Goal: Task Accomplishment & Management: Use online tool/utility

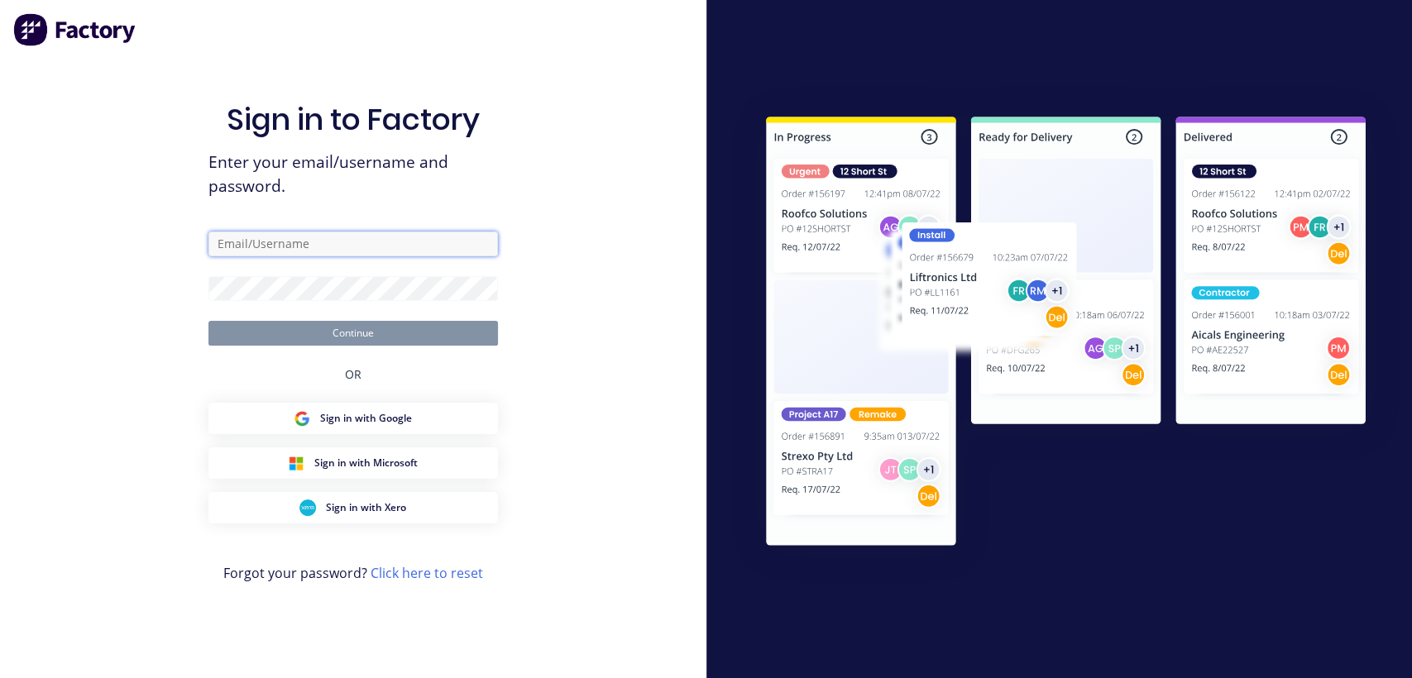
type input "maxana0410@lvroofing.com.au"
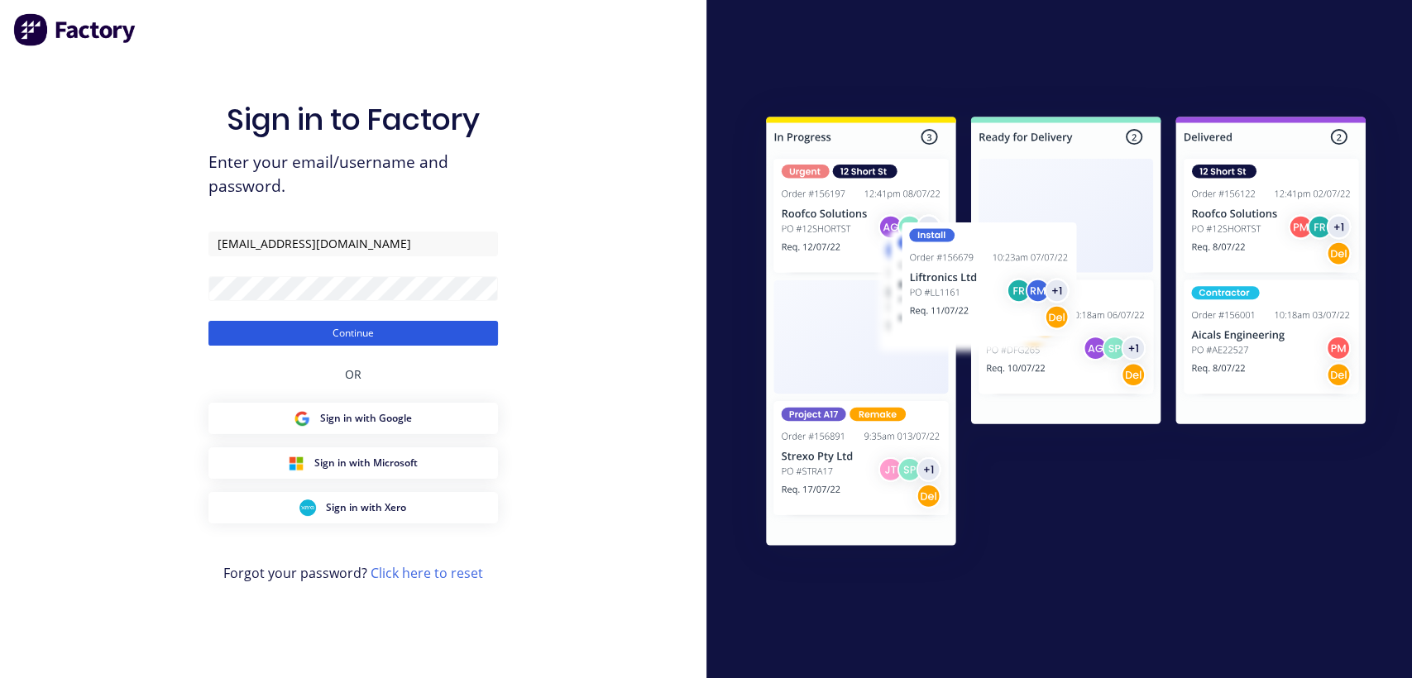
click at [350, 342] on button "Continue" at bounding box center [352, 333] width 289 height 25
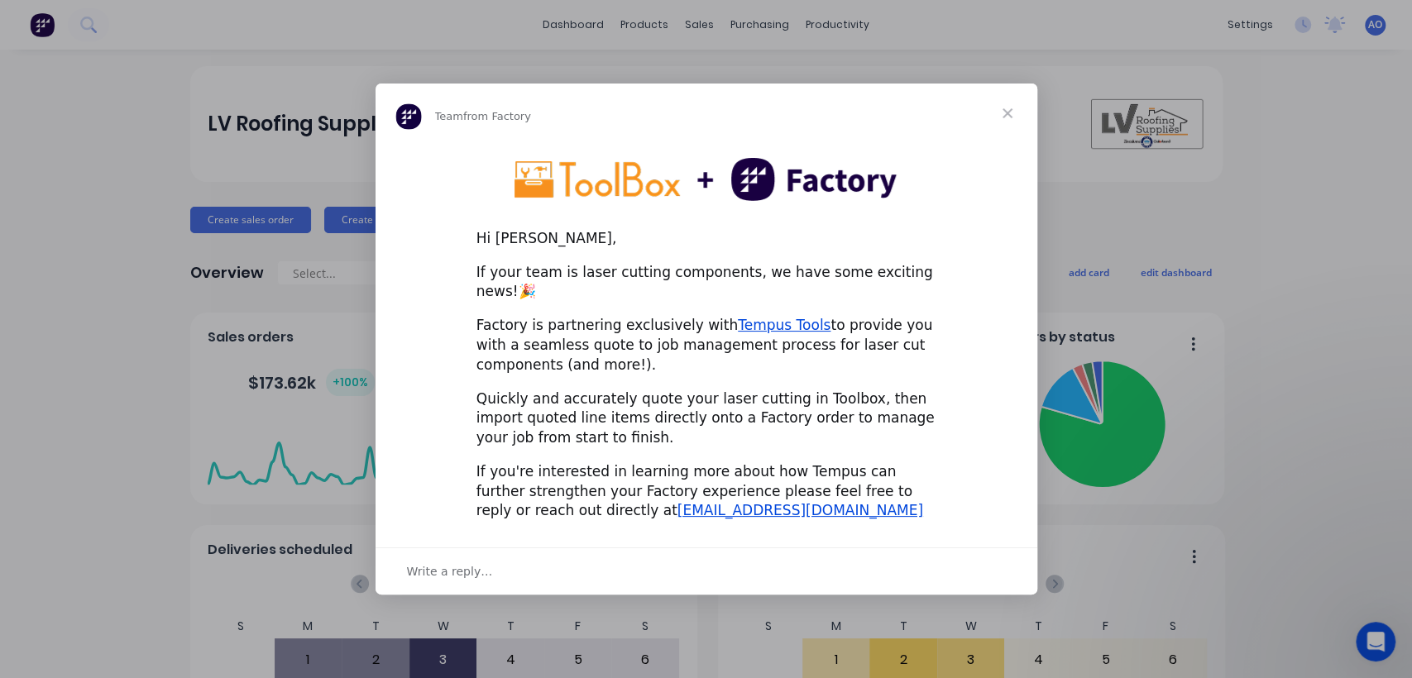
click at [1008, 116] on span "Close" at bounding box center [1008, 114] width 60 height 60
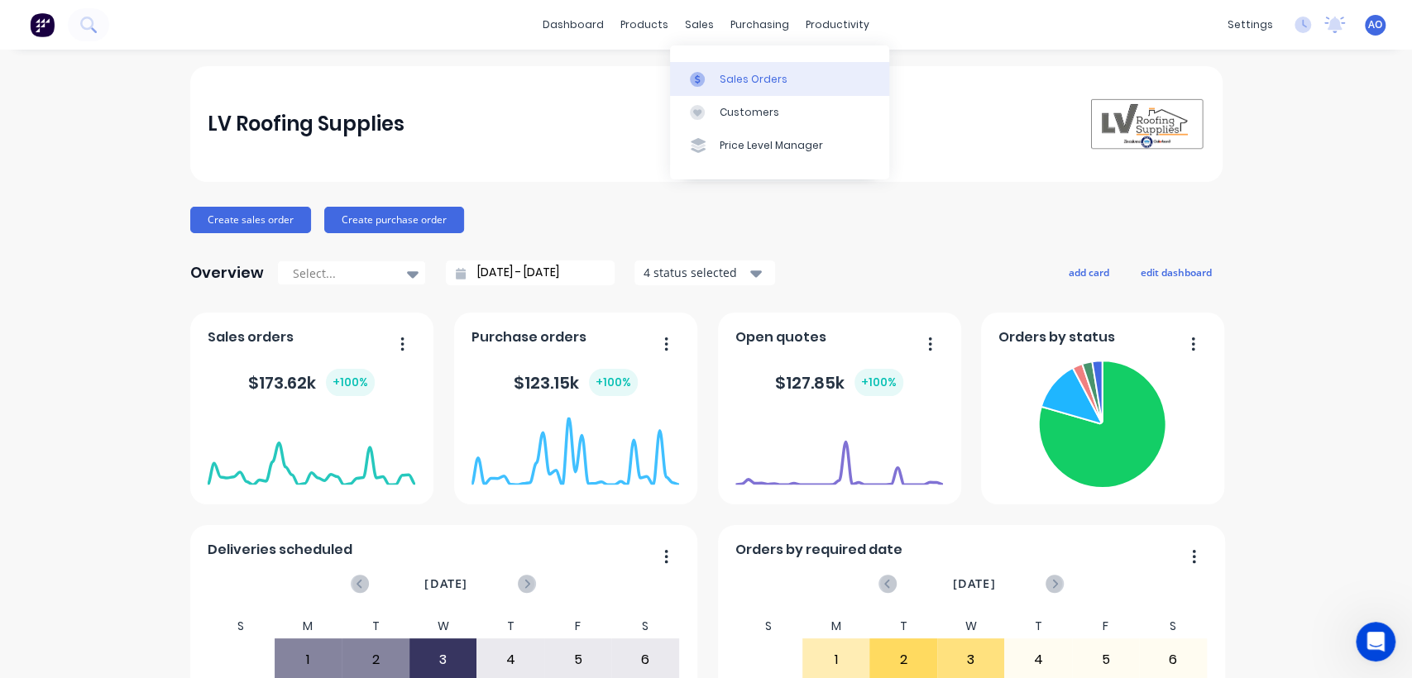
click at [721, 73] on div "Sales Orders" at bounding box center [754, 79] width 68 height 15
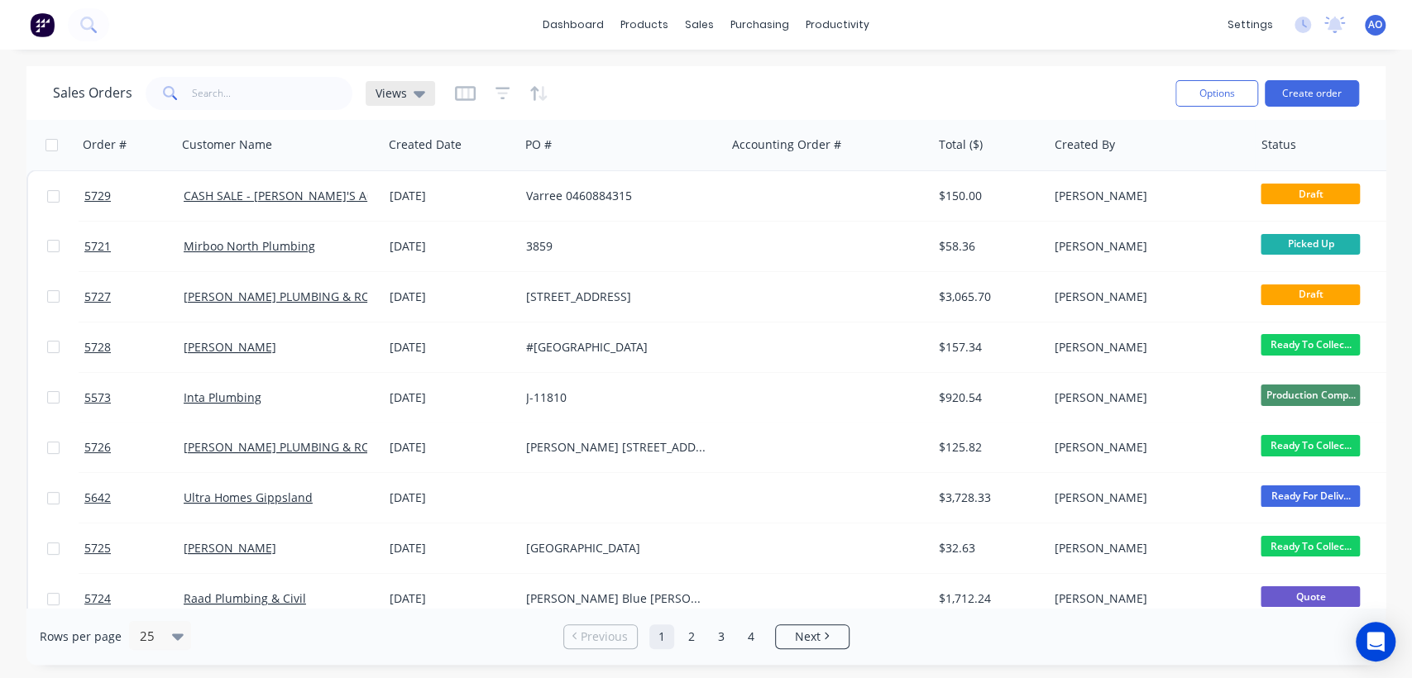
click at [420, 90] on icon at bounding box center [420, 93] width 12 height 18
click at [235, 92] on input "text" at bounding box center [272, 93] width 161 height 33
type input "5706"
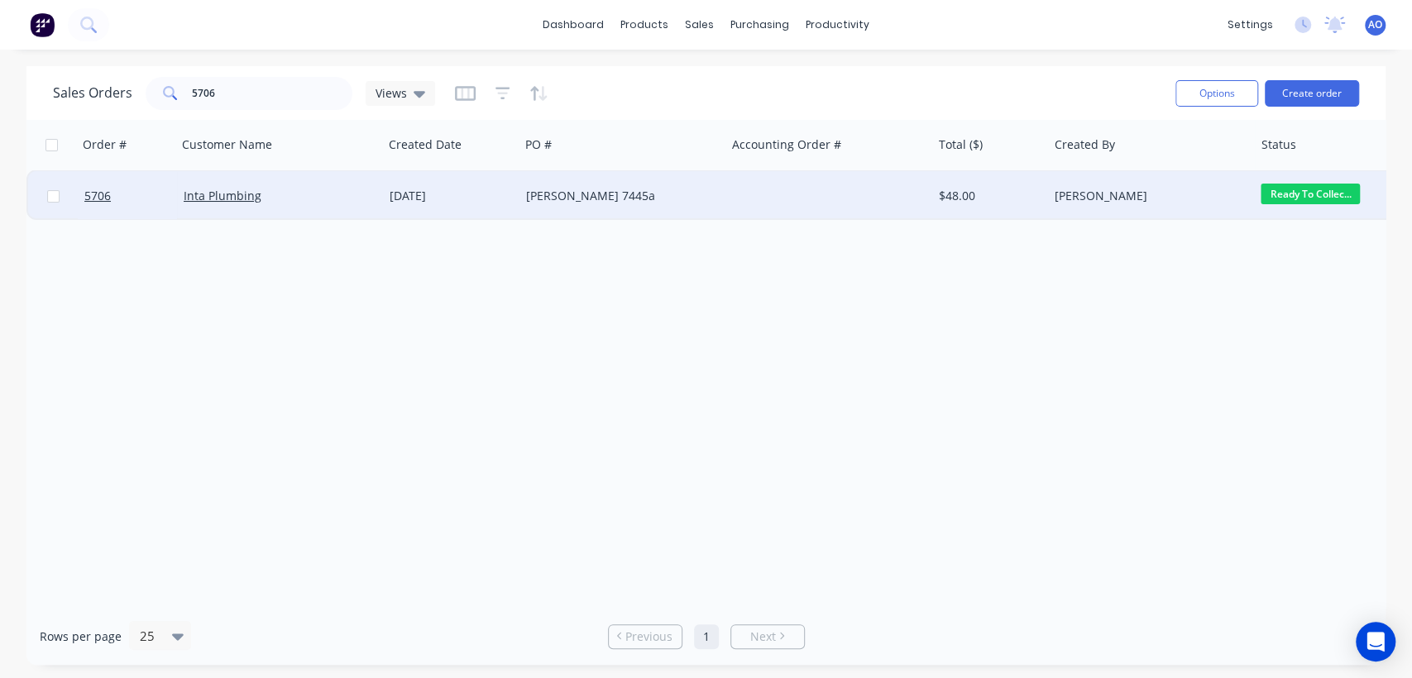
click at [463, 194] on div "[DATE]" at bounding box center [451, 196] width 123 height 17
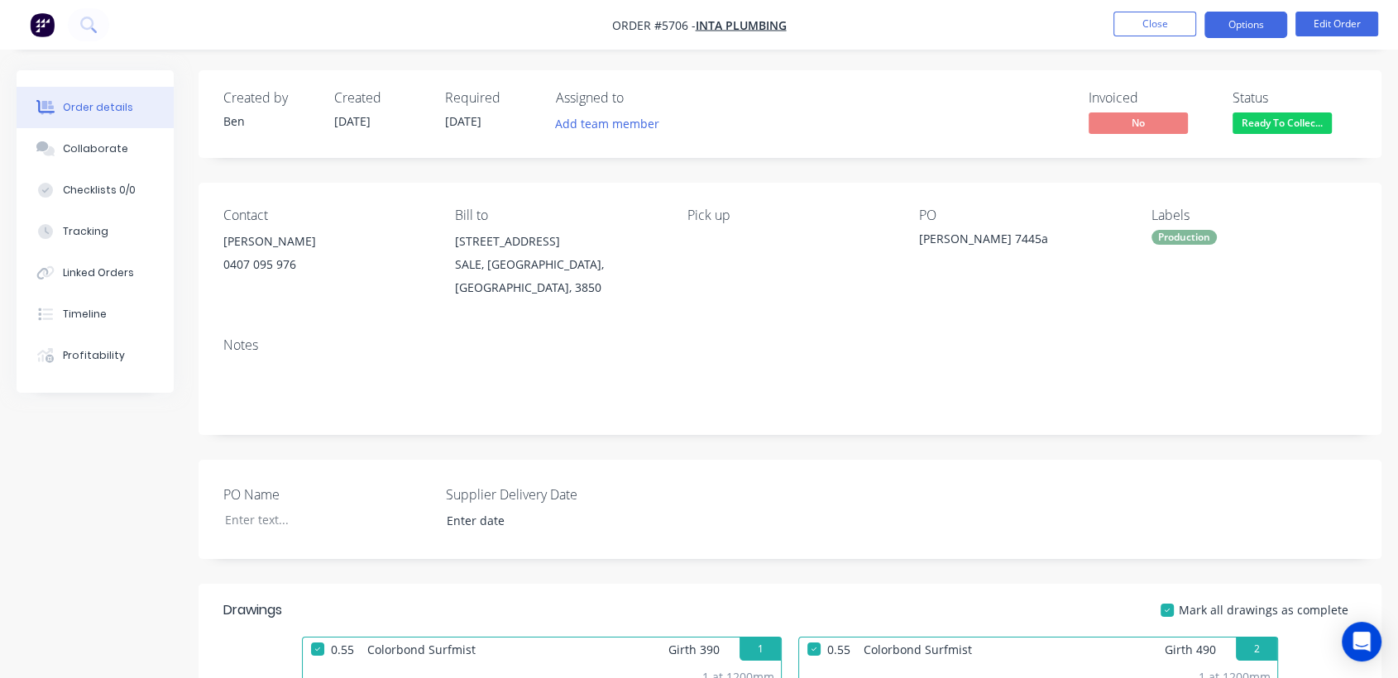
click at [1252, 22] on button "Options" at bounding box center [1245, 25] width 83 height 26
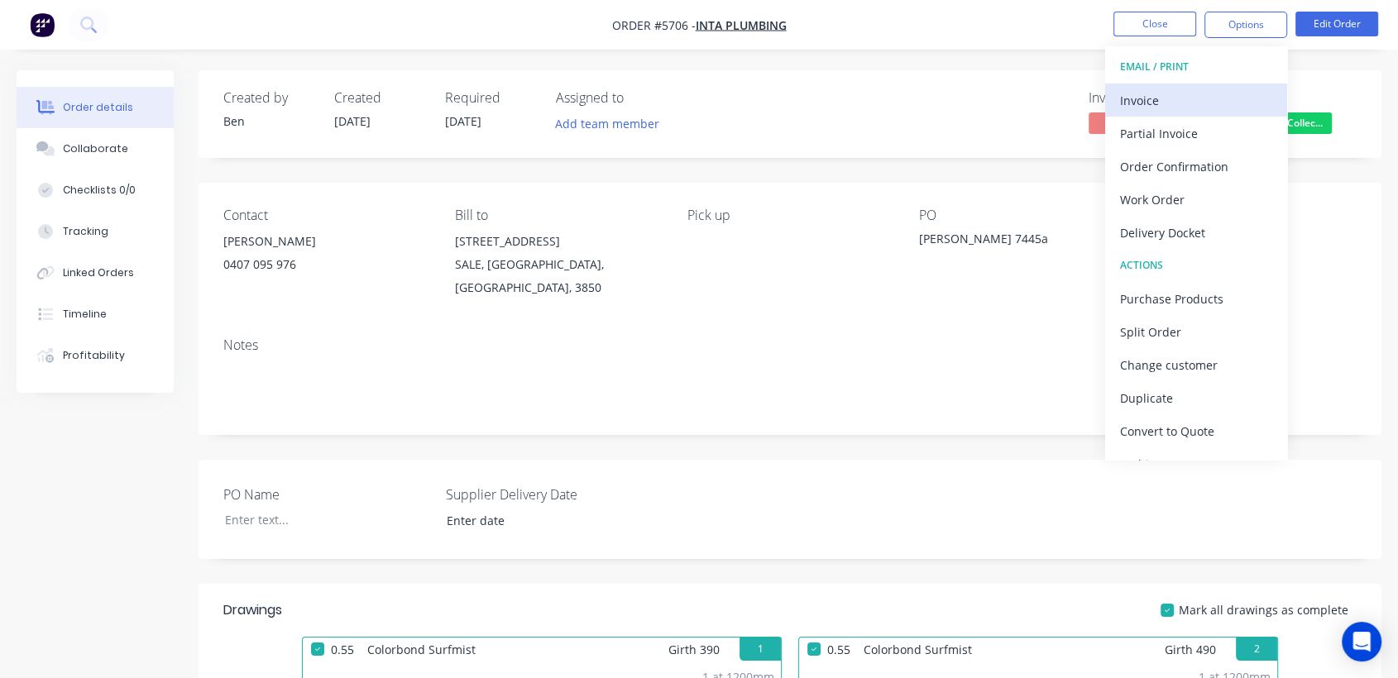
click at [1134, 102] on div "Invoice" at bounding box center [1196, 100] width 152 height 24
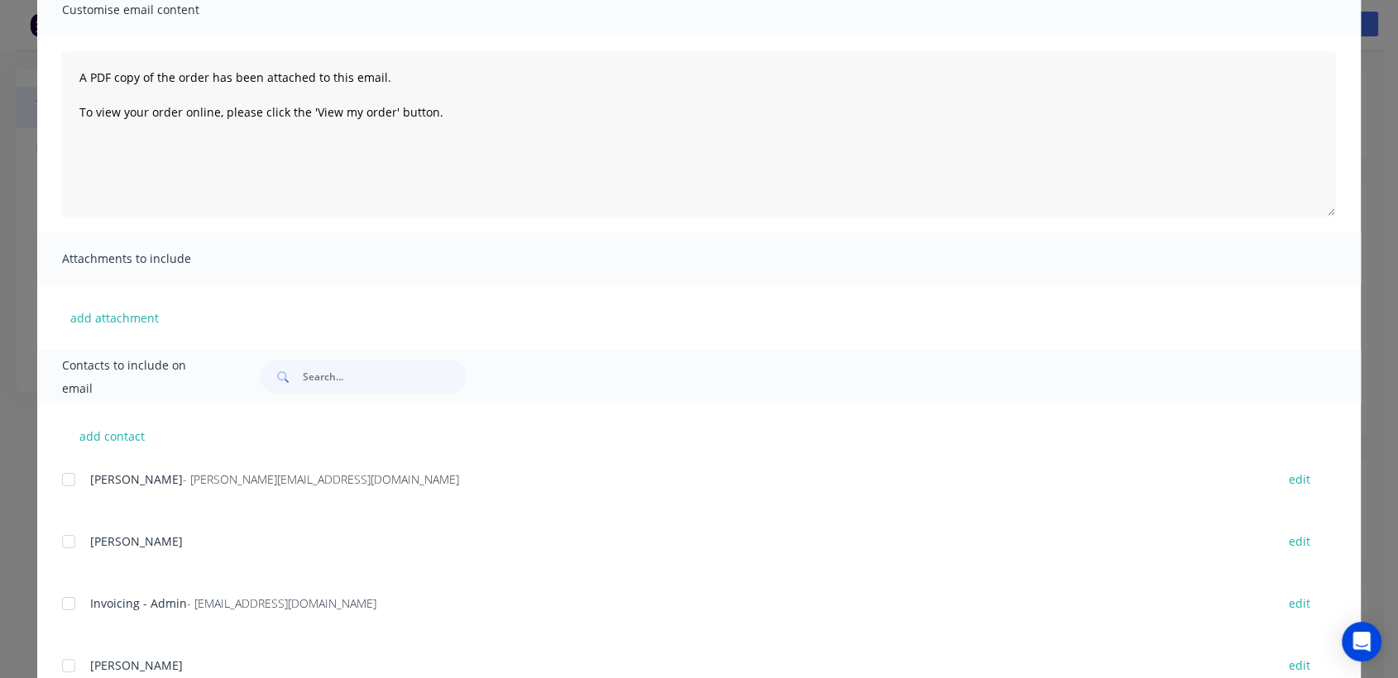
scroll to position [146, 0]
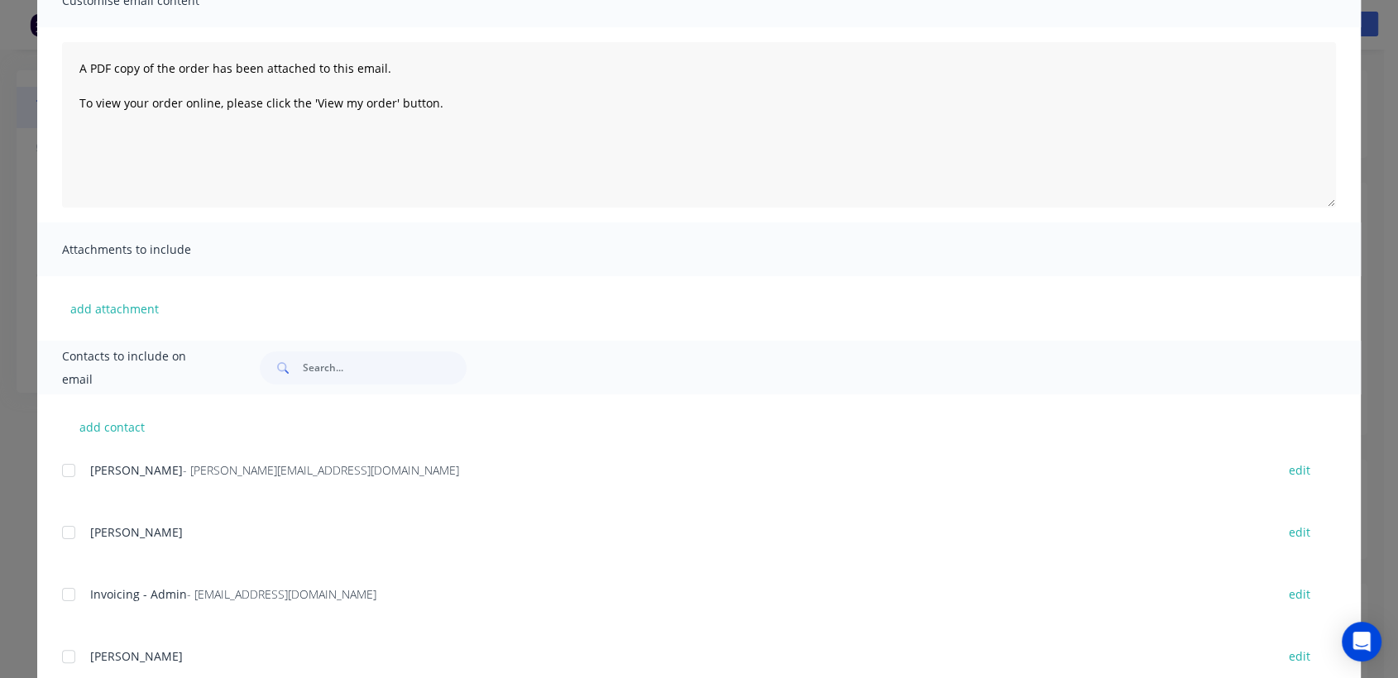
click at [65, 585] on div at bounding box center [68, 594] width 33 height 33
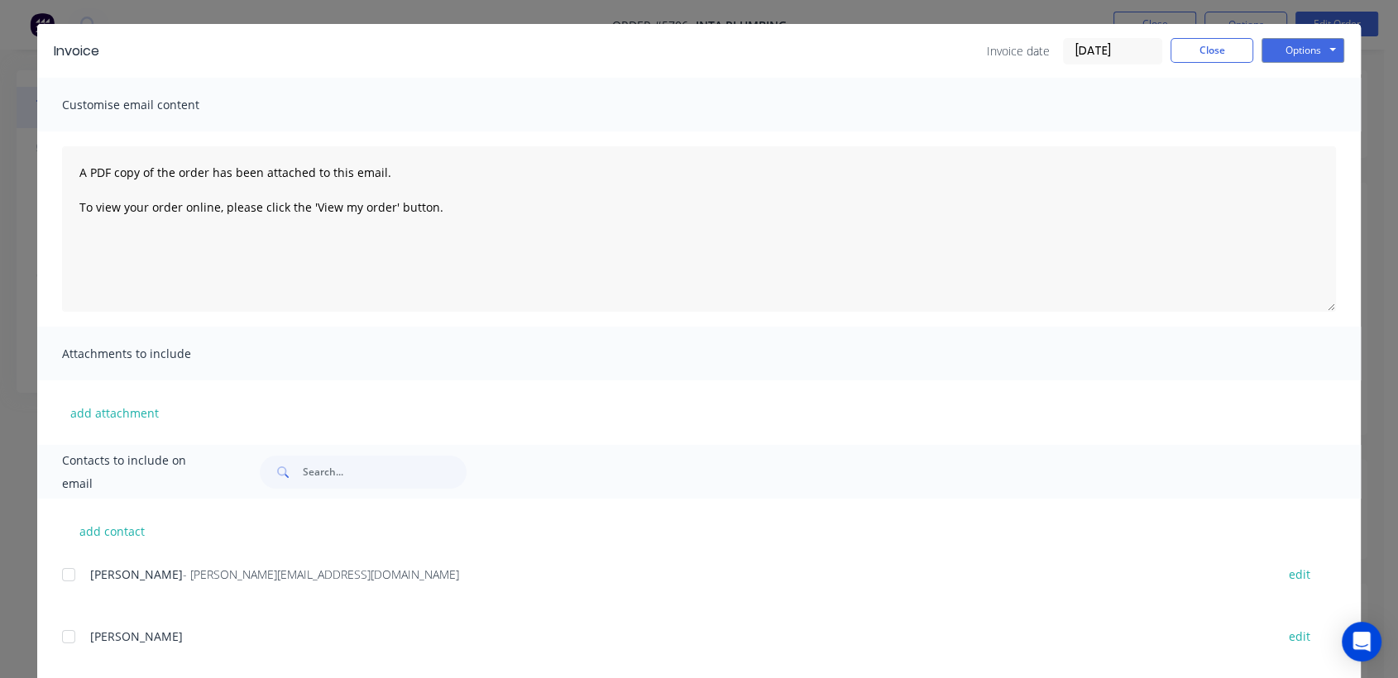
scroll to position [0, 0]
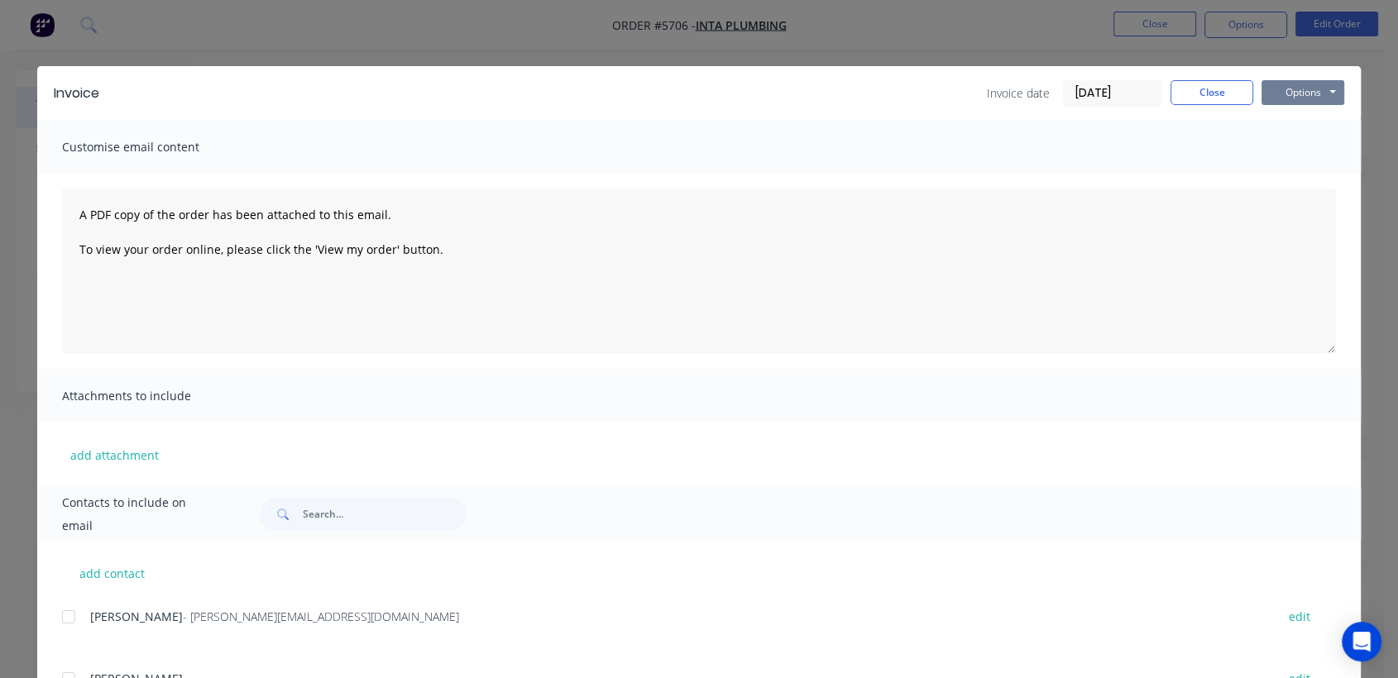
click at [1298, 97] on button "Options" at bounding box center [1302, 92] width 83 height 25
click at [1307, 180] on button "Email" at bounding box center [1314, 176] width 106 height 27
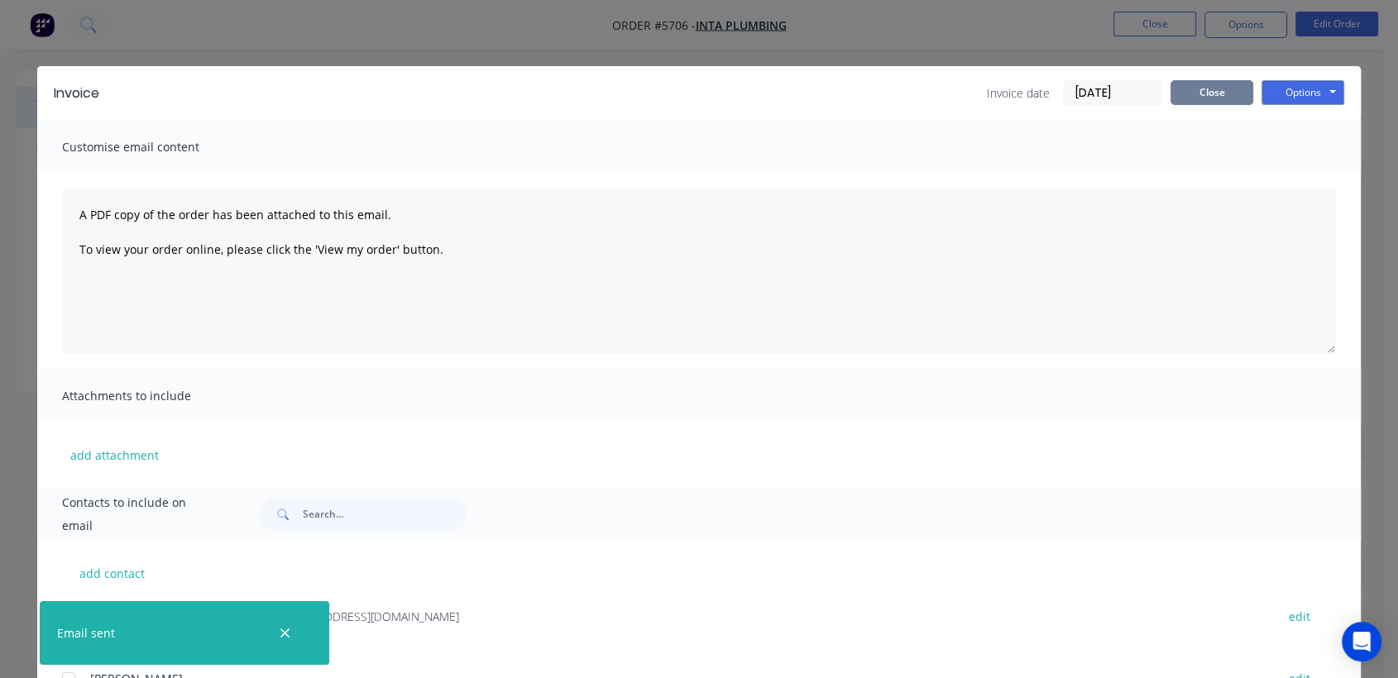
click at [1205, 84] on button "Close" at bounding box center [1211, 92] width 83 height 25
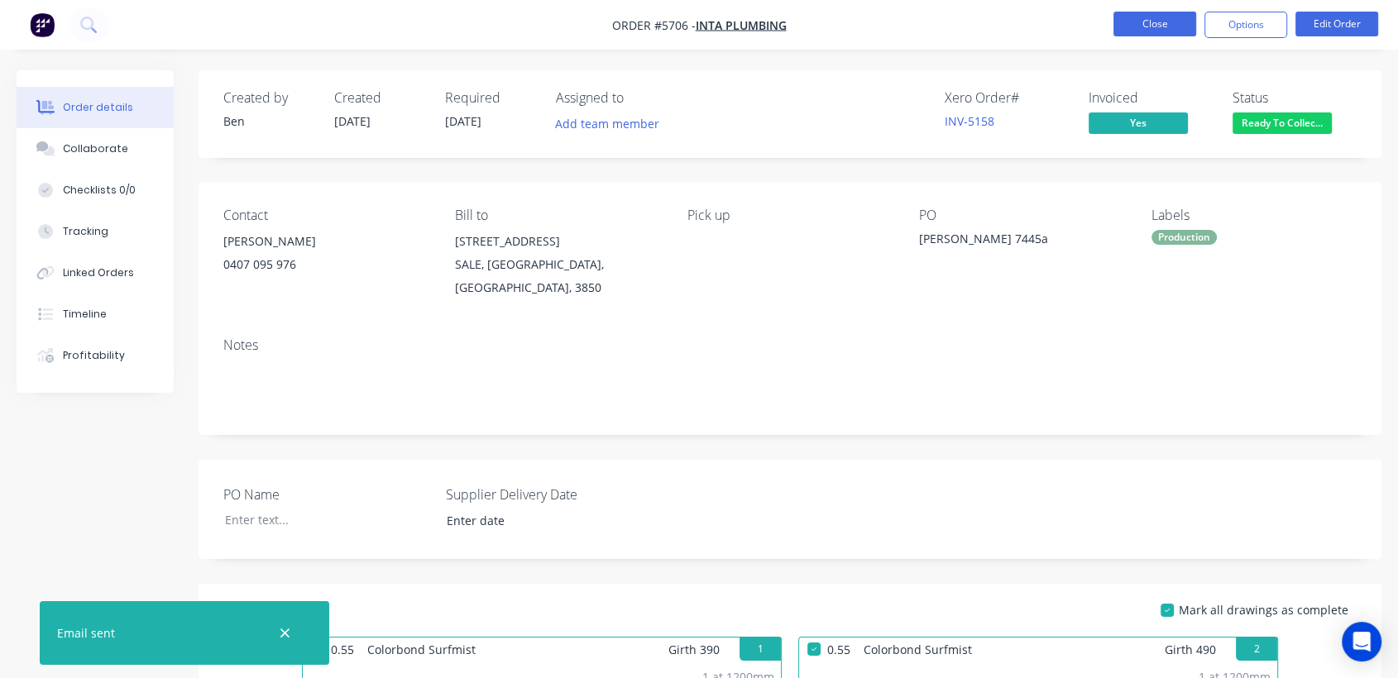
click at [1158, 26] on button "Close" at bounding box center [1154, 24] width 83 height 25
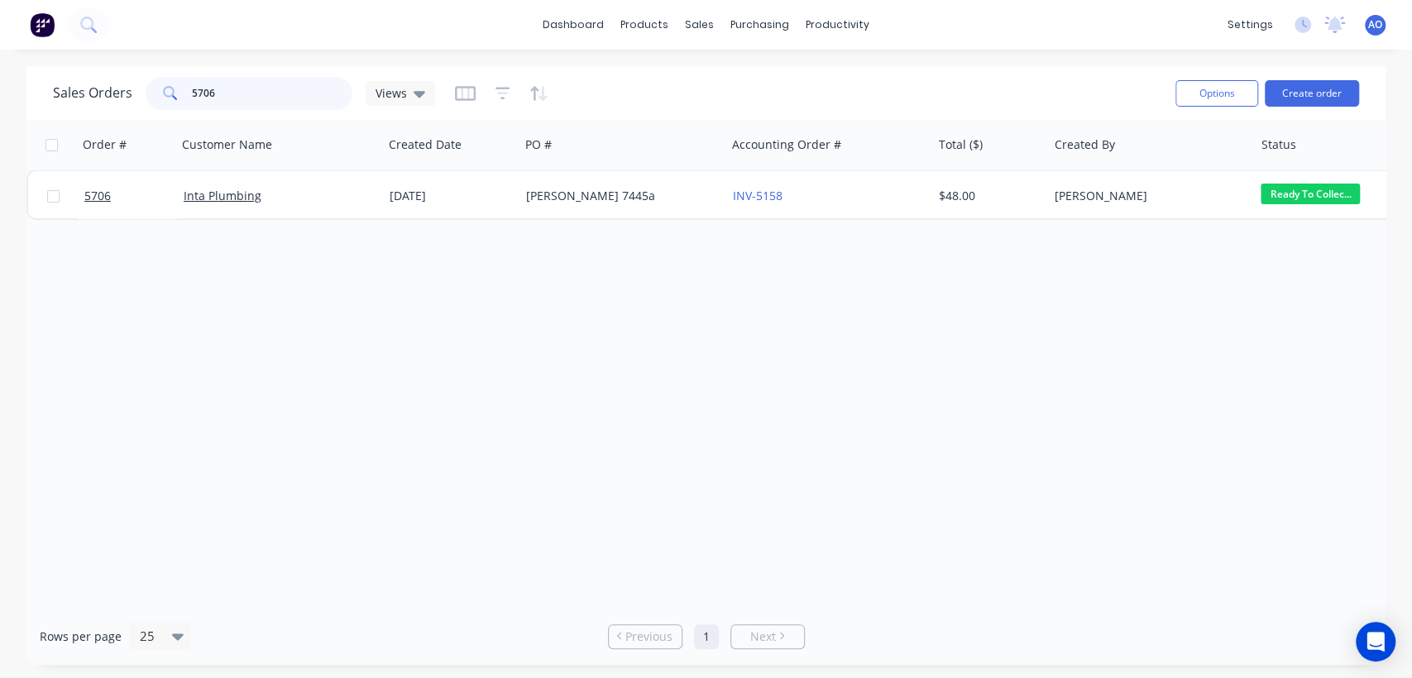
click at [245, 95] on input "5706" at bounding box center [272, 93] width 161 height 33
type input "5703"
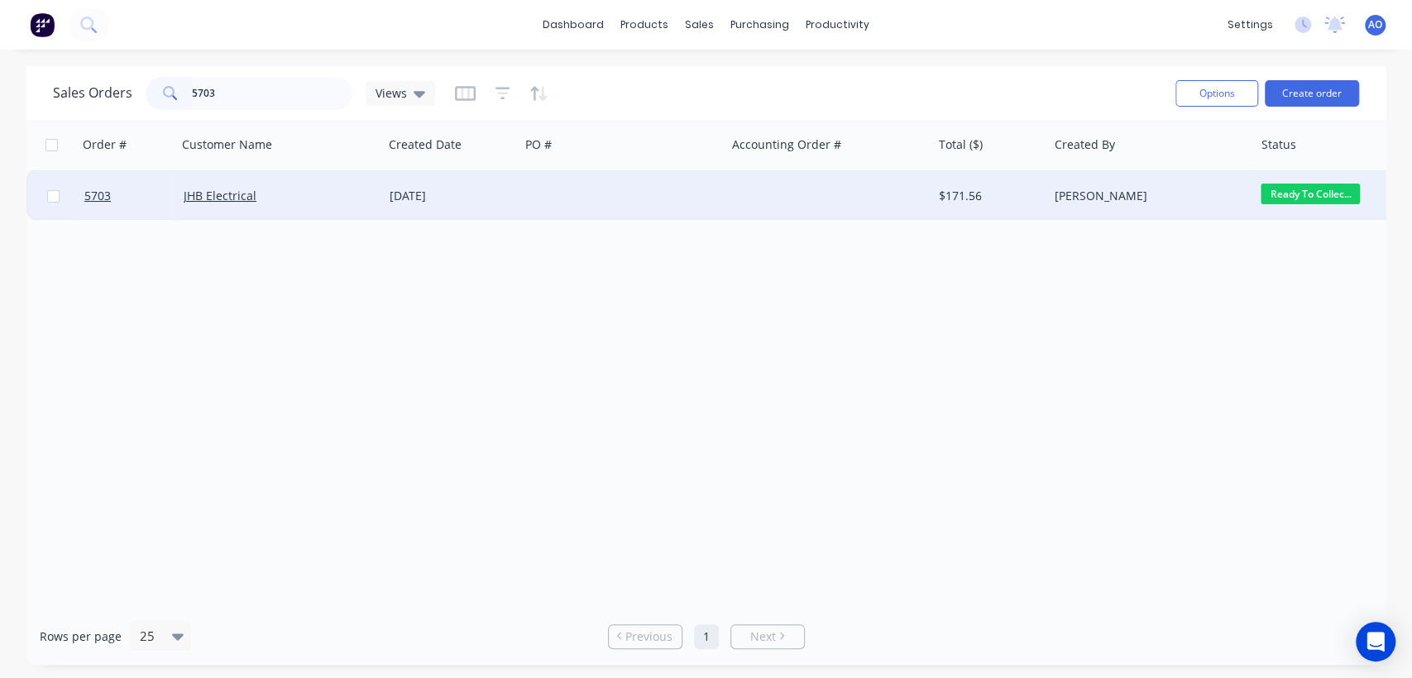
click at [494, 179] on div "[DATE]" at bounding box center [451, 196] width 136 height 50
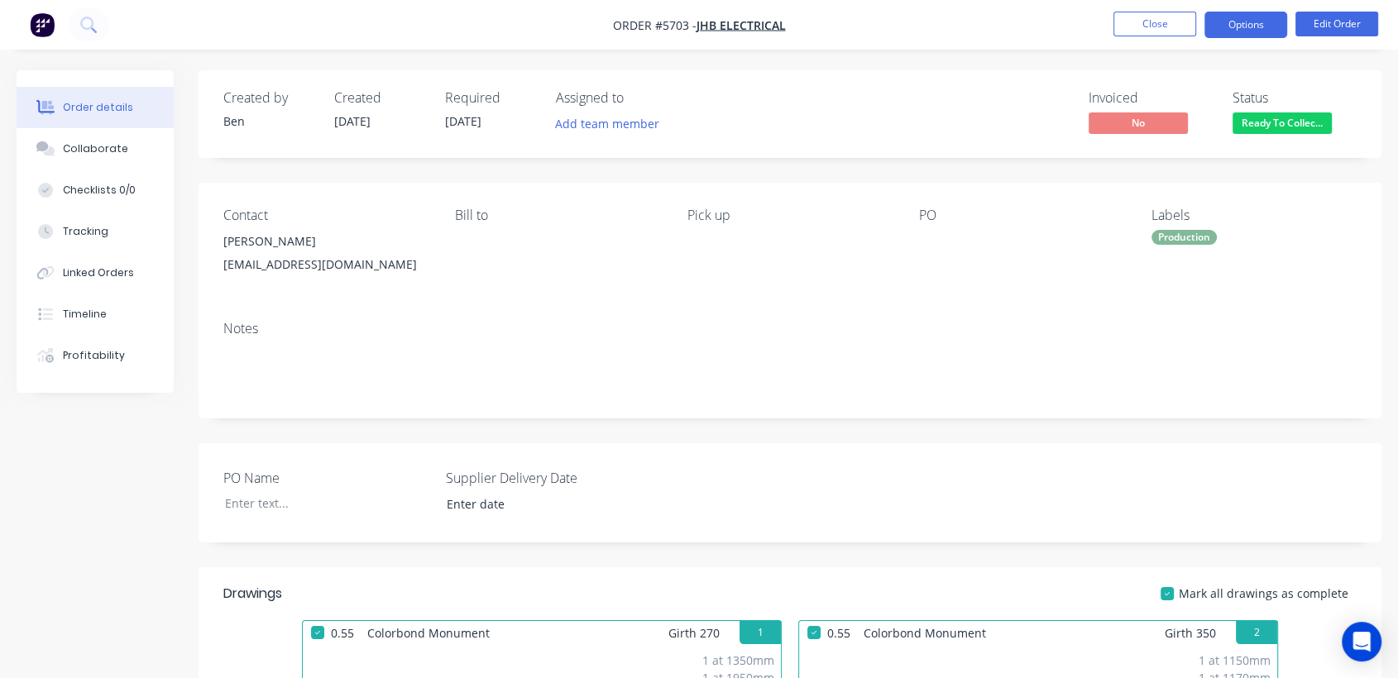
click at [1257, 26] on button "Options" at bounding box center [1245, 25] width 83 height 26
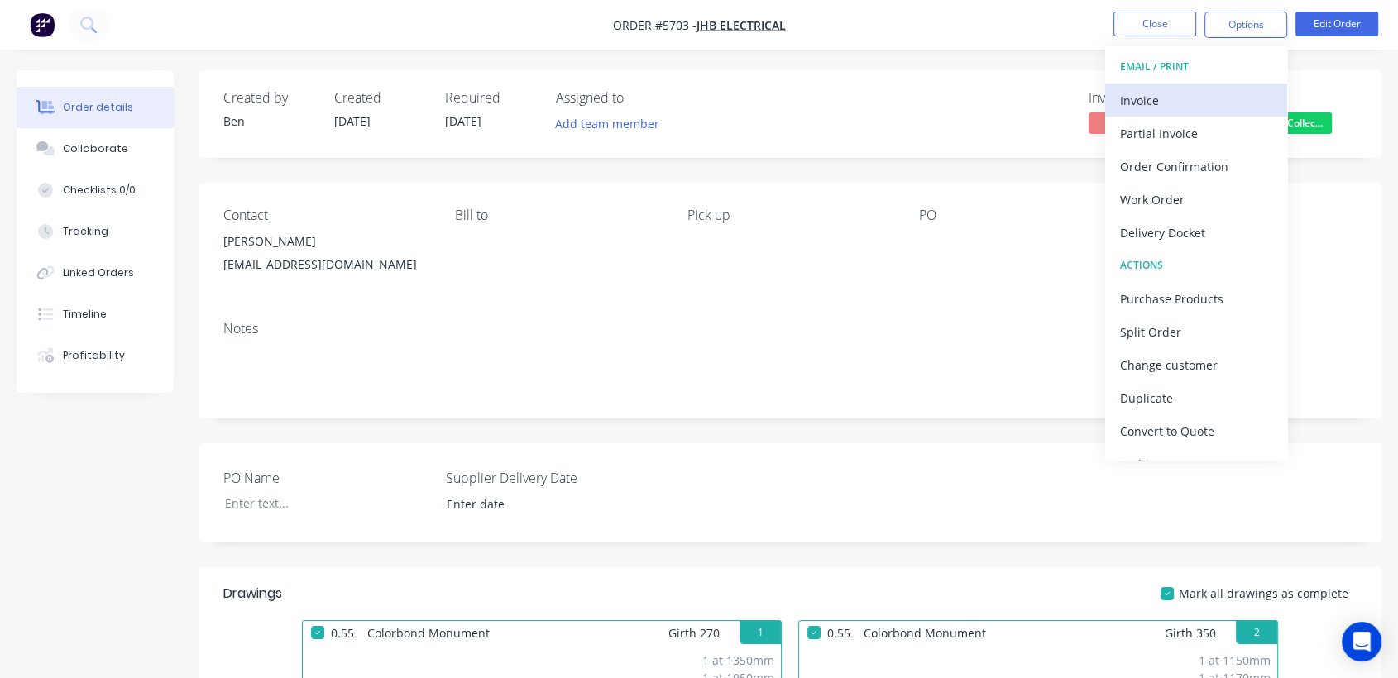
click at [1191, 97] on div "Invoice" at bounding box center [1196, 100] width 152 height 24
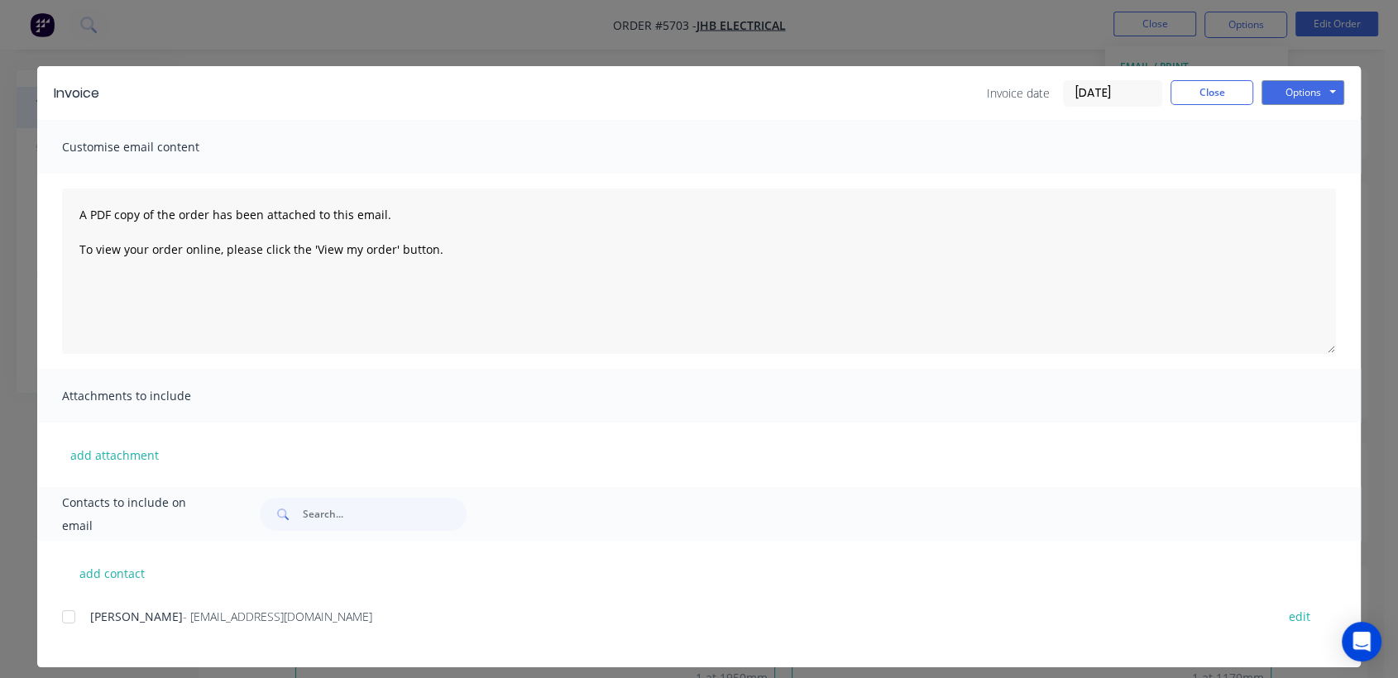
click at [63, 616] on div at bounding box center [68, 616] width 33 height 33
click at [1279, 81] on button "Options" at bounding box center [1302, 92] width 83 height 25
click at [1314, 176] on button "Email" at bounding box center [1314, 176] width 106 height 27
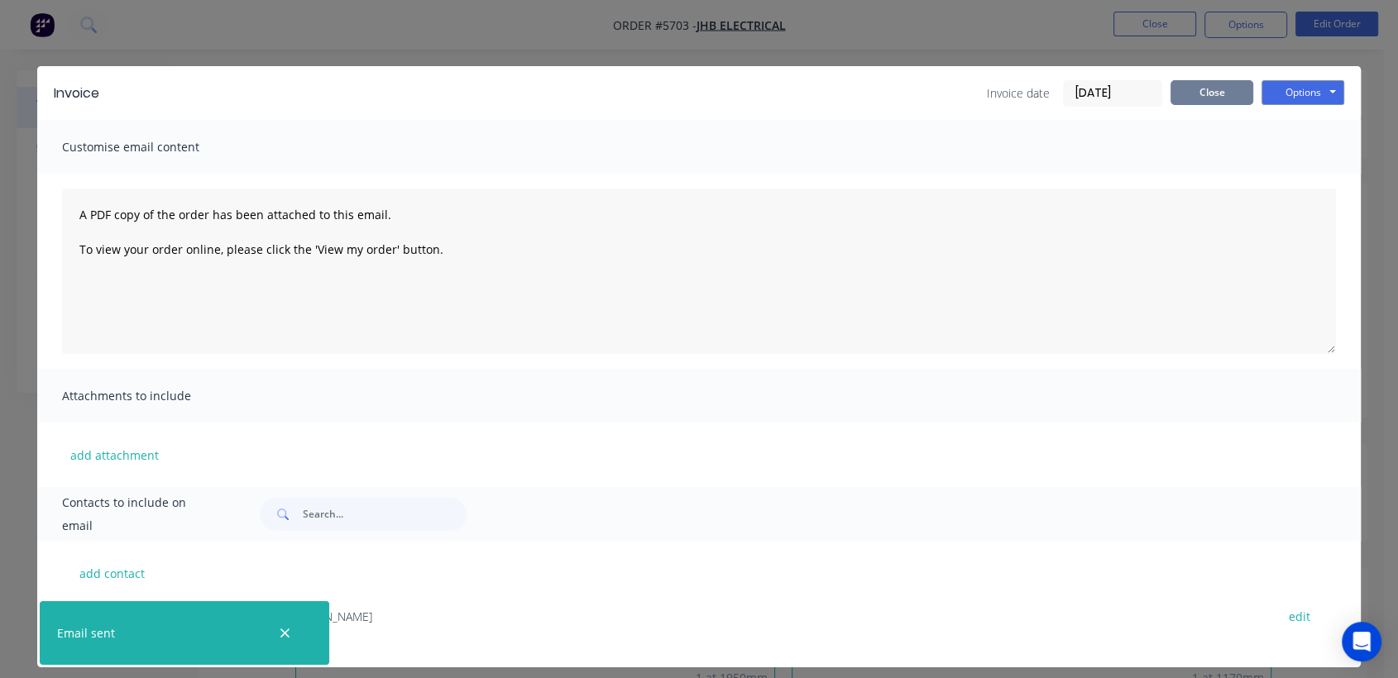
click at [1193, 94] on button "Close" at bounding box center [1211, 92] width 83 height 25
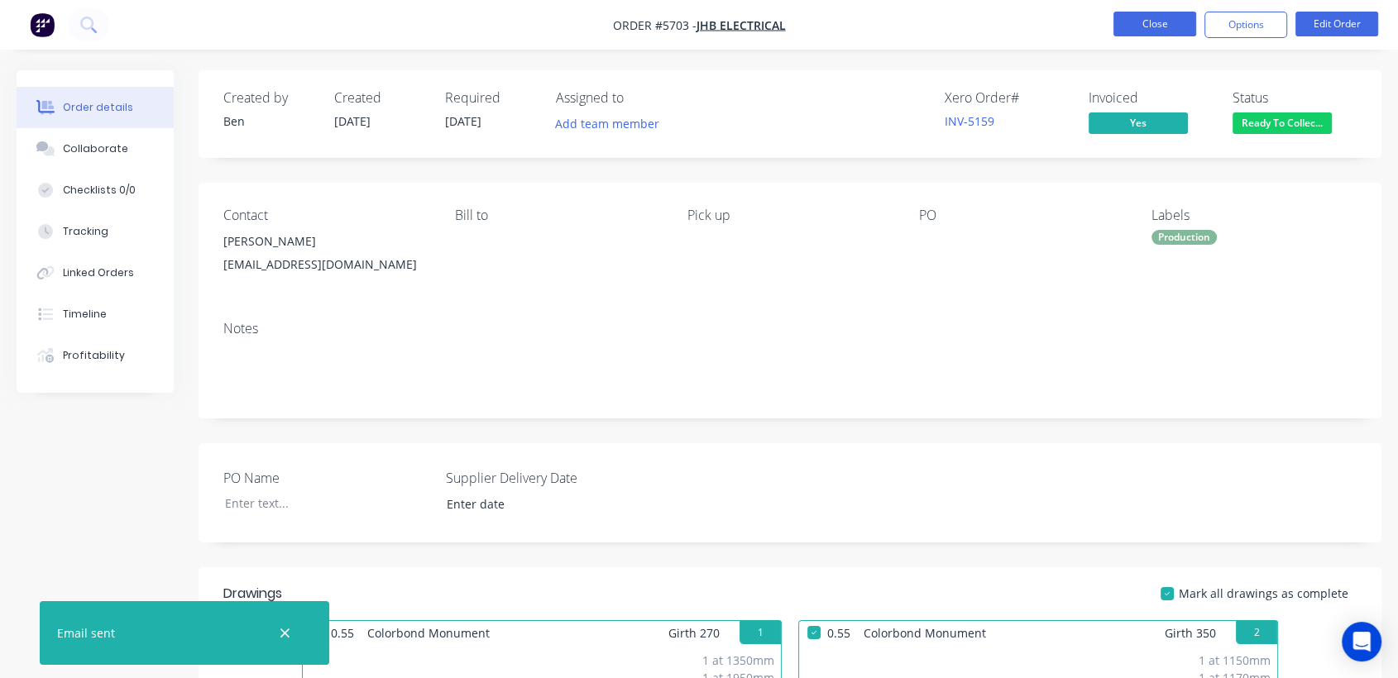
click at [1140, 26] on button "Close" at bounding box center [1154, 24] width 83 height 25
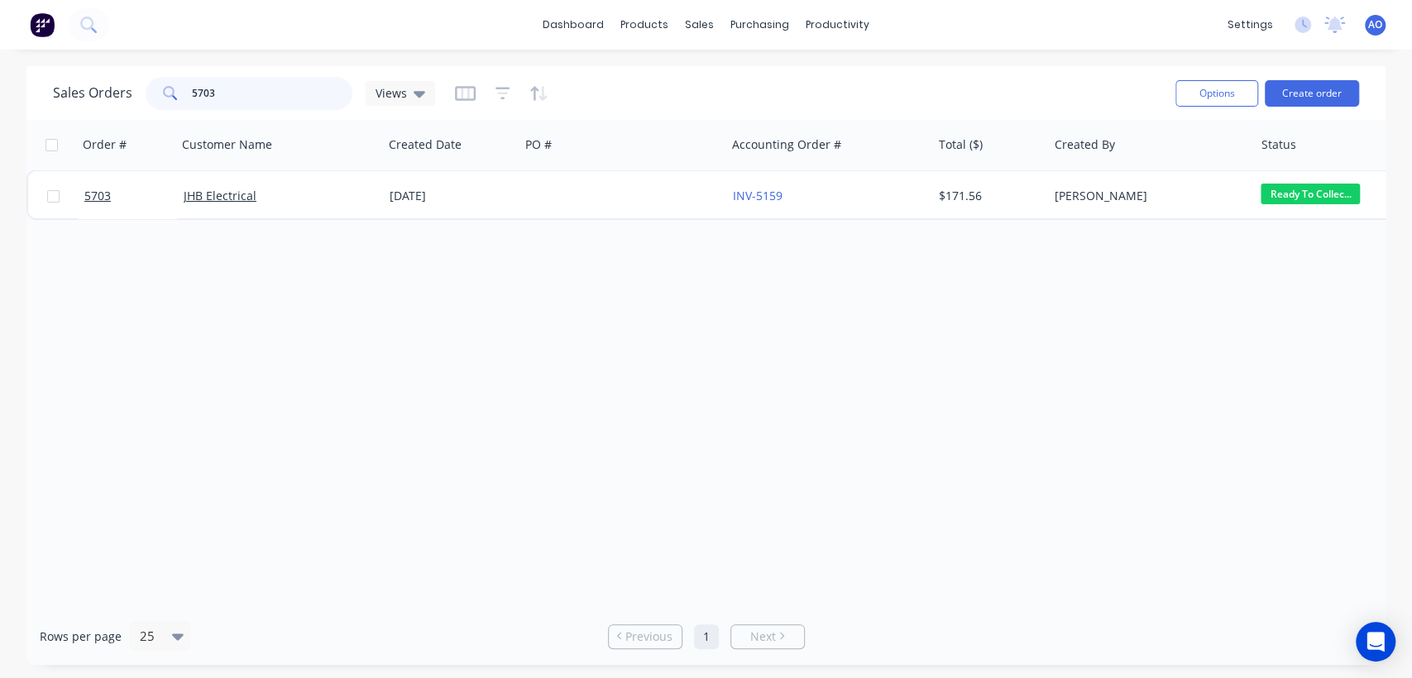
click at [279, 94] on input "5703" at bounding box center [272, 93] width 161 height 33
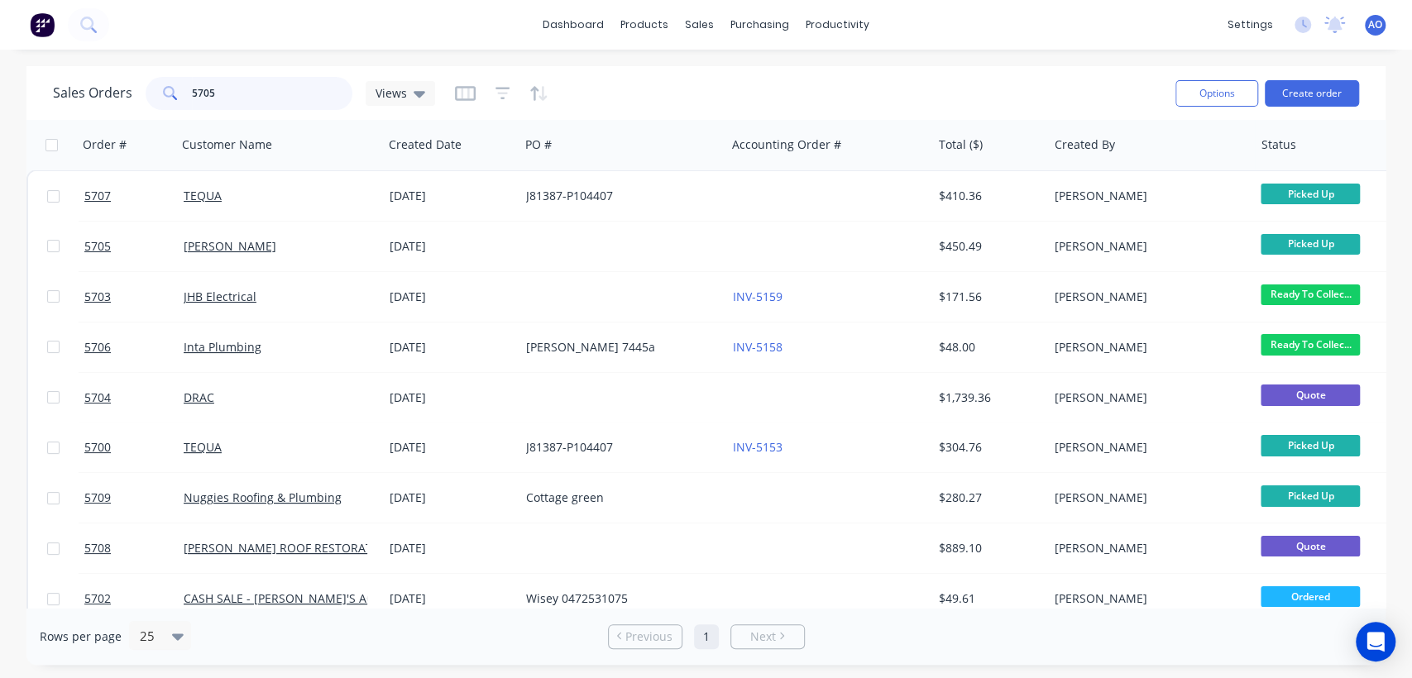
type input "5705"
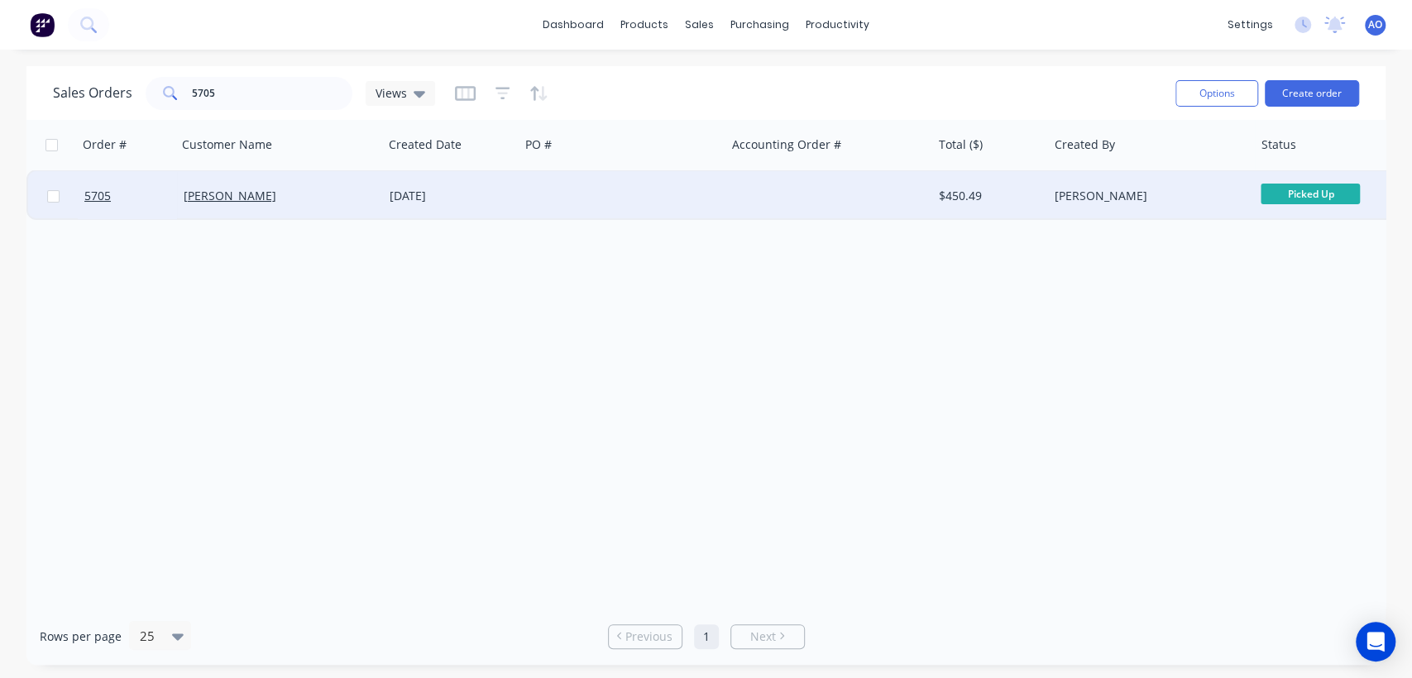
click at [473, 201] on div "[DATE]" at bounding box center [451, 196] width 123 height 17
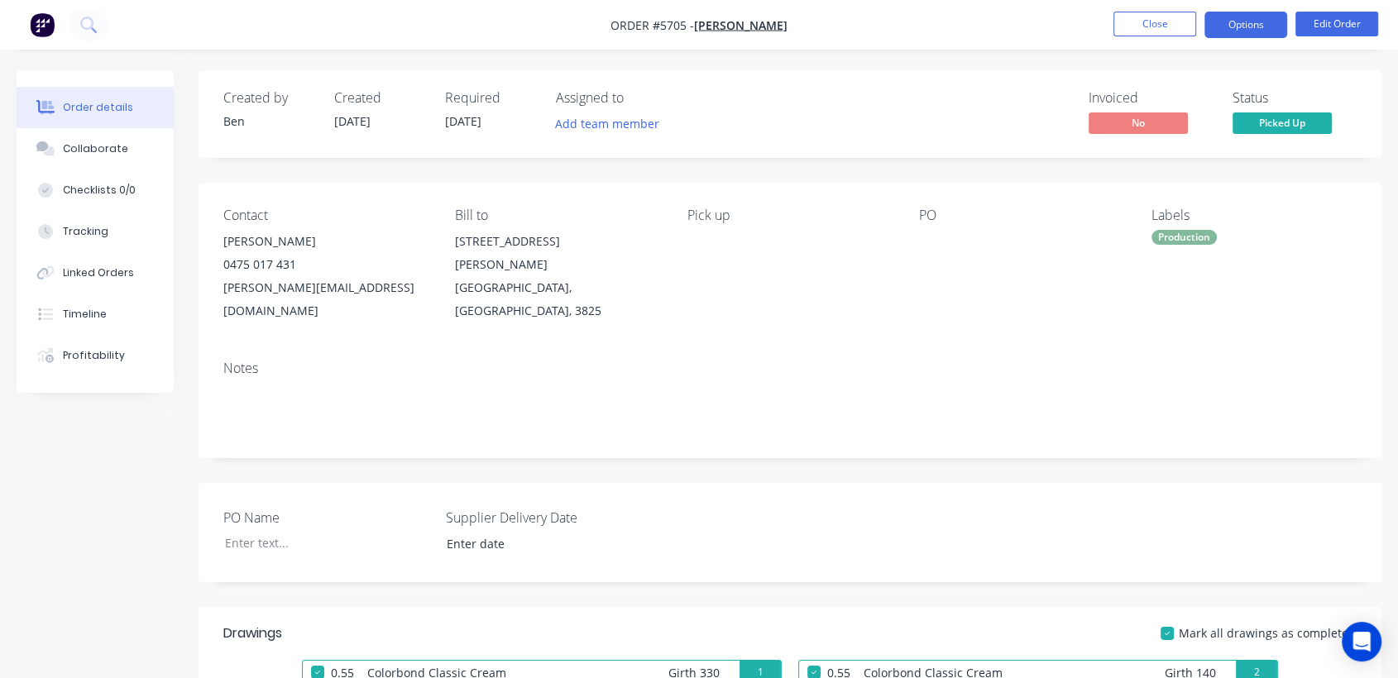
click at [1253, 22] on button "Options" at bounding box center [1245, 25] width 83 height 26
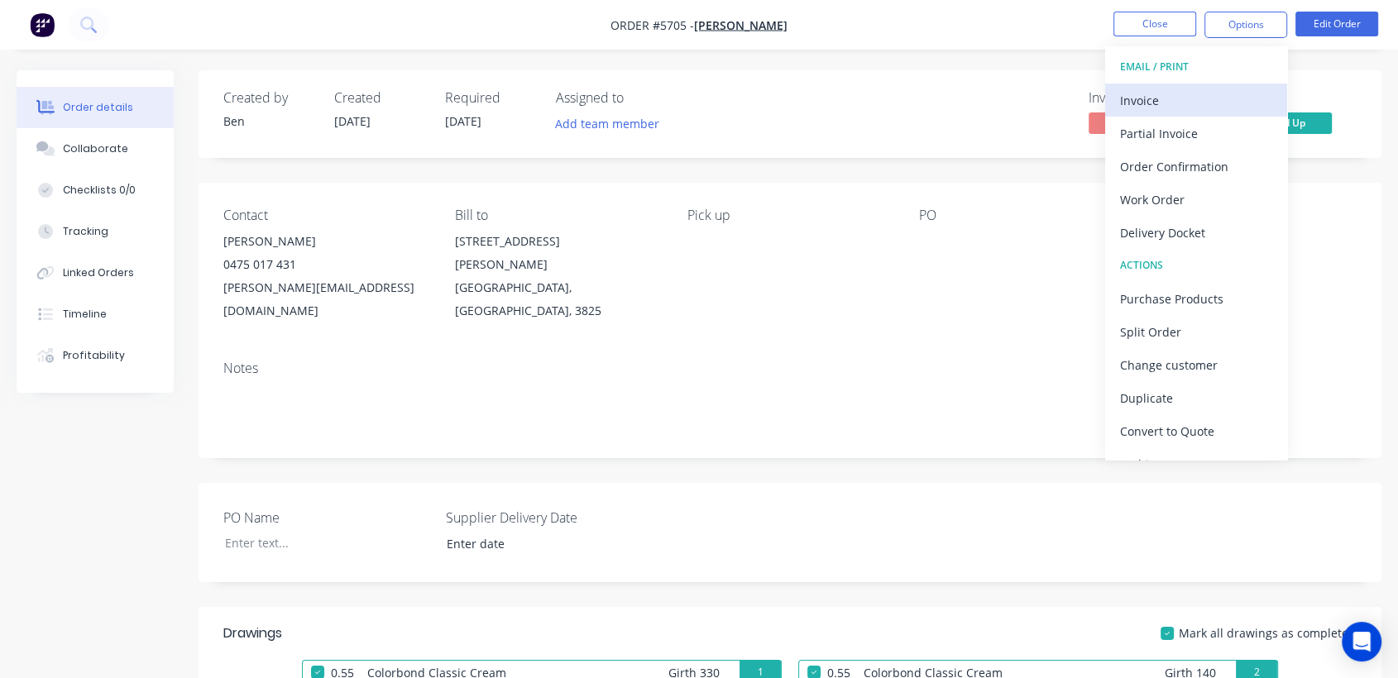
click at [1172, 94] on div "Invoice" at bounding box center [1196, 100] width 152 height 24
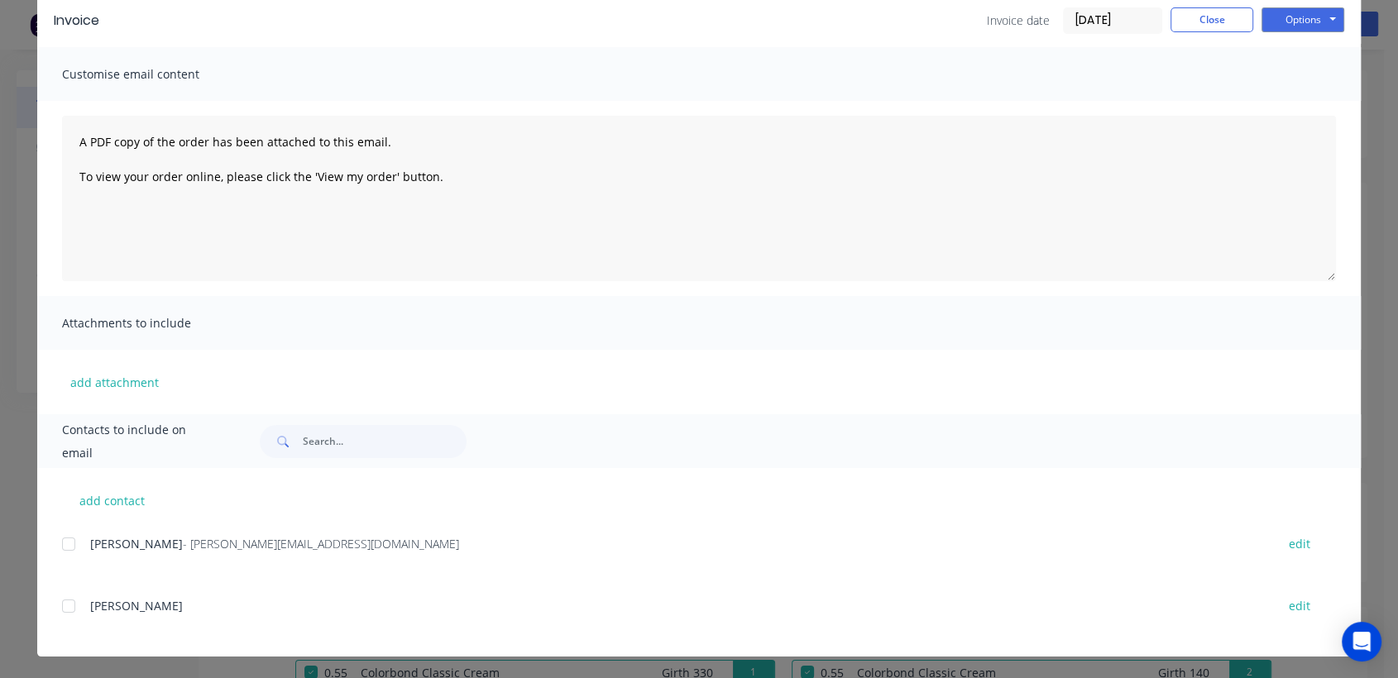
scroll to position [74, 0]
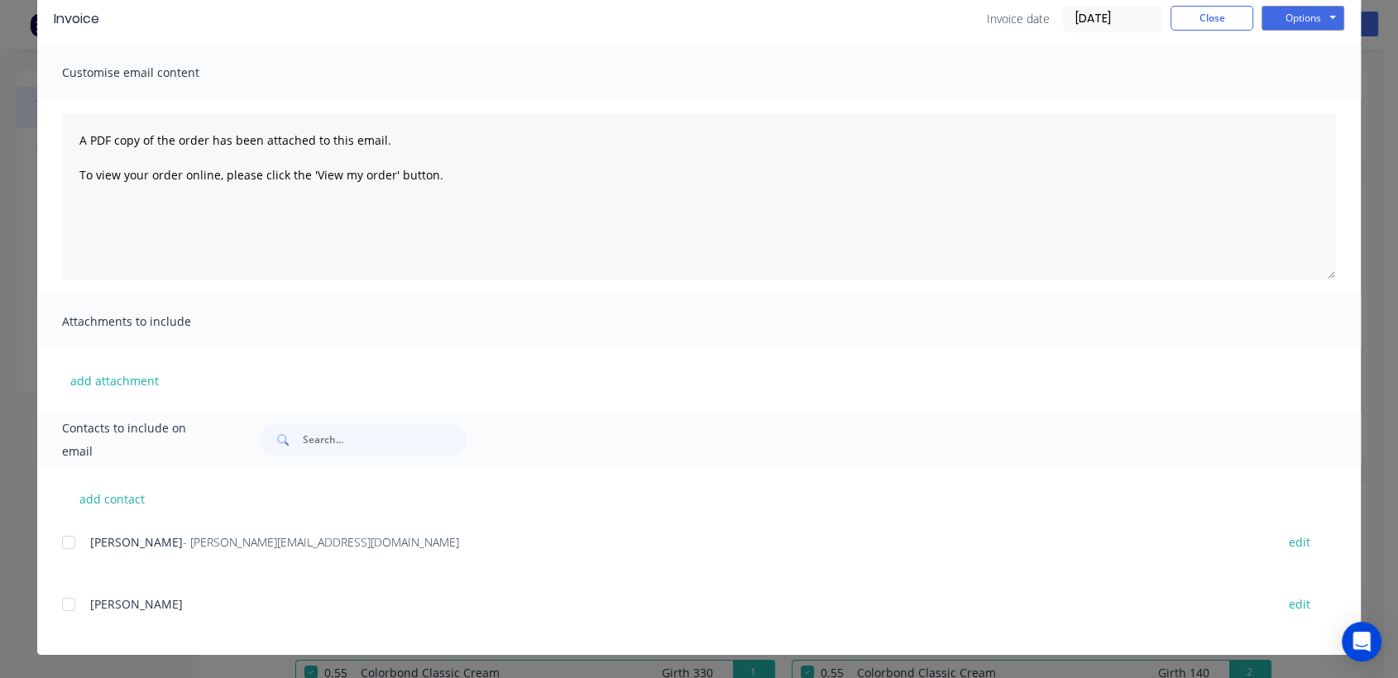
click at [65, 538] on div at bounding box center [68, 542] width 33 height 33
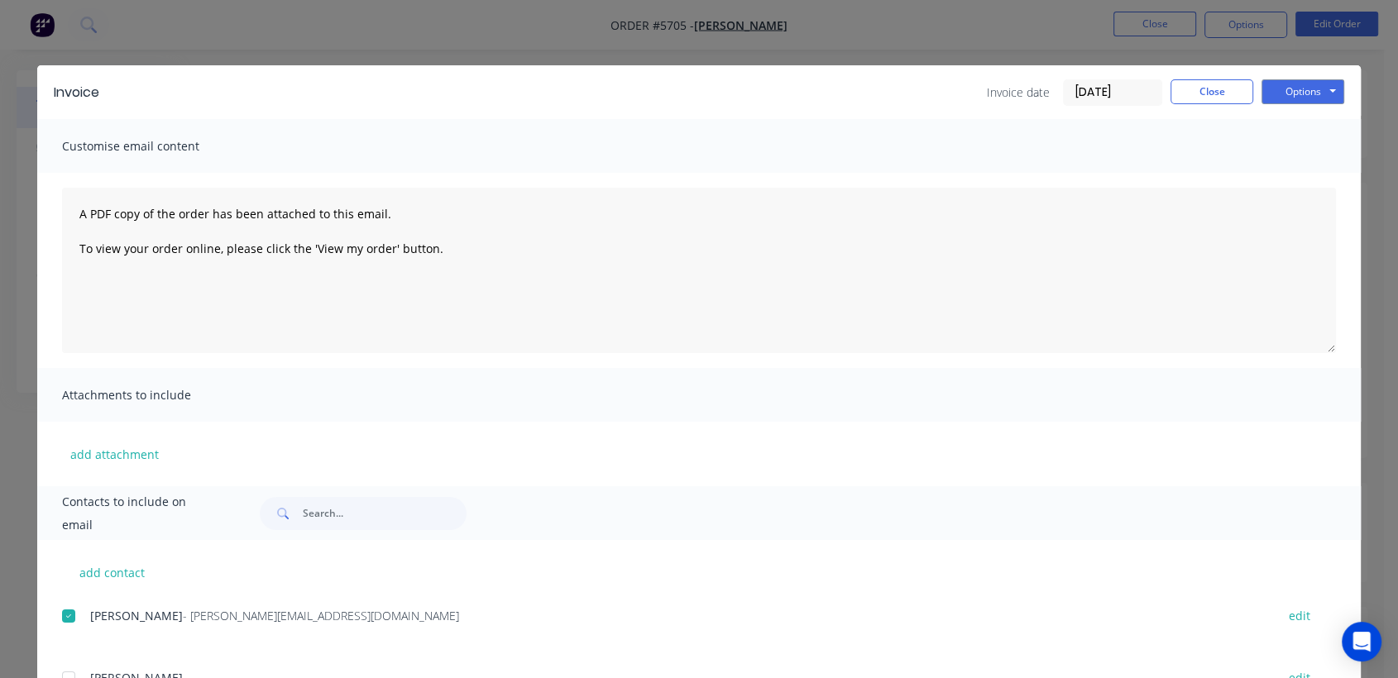
scroll to position [0, 0]
click at [1321, 86] on button "Options" at bounding box center [1302, 92] width 83 height 25
click at [1294, 167] on button "Email" at bounding box center [1314, 176] width 106 height 27
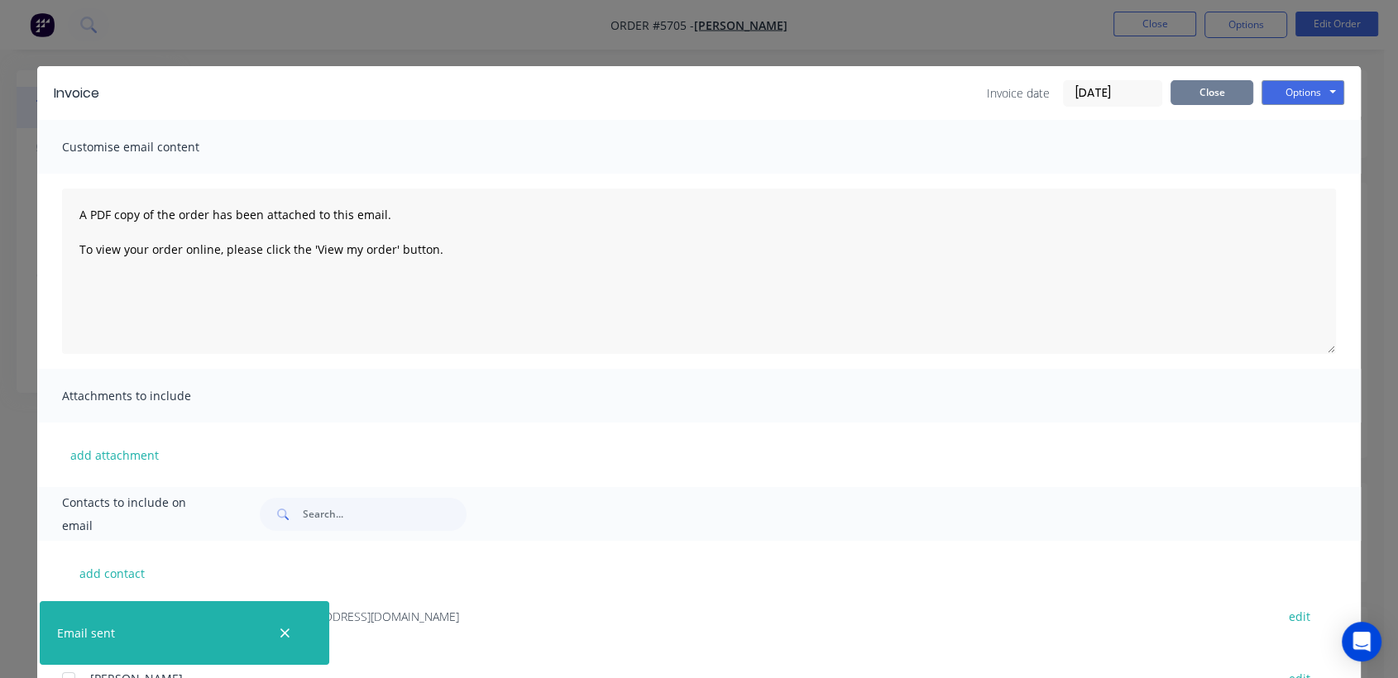
click at [1207, 94] on button "Close" at bounding box center [1211, 92] width 83 height 25
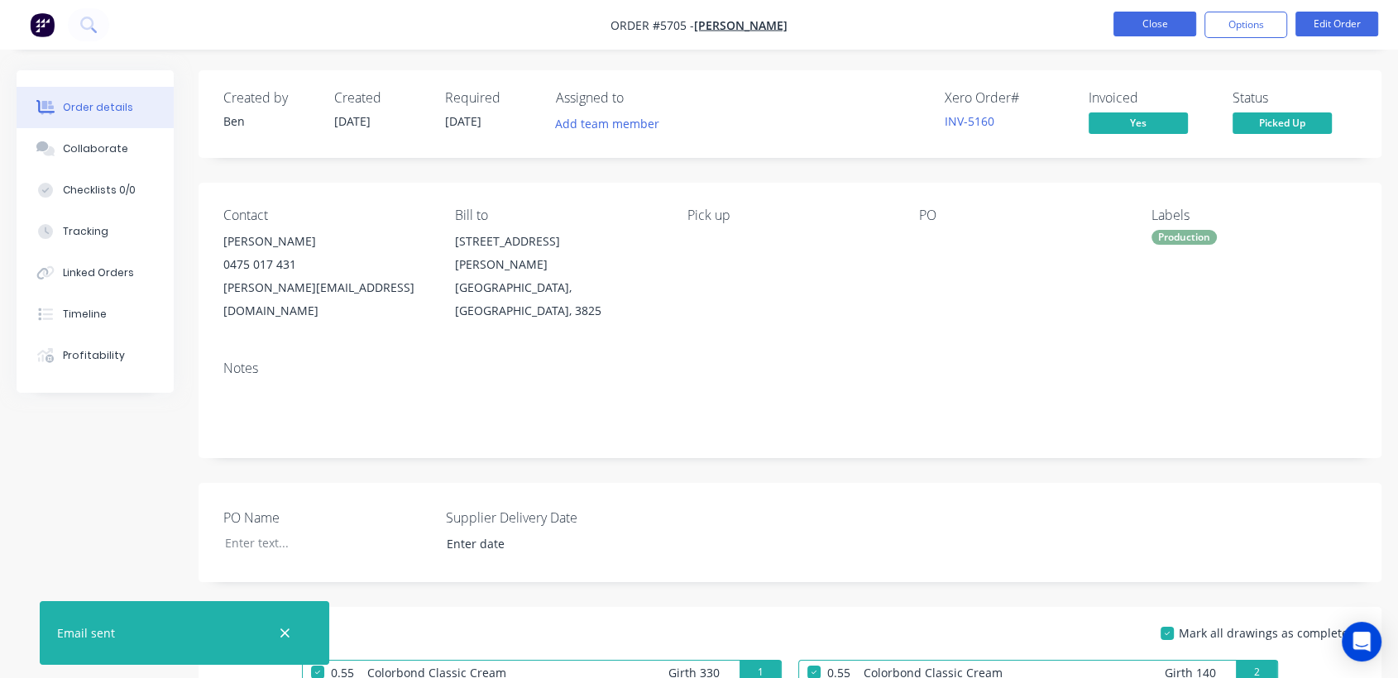
click at [1156, 22] on button "Close" at bounding box center [1154, 24] width 83 height 25
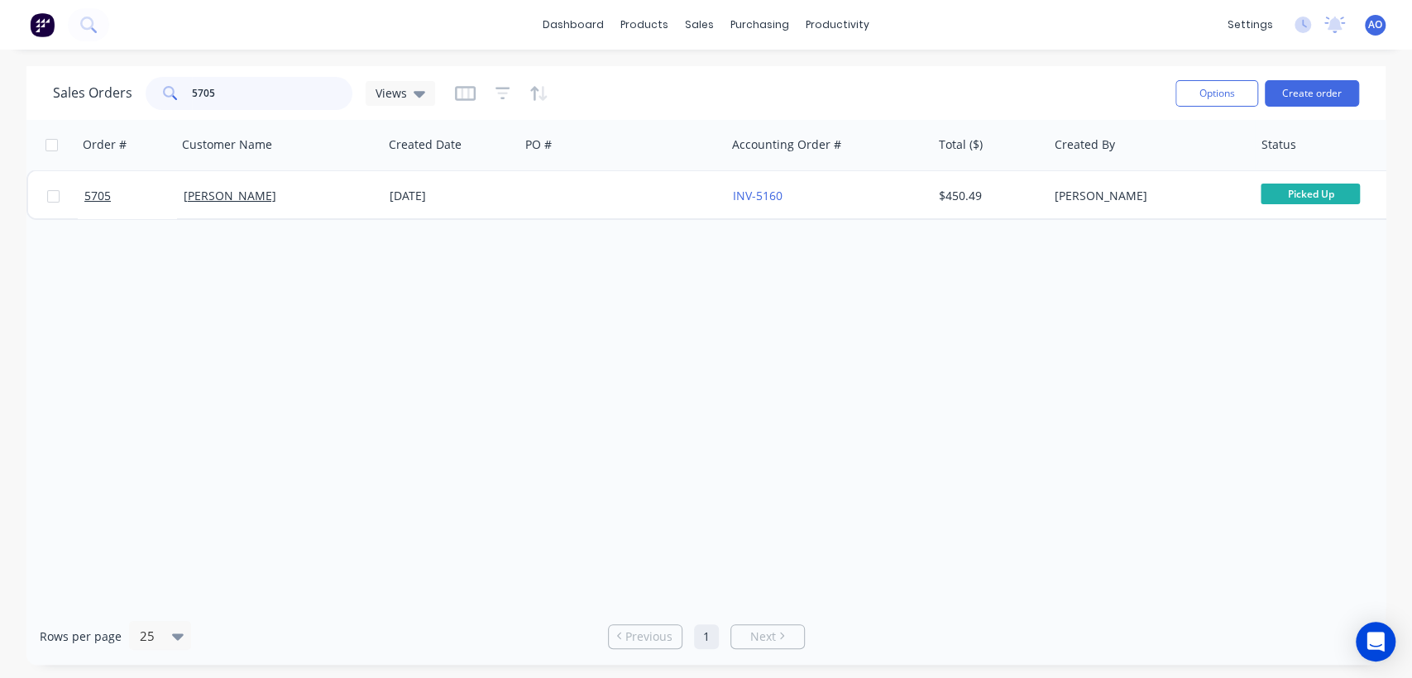
click at [293, 87] on input "5705" at bounding box center [272, 93] width 161 height 33
type input "5707"
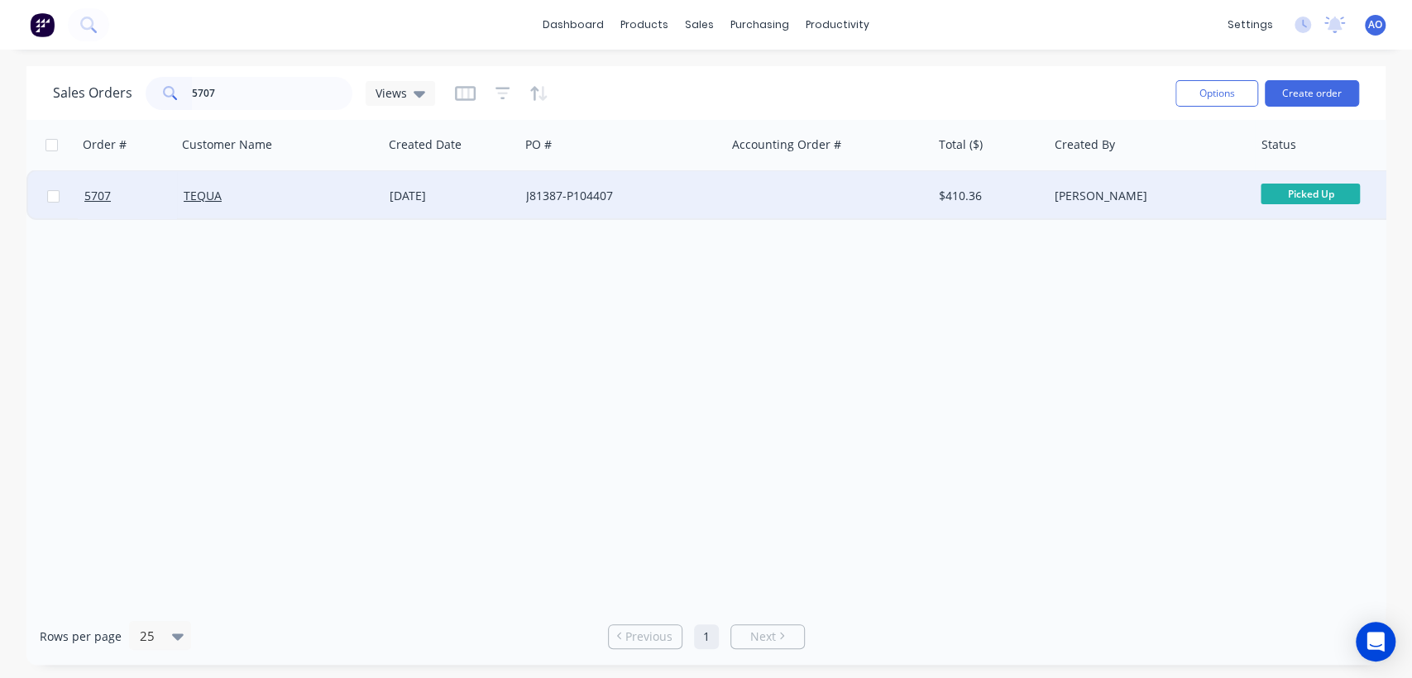
click at [500, 192] on div "[DATE]" at bounding box center [451, 196] width 123 height 17
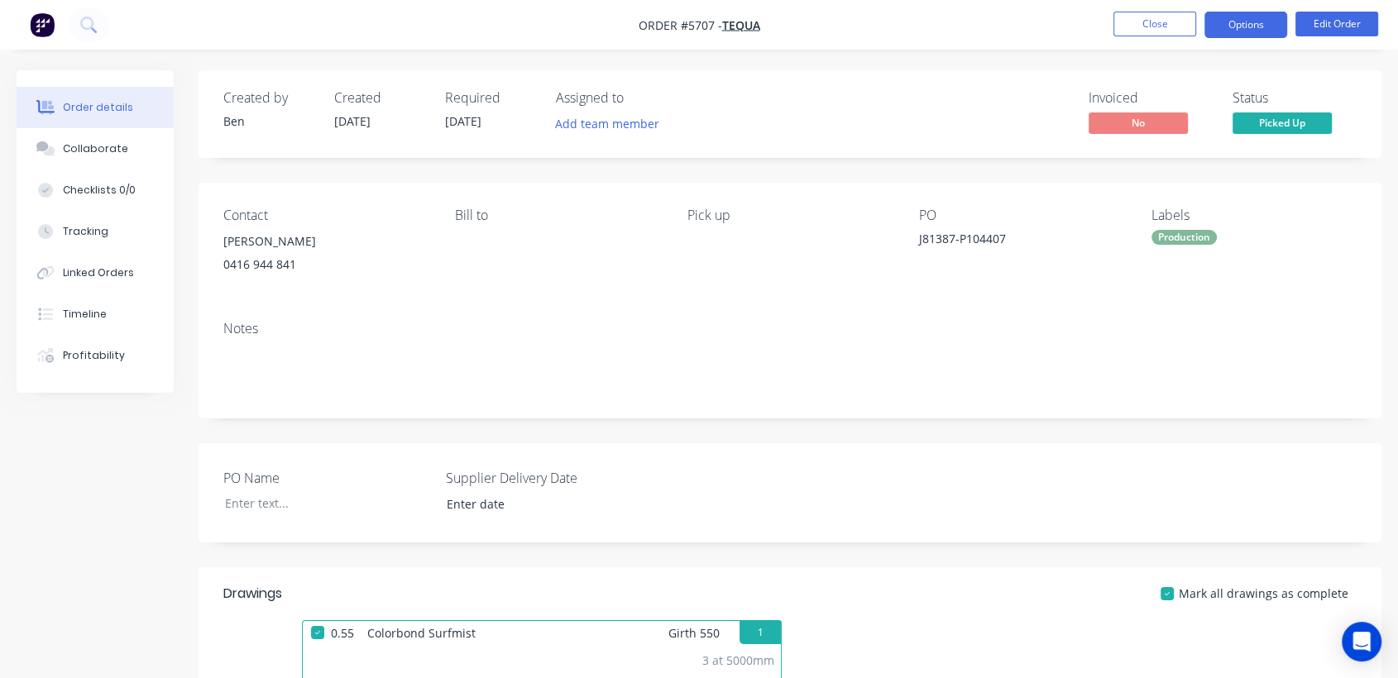
click at [1236, 26] on button "Options" at bounding box center [1245, 25] width 83 height 26
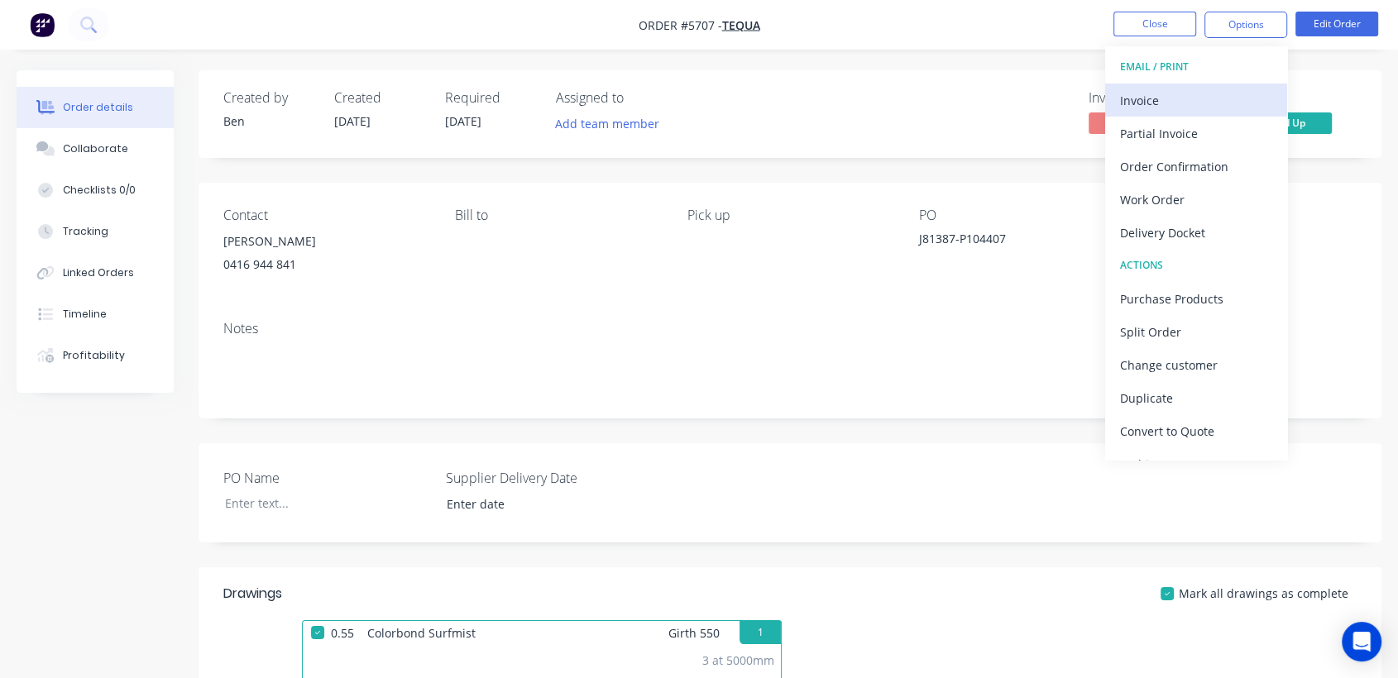
click at [1174, 94] on div "Invoice" at bounding box center [1196, 100] width 152 height 24
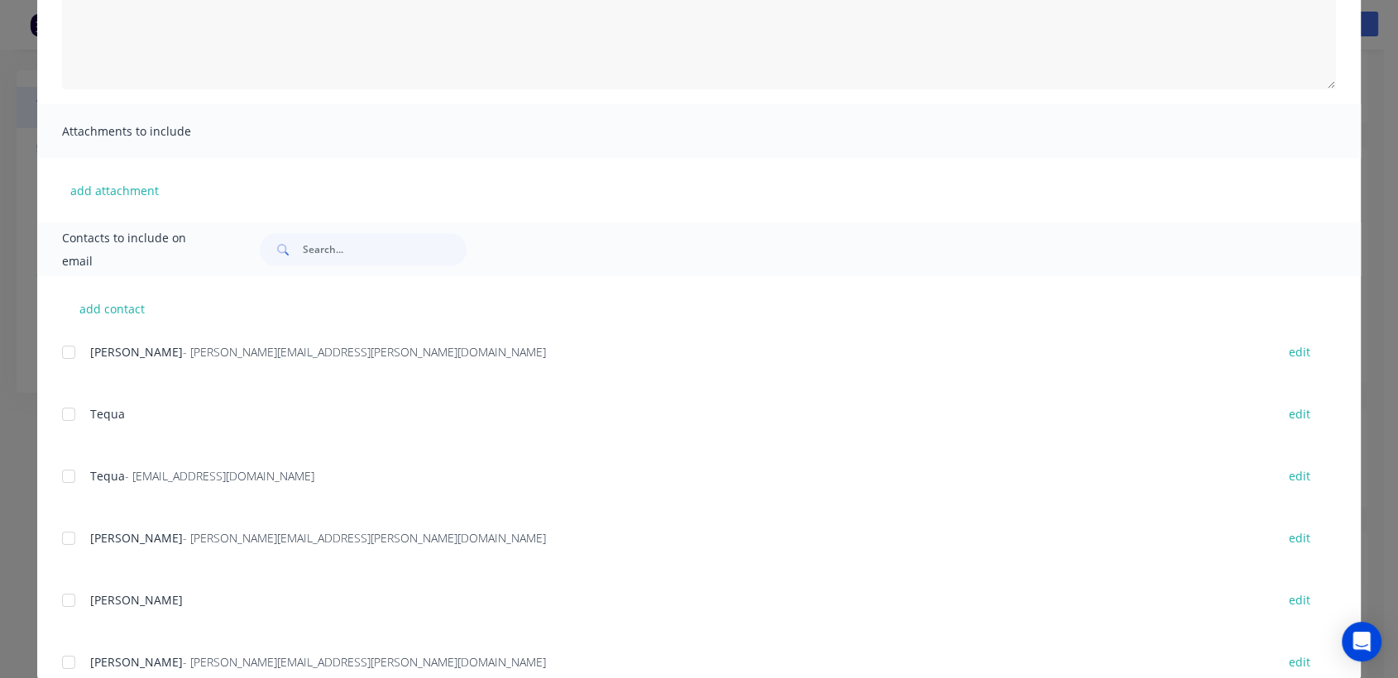
scroll to position [289, 0]
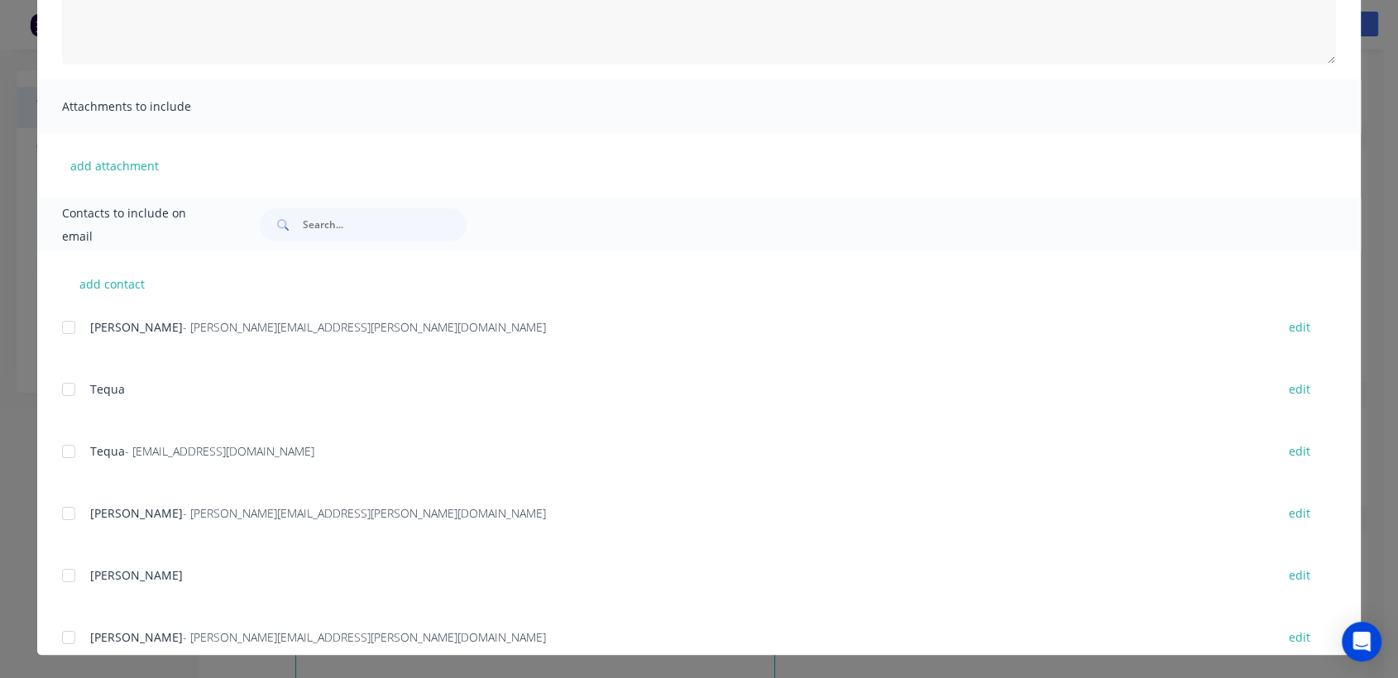
click at [65, 447] on div at bounding box center [68, 451] width 33 height 33
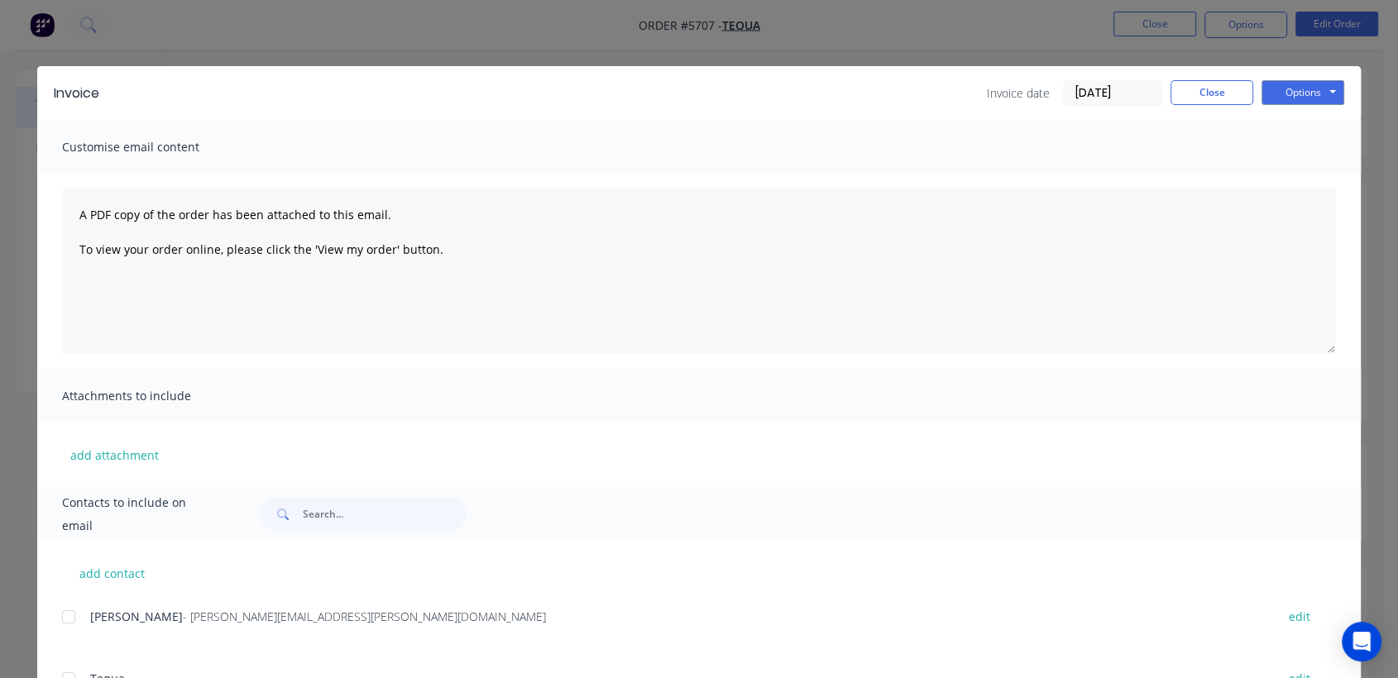
scroll to position [0, 0]
click at [1297, 88] on button "Options" at bounding box center [1302, 92] width 83 height 25
click at [1286, 177] on button "Email" at bounding box center [1314, 176] width 106 height 27
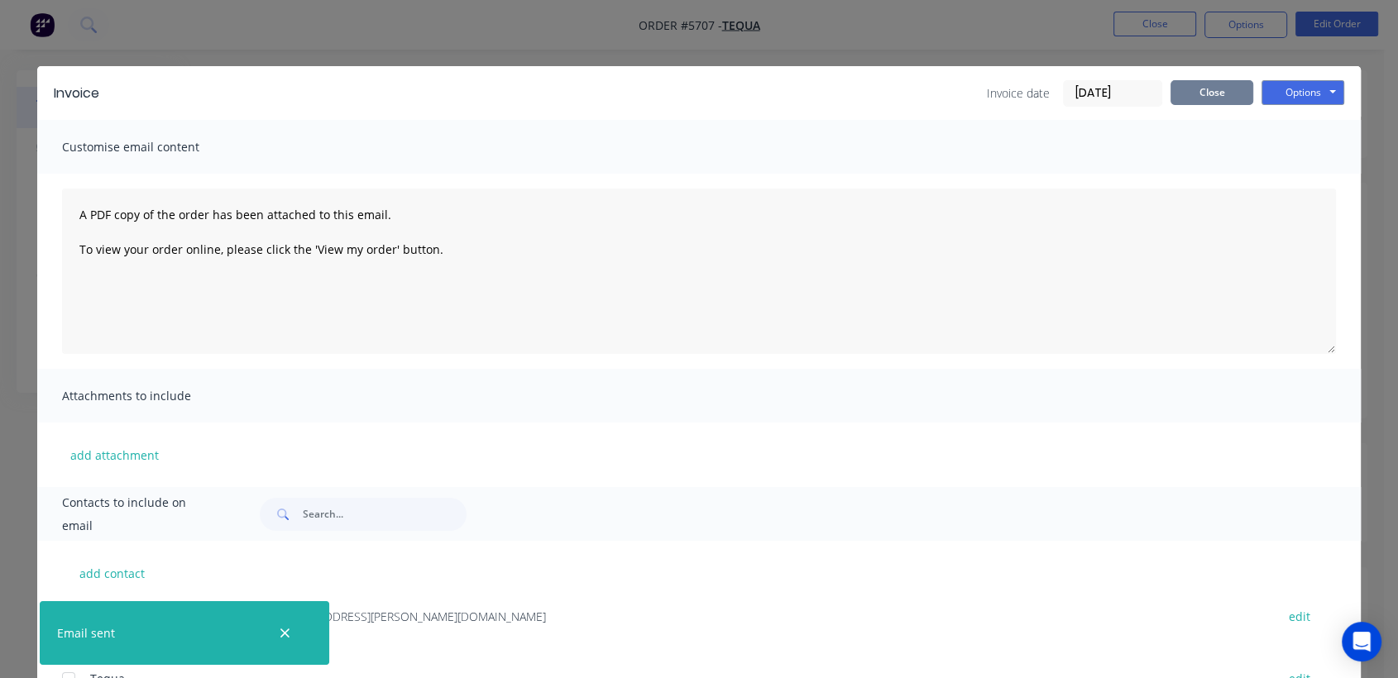
click at [1216, 94] on button "Close" at bounding box center [1211, 92] width 83 height 25
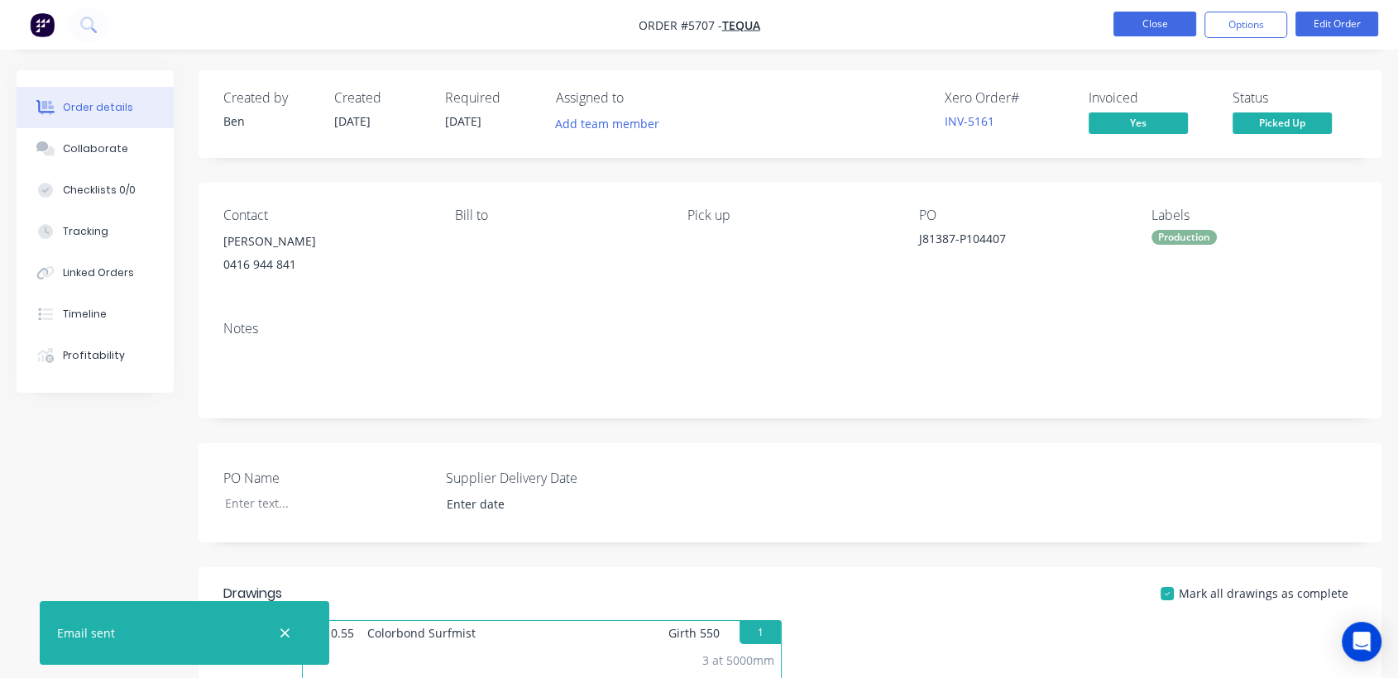
click at [1167, 15] on button "Close" at bounding box center [1154, 24] width 83 height 25
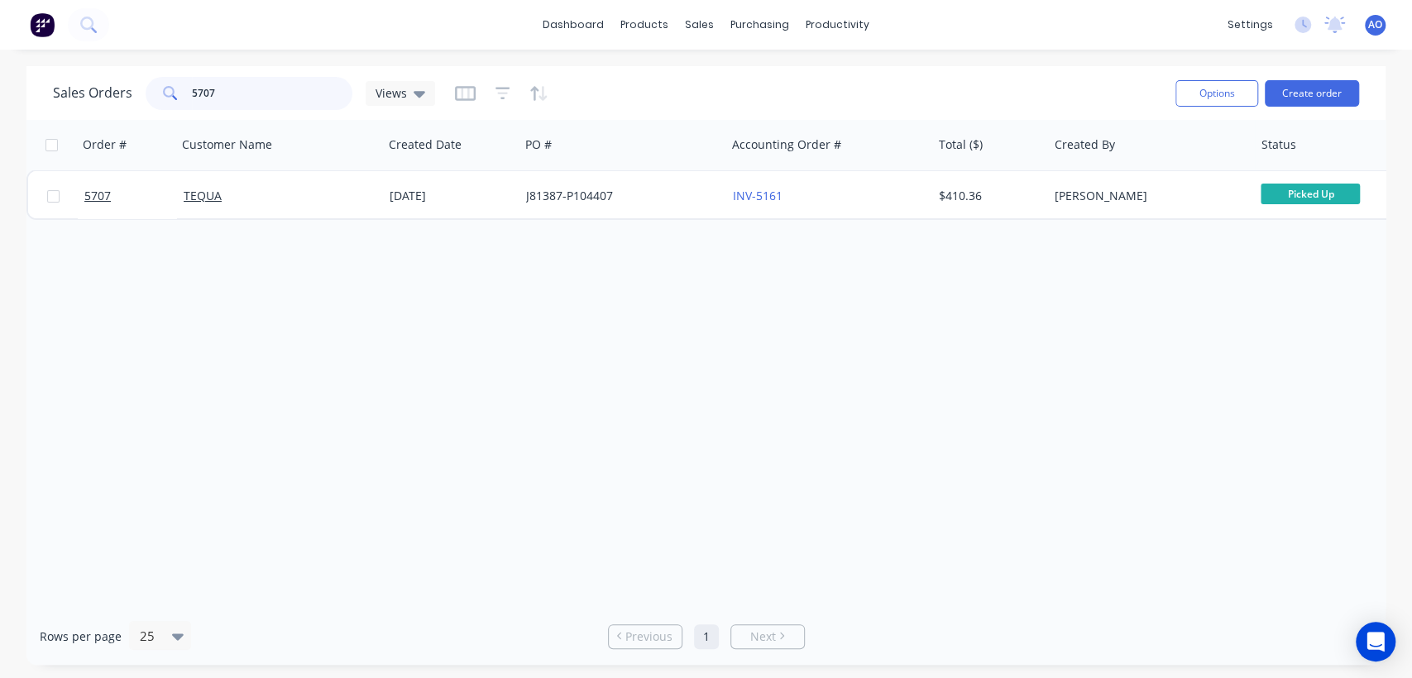
click at [238, 89] on input "5707" at bounding box center [272, 93] width 161 height 33
type input "5710"
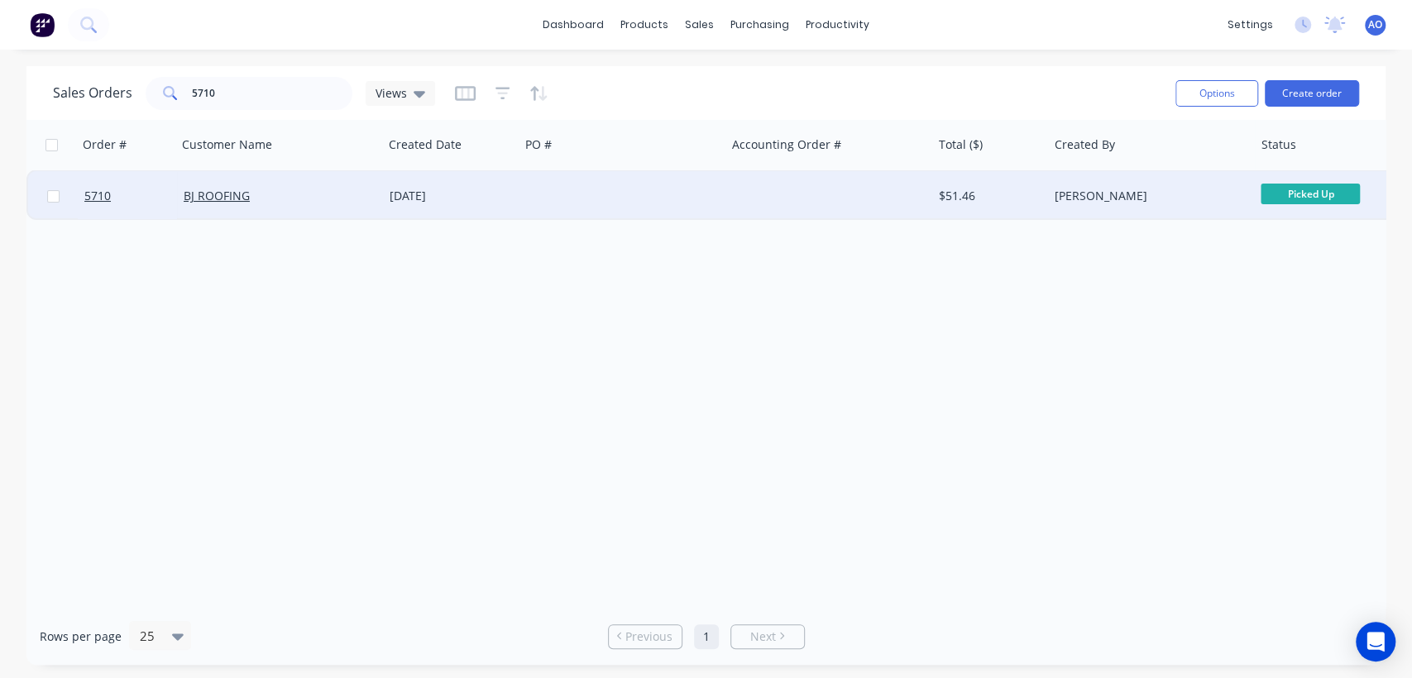
click at [641, 180] on div at bounding box center [622, 196] width 206 height 50
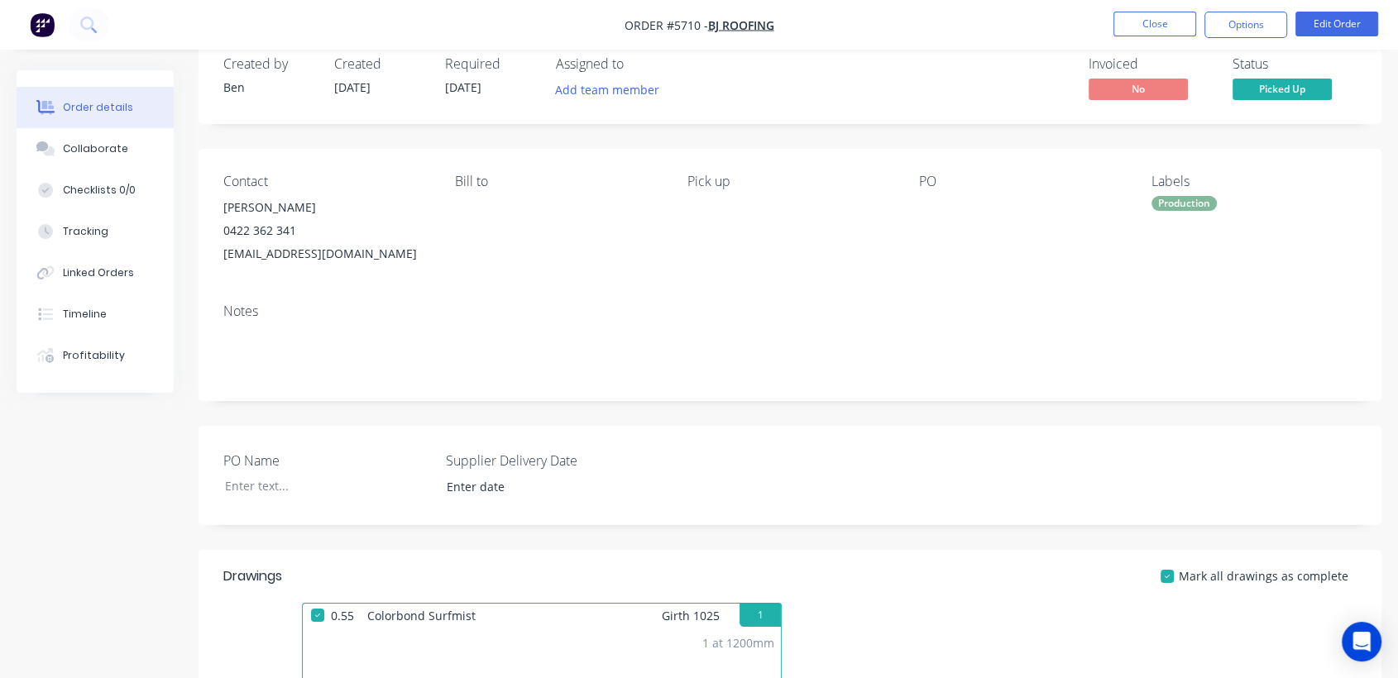
scroll to position [36, 0]
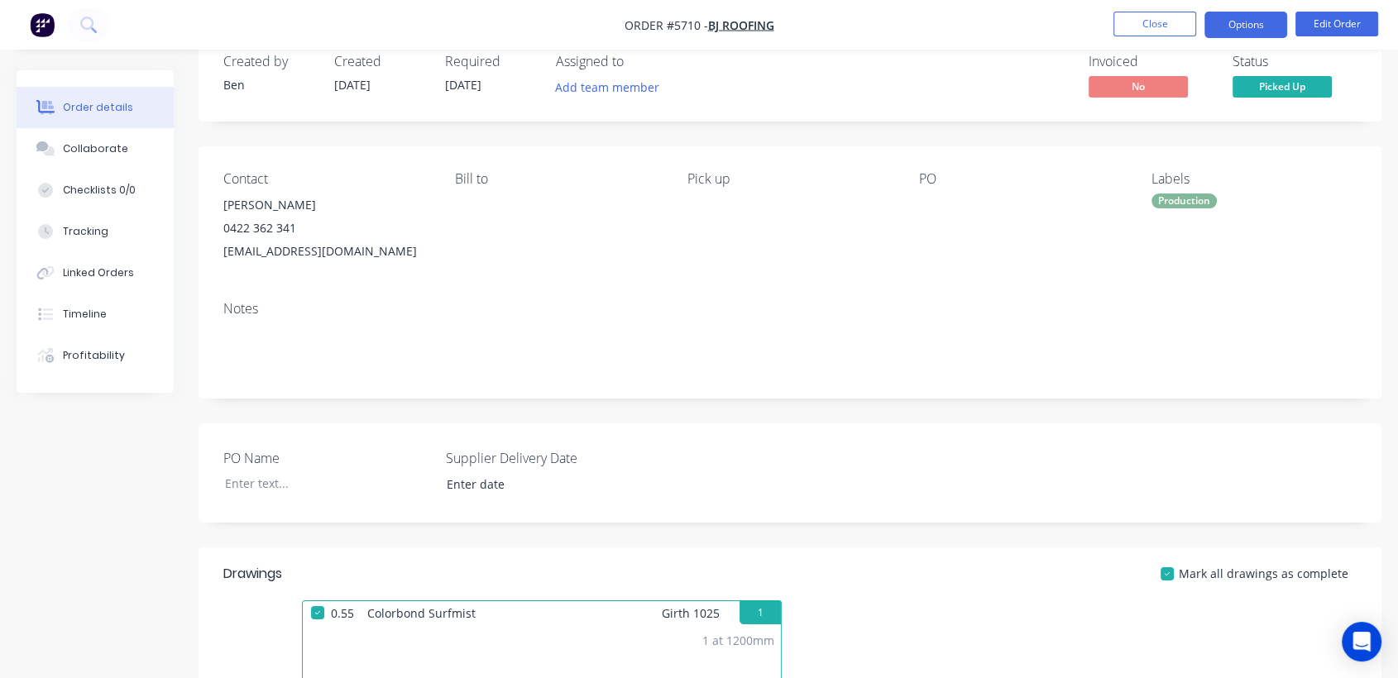
click at [1246, 19] on button "Options" at bounding box center [1245, 25] width 83 height 26
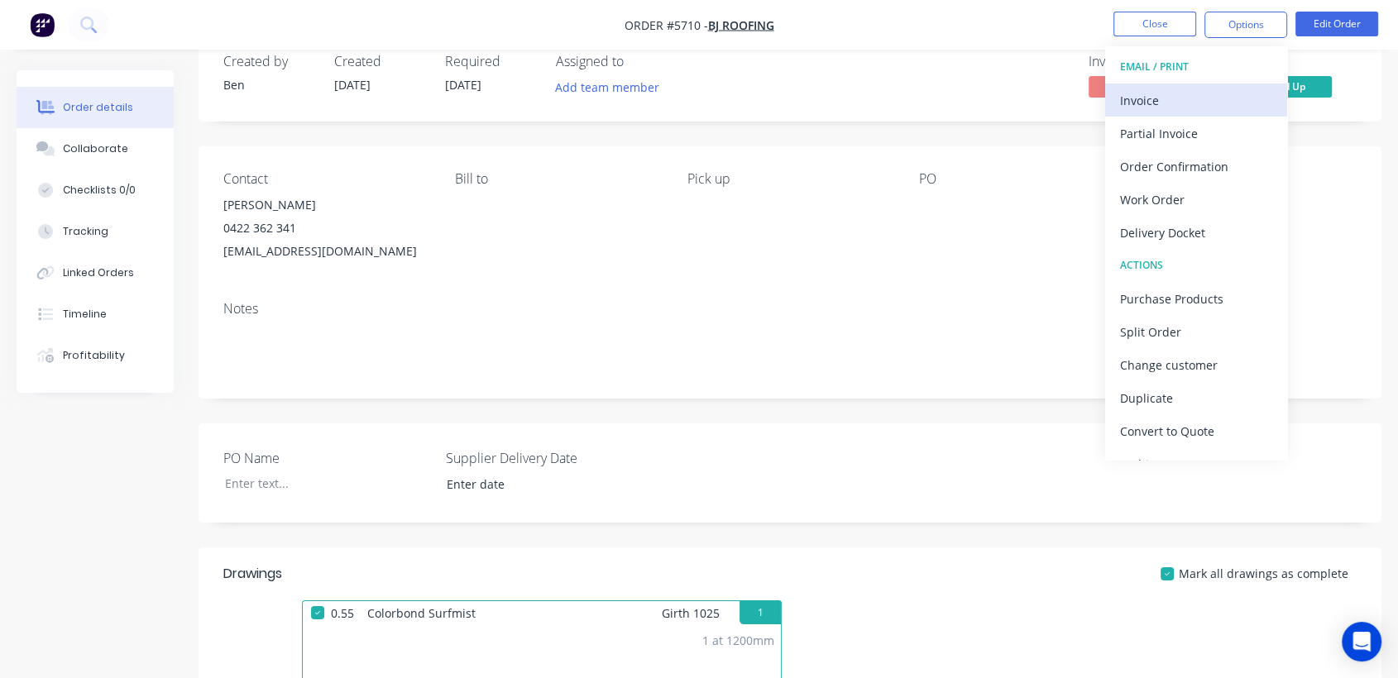
click at [1179, 101] on div "Invoice" at bounding box center [1196, 100] width 152 height 24
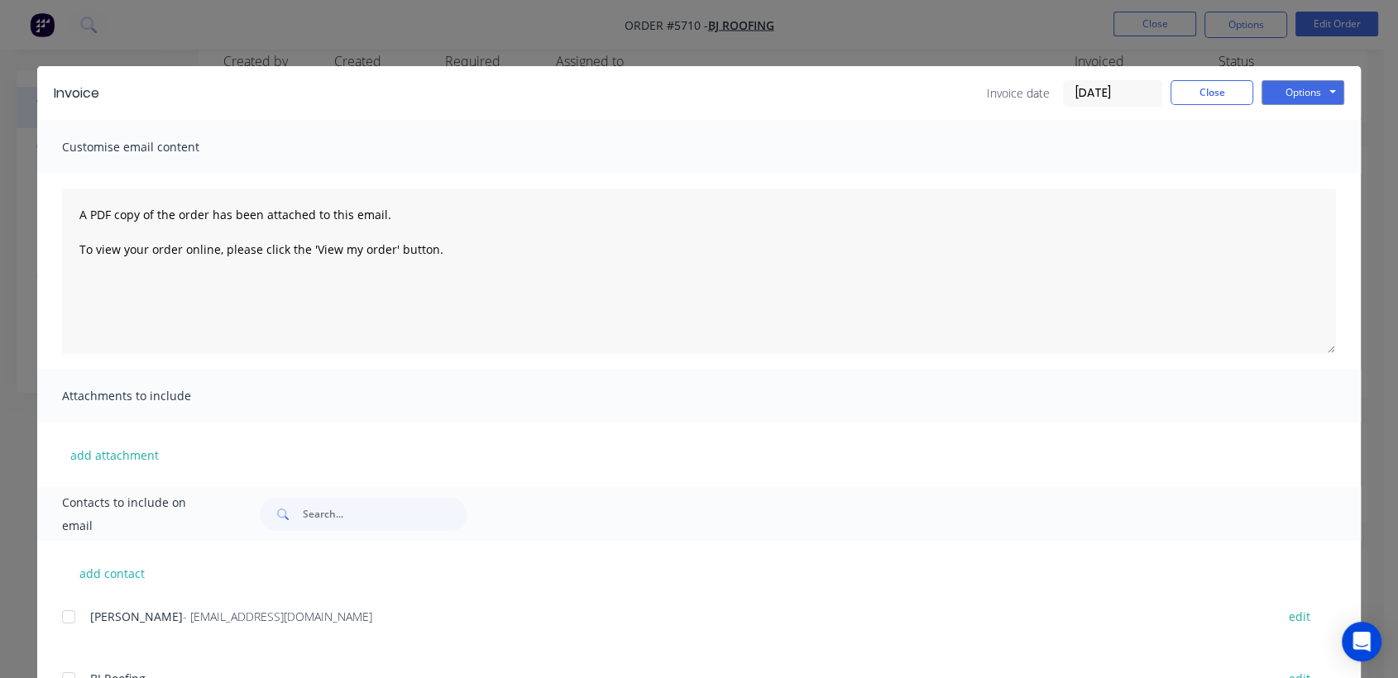
click at [64, 614] on div at bounding box center [68, 616] width 33 height 33
click at [1304, 84] on button "Options" at bounding box center [1302, 92] width 83 height 25
click at [1286, 170] on button "Email" at bounding box center [1314, 176] width 106 height 27
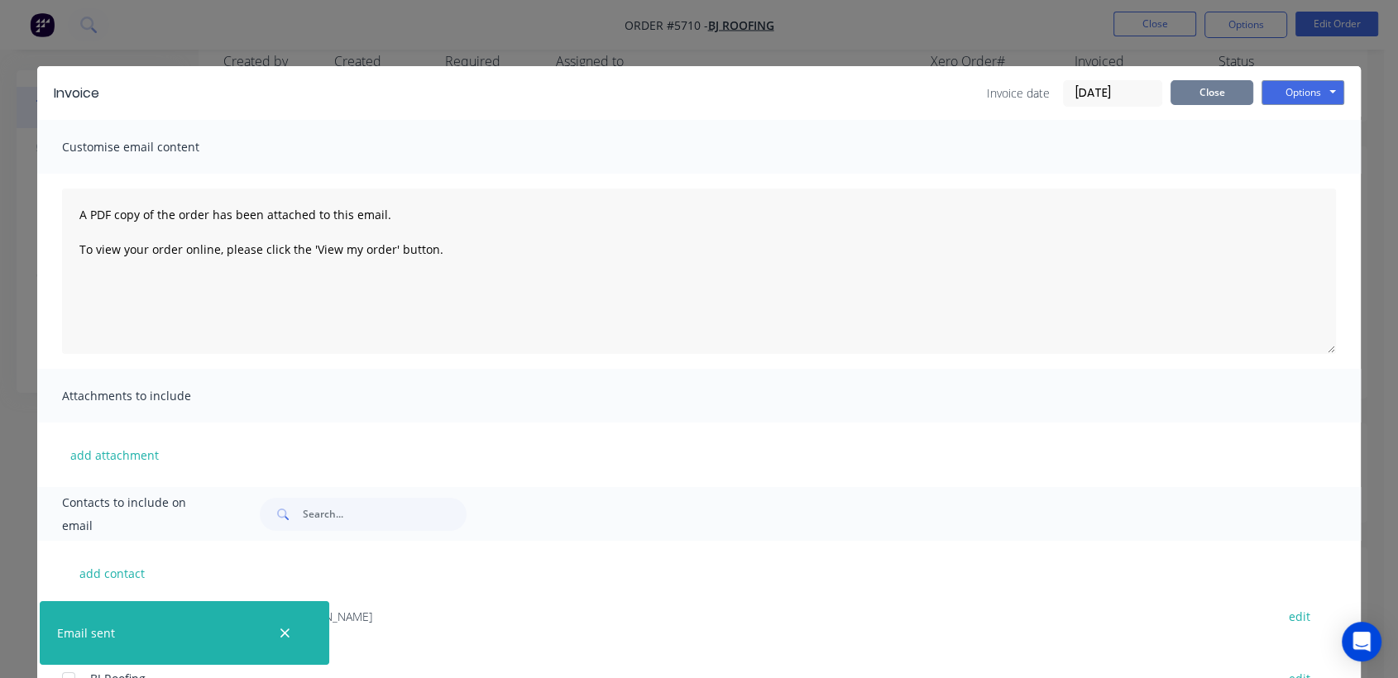
click at [1204, 88] on button "Close" at bounding box center [1211, 92] width 83 height 25
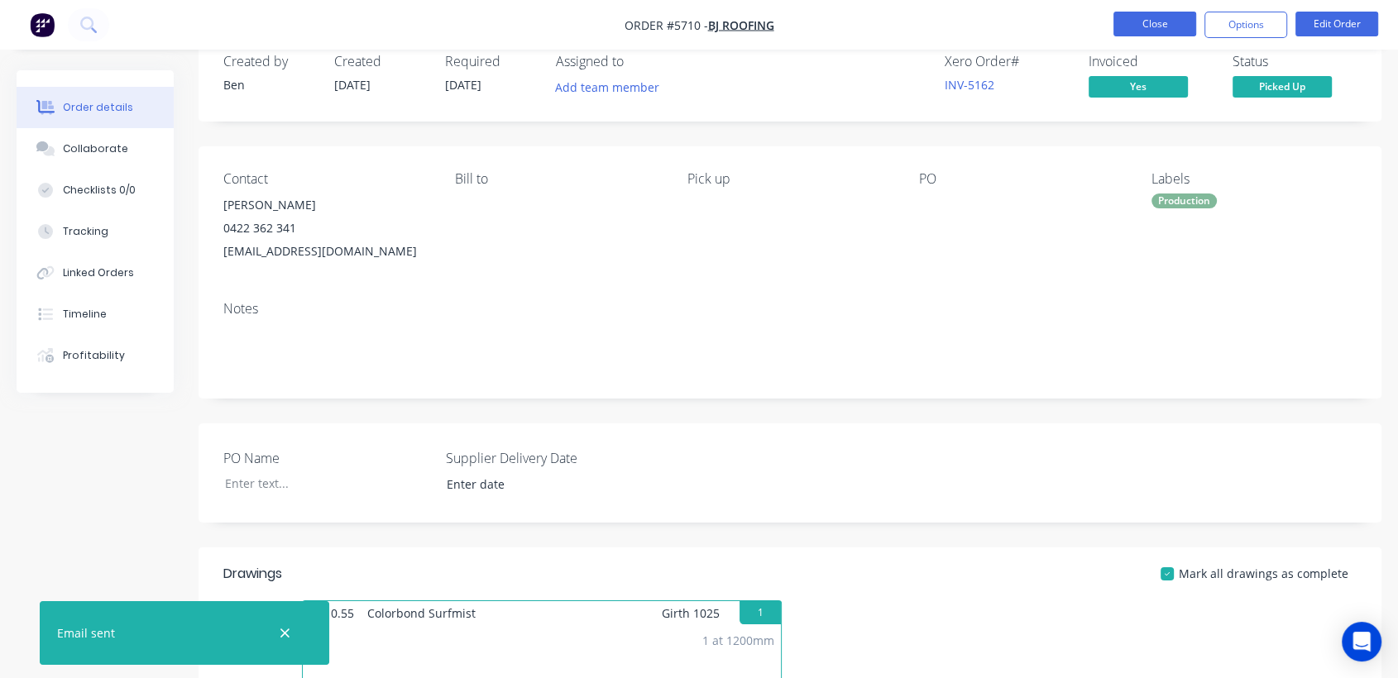
click at [1131, 22] on button "Close" at bounding box center [1154, 24] width 83 height 25
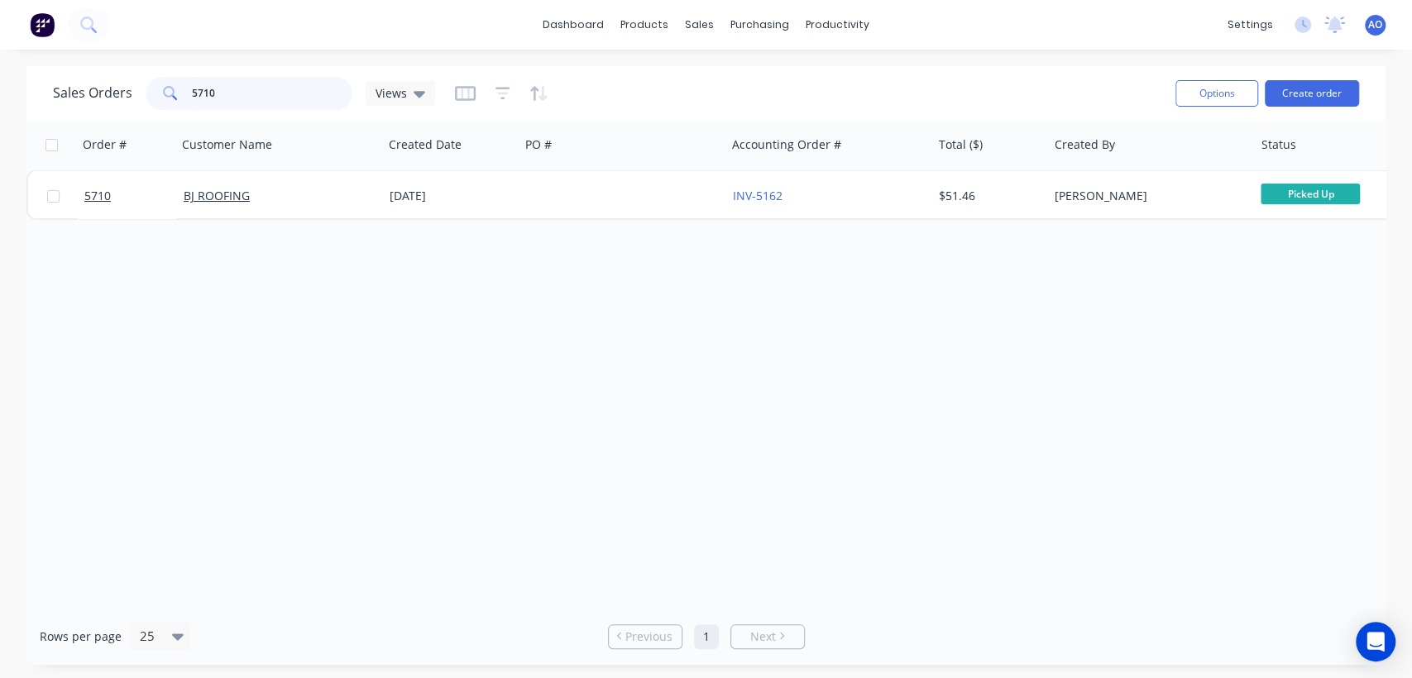
click at [251, 93] on input "5710" at bounding box center [272, 93] width 161 height 33
type input "5712"
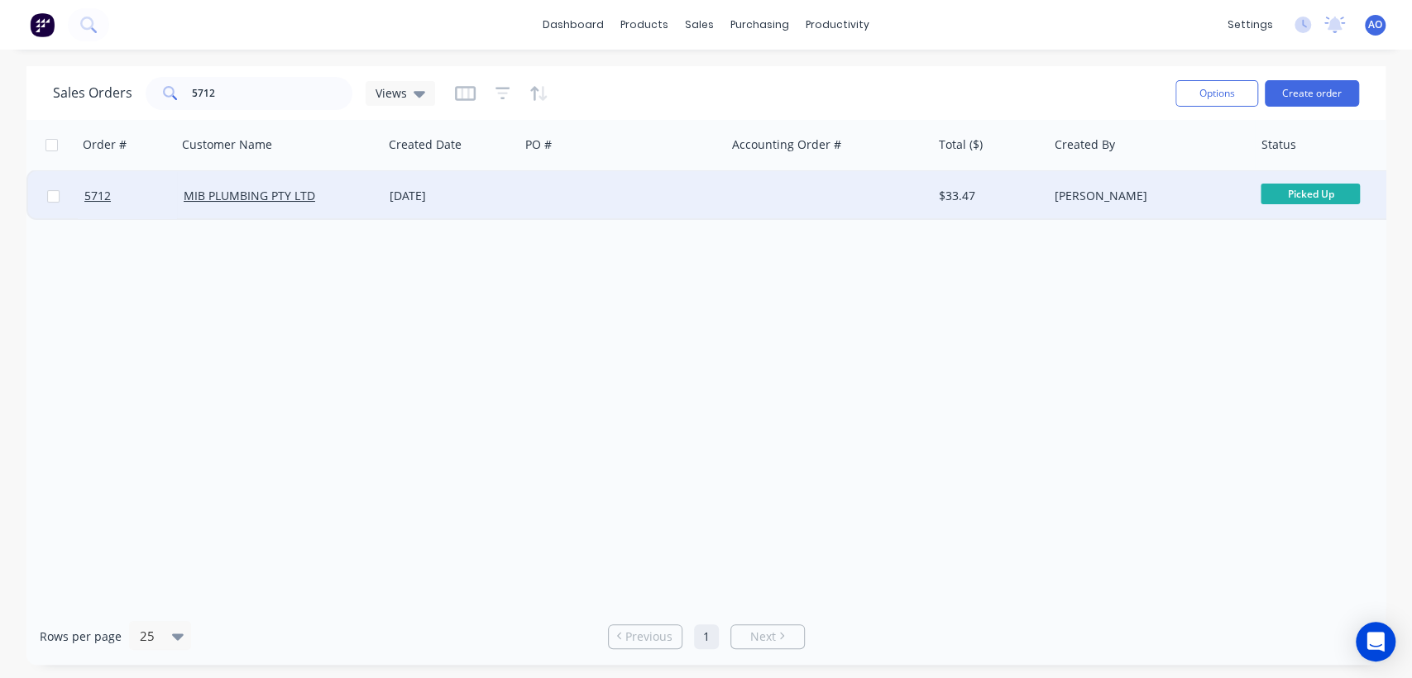
click at [489, 188] on div "[DATE]" at bounding box center [451, 196] width 123 height 17
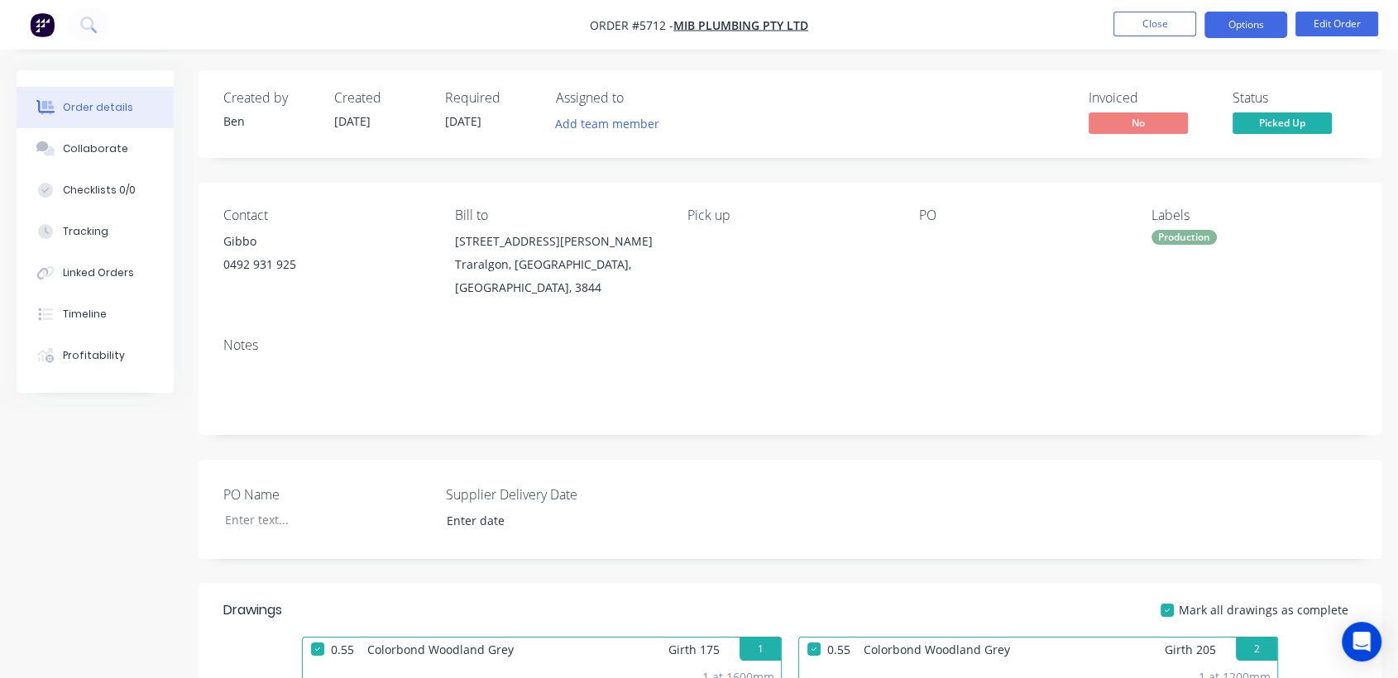
click at [1251, 16] on button "Options" at bounding box center [1245, 25] width 83 height 26
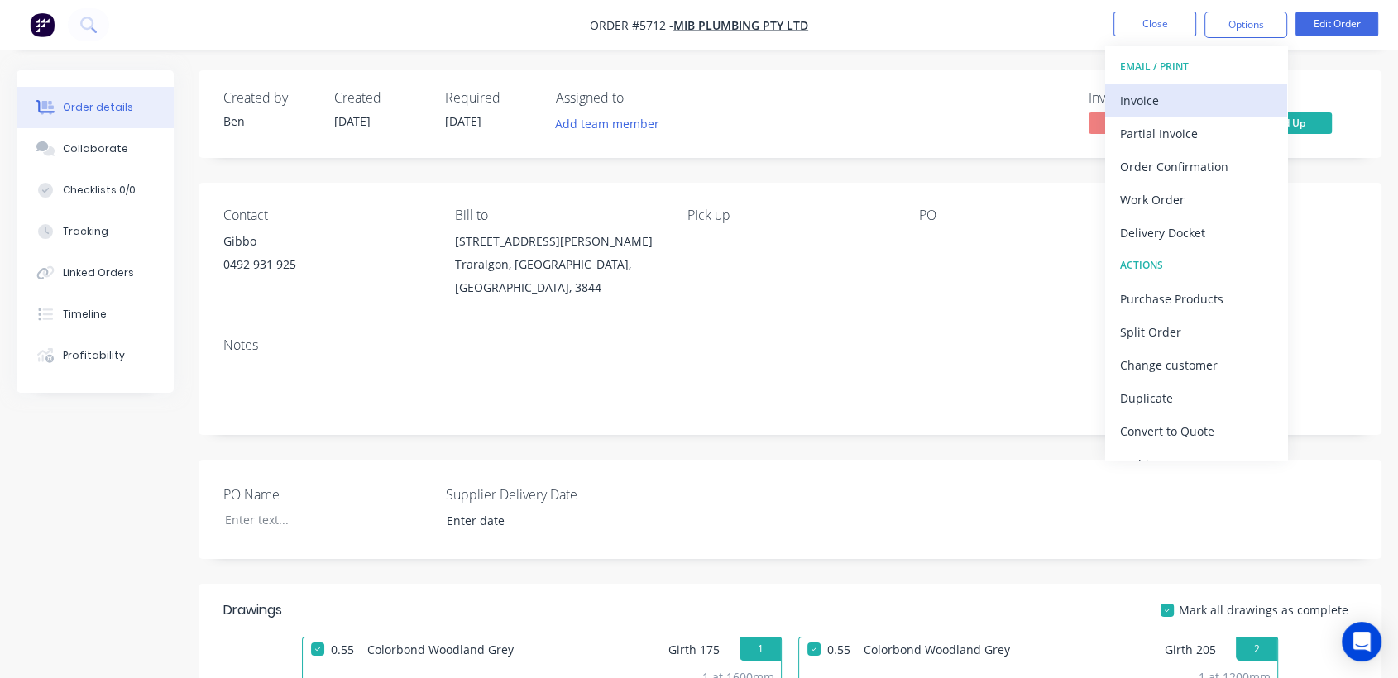
click at [1185, 90] on div "Invoice" at bounding box center [1196, 100] width 152 height 24
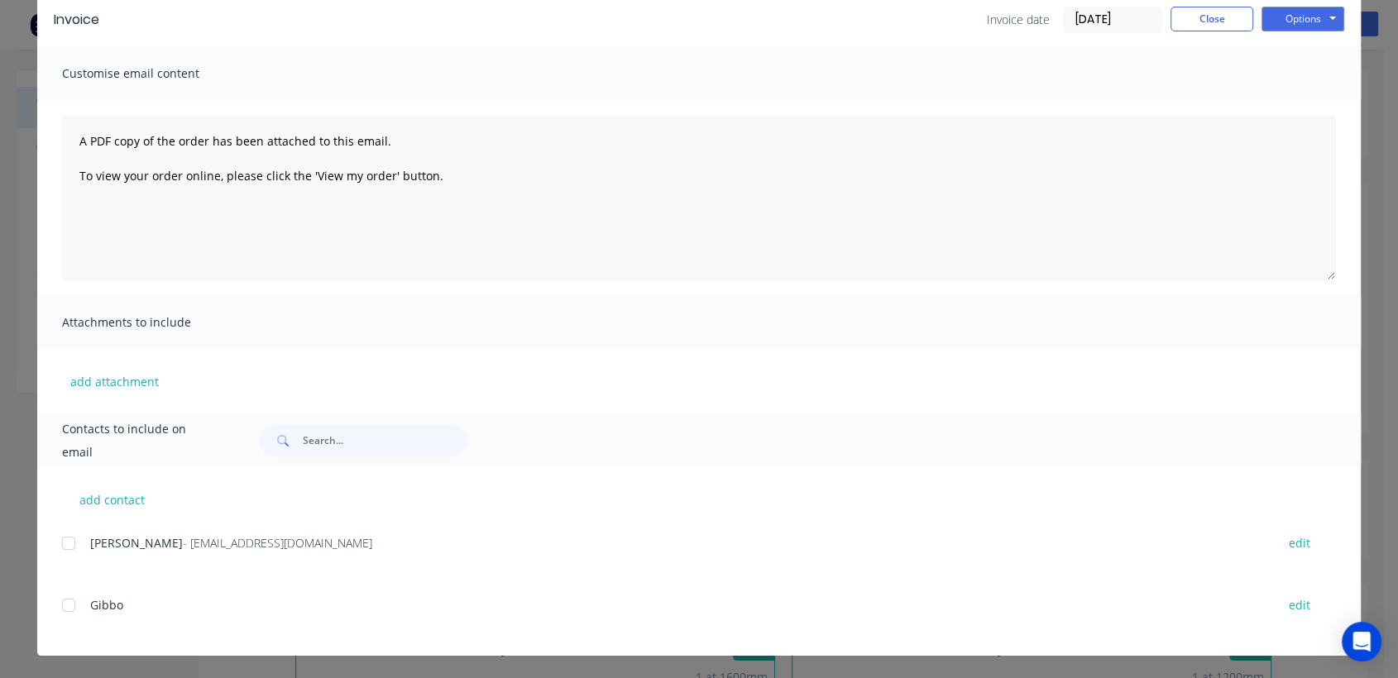
scroll to position [74, 0]
click at [60, 538] on div at bounding box center [68, 542] width 33 height 33
click at [1287, 27] on button "Options" at bounding box center [1302, 18] width 83 height 25
click at [1308, 94] on button "Email" at bounding box center [1314, 101] width 106 height 27
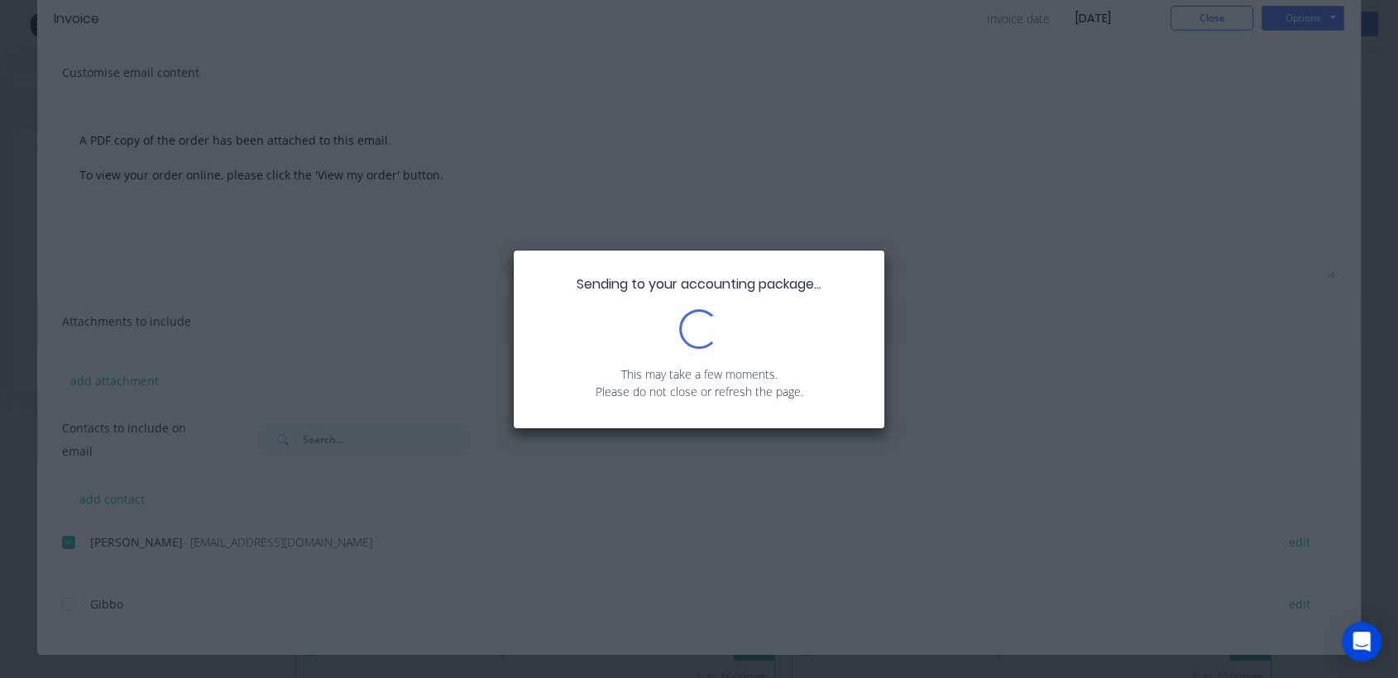
scroll to position [0, 0]
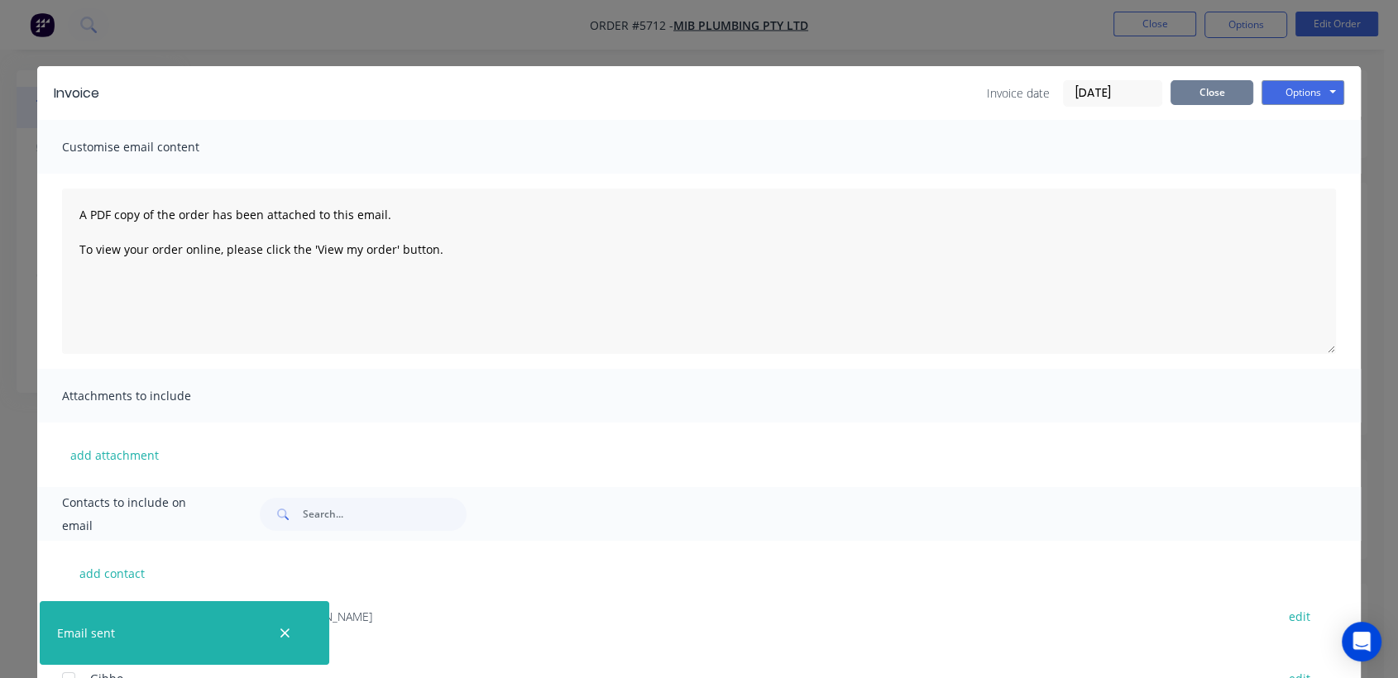
click at [1214, 94] on button "Close" at bounding box center [1211, 92] width 83 height 25
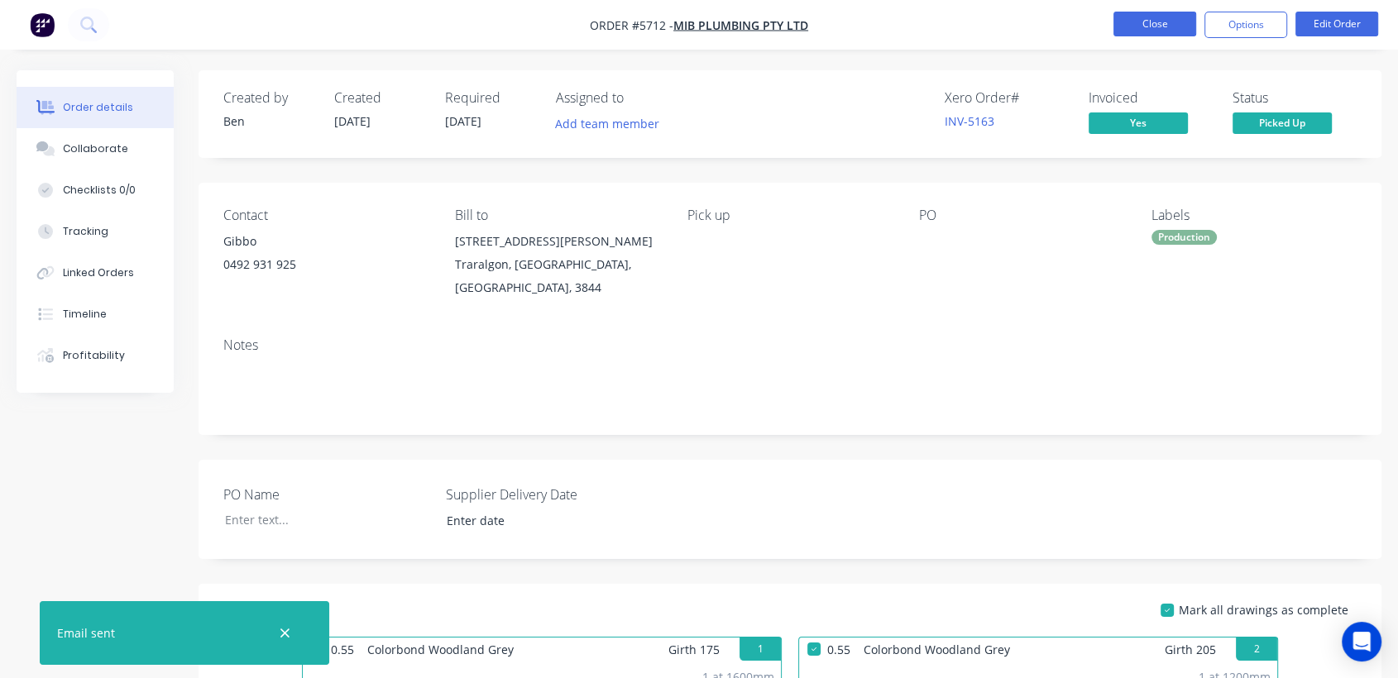
click at [1164, 23] on button "Close" at bounding box center [1154, 24] width 83 height 25
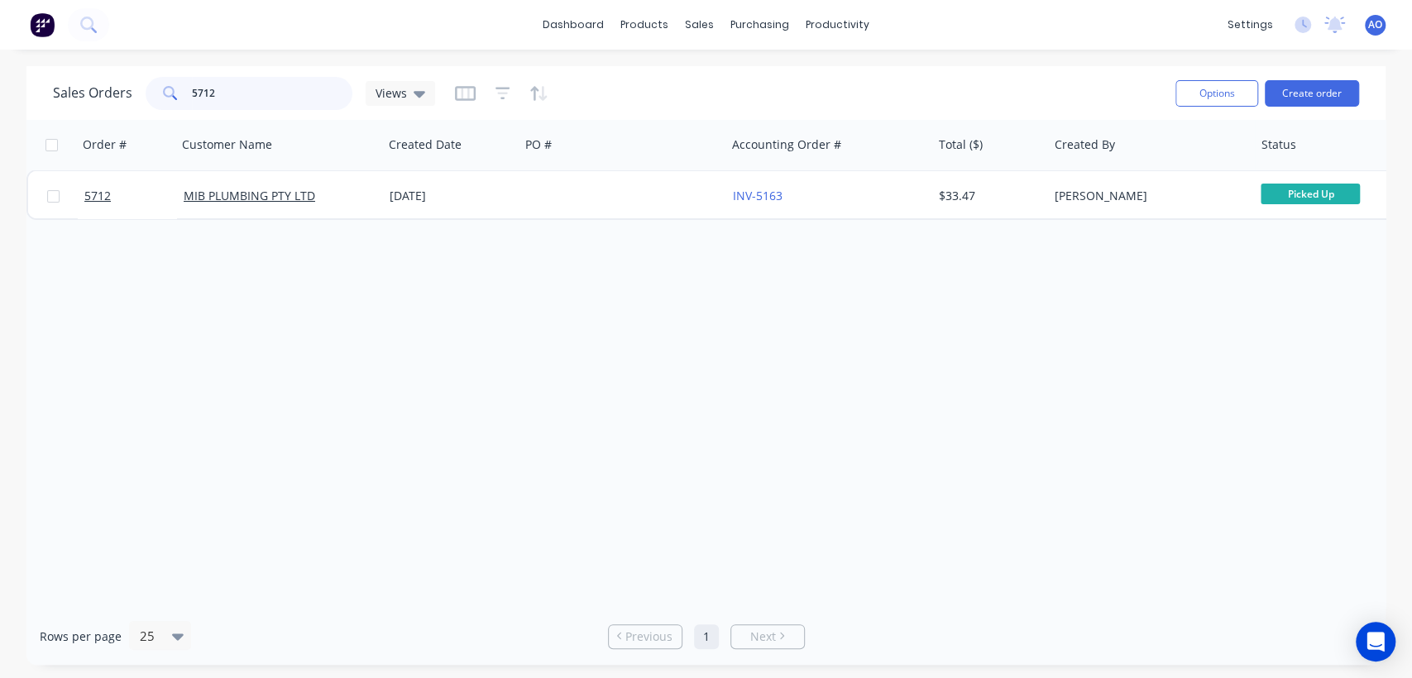
click at [268, 97] on input "5712" at bounding box center [272, 93] width 161 height 33
type input "5709"
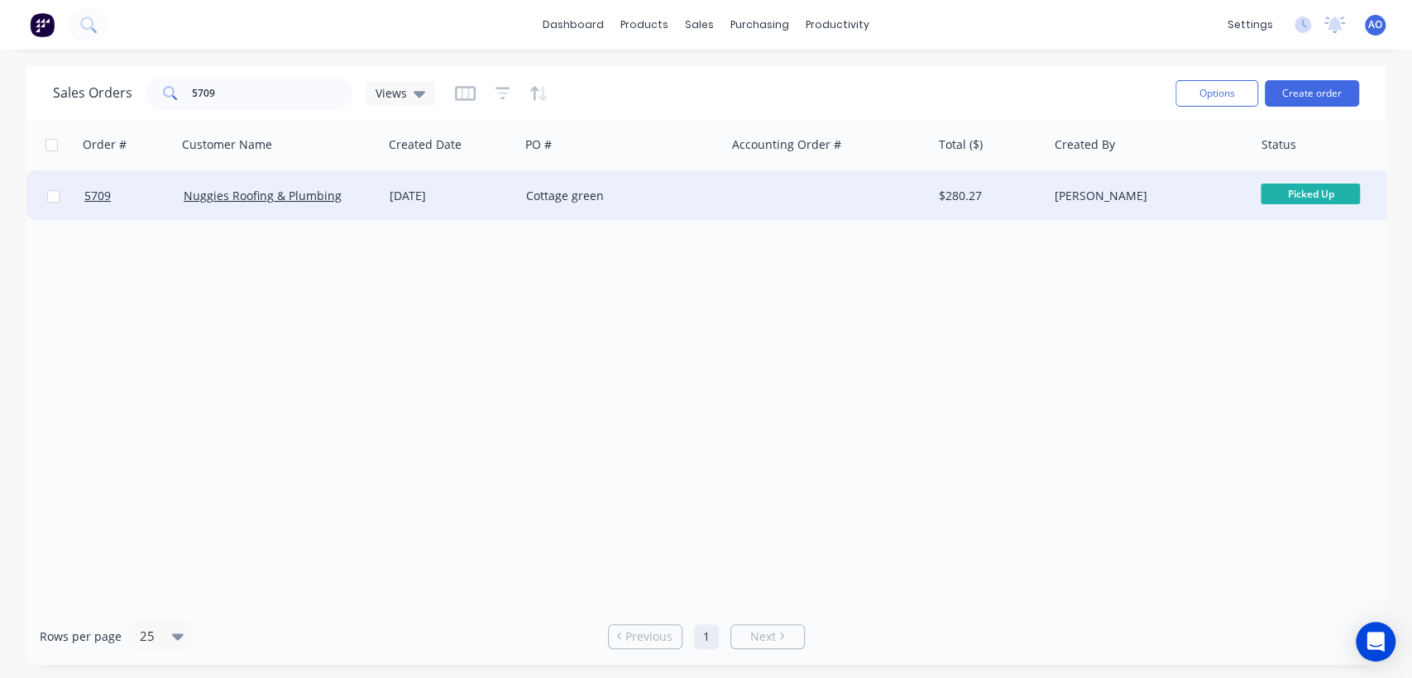
click at [646, 198] on div "Cottage green" at bounding box center [618, 196] width 184 height 17
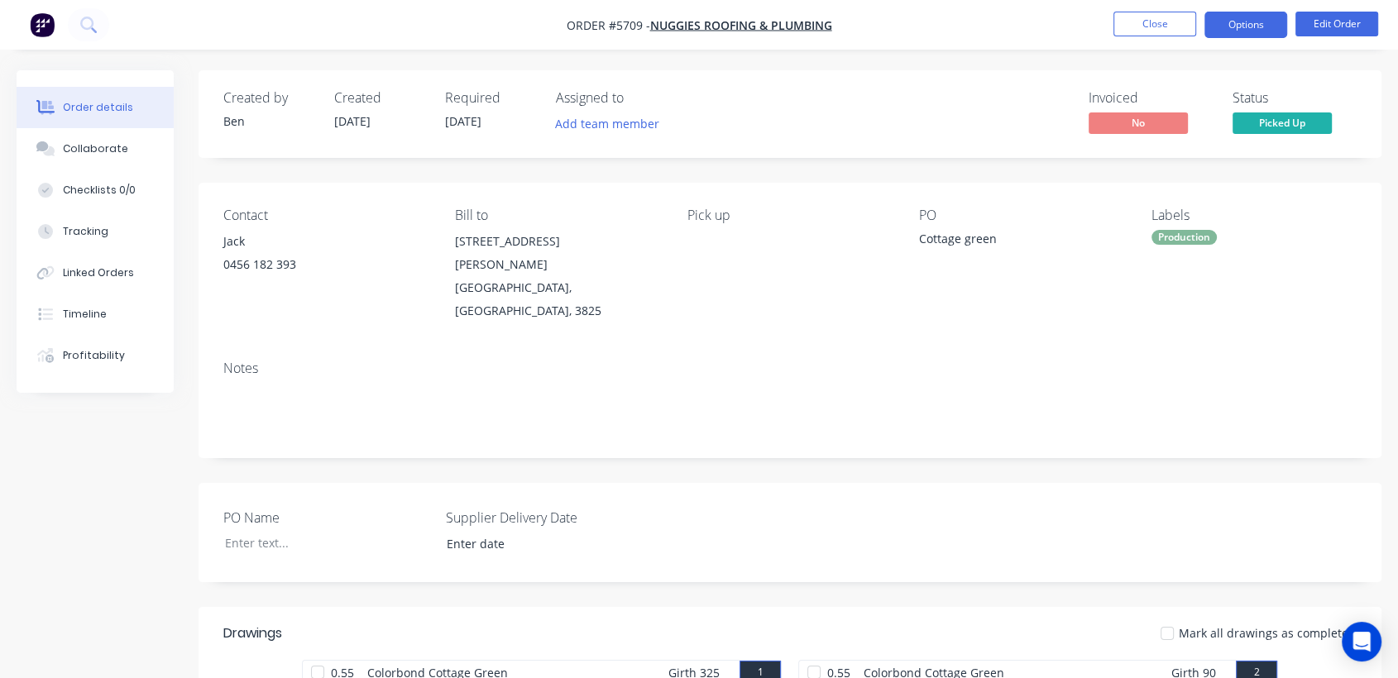
click at [1230, 27] on button "Options" at bounding box center [1245, 25] width 83 height 26
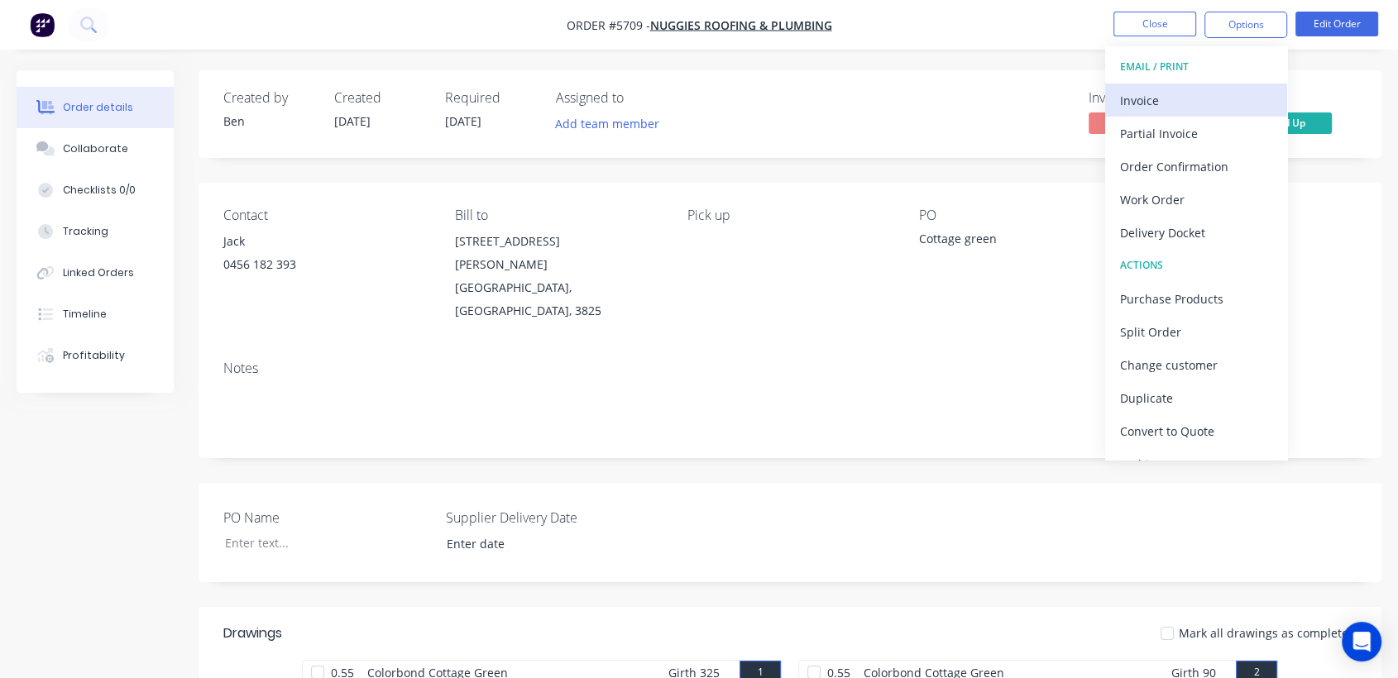
click at [1136, 99] on div "Invoice" at bounding box center [1196, 100] width 152 height 24
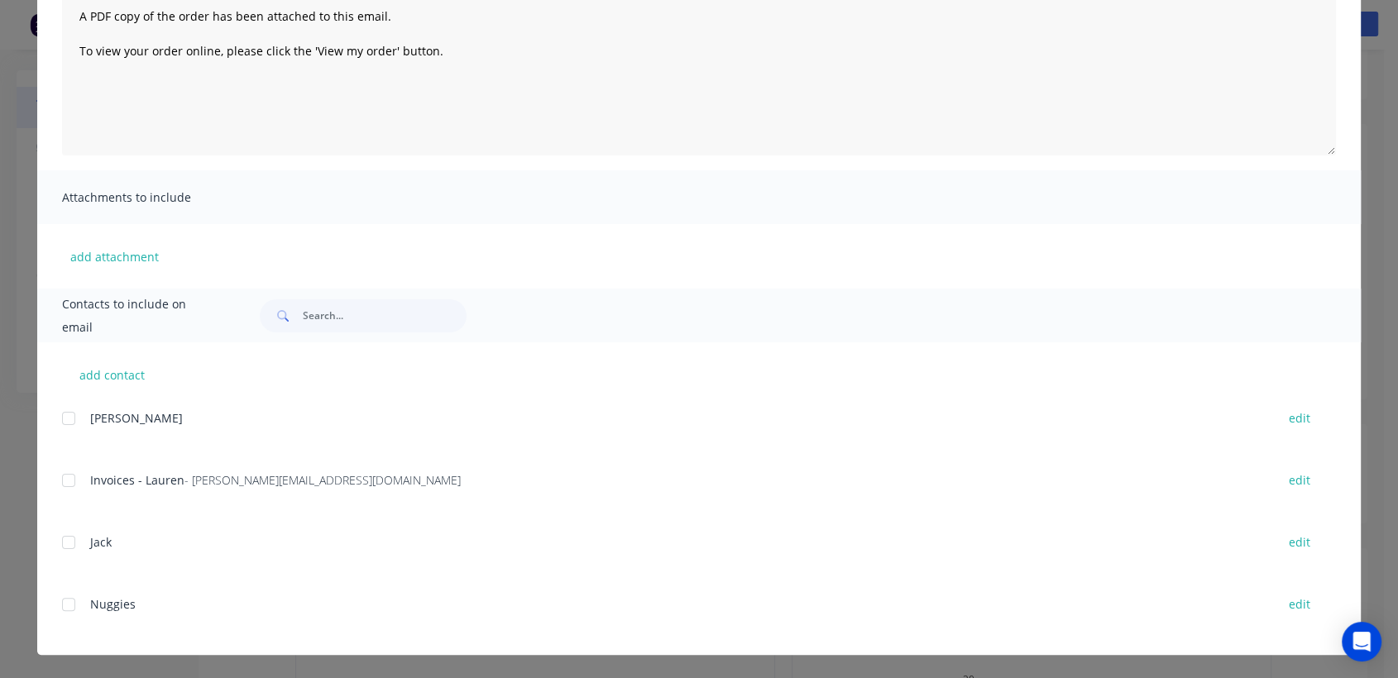
scroll to position [73, 0]
click at [56, 480] on div at bounding box center [68, 480] width 33 height 33
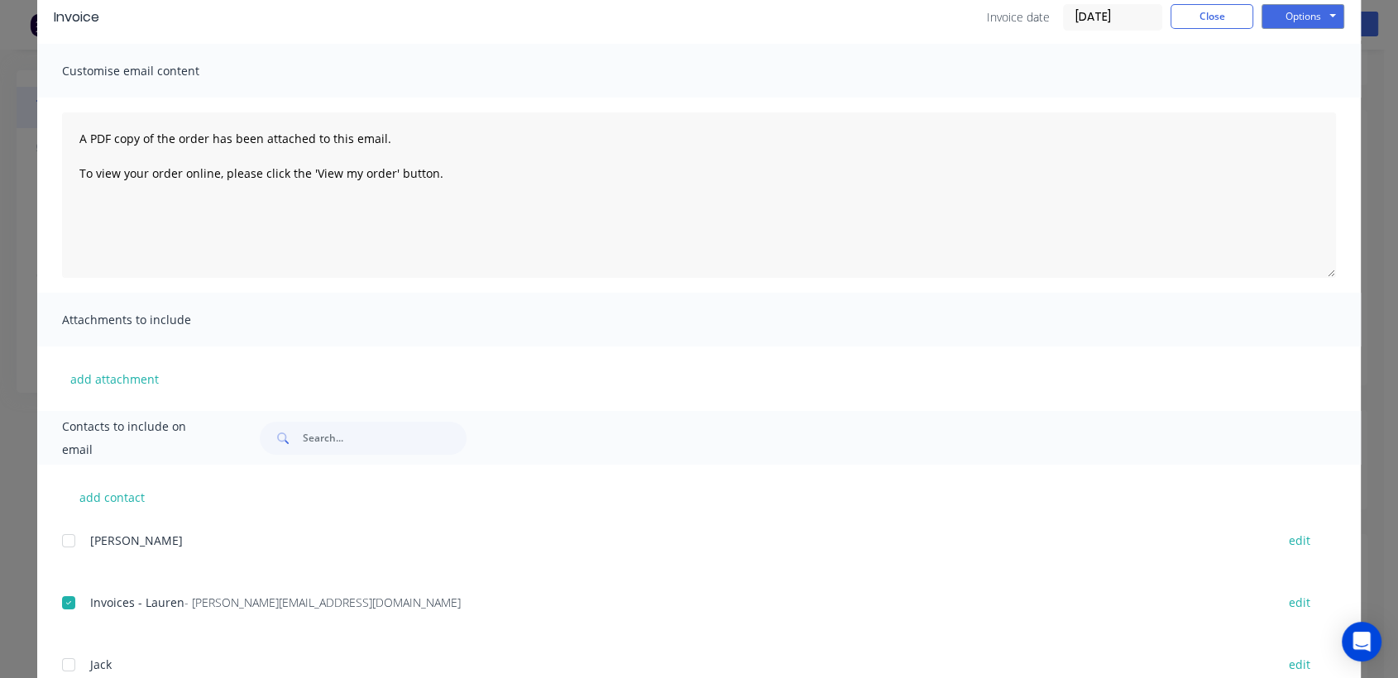
scroll to position [0, 0]
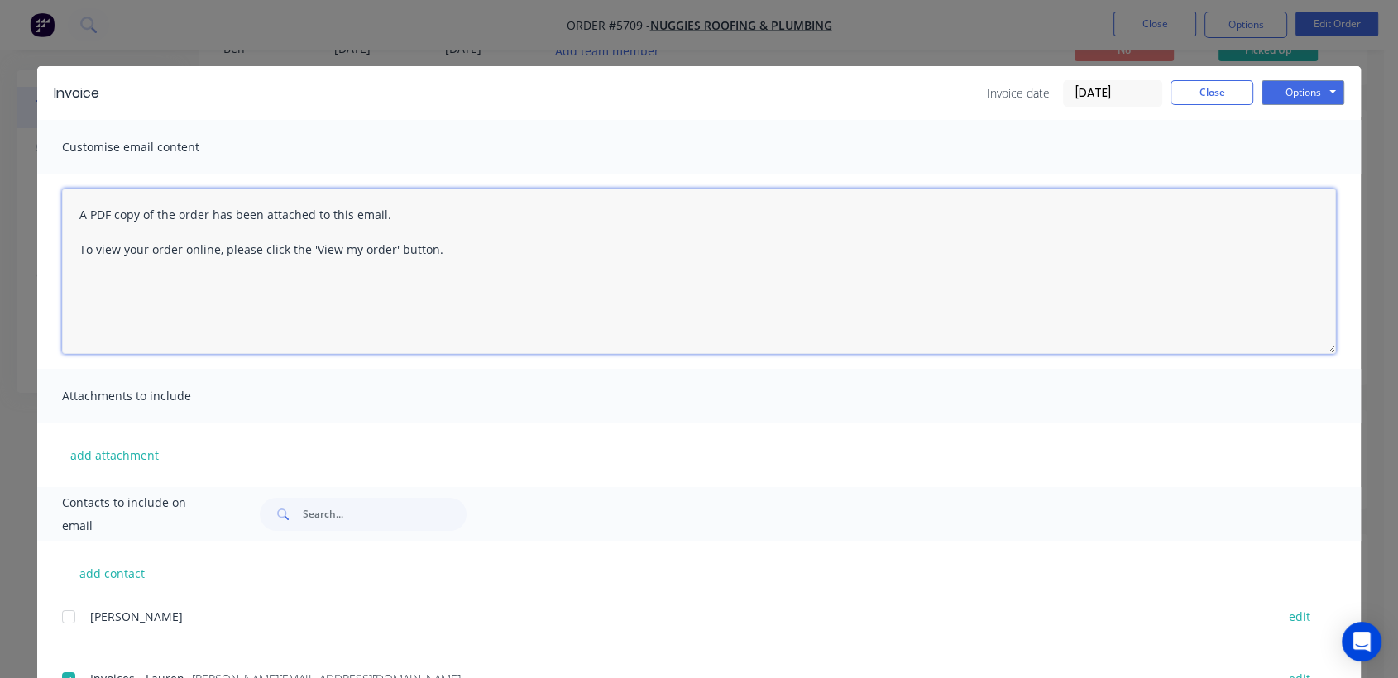
drag, startPoint x: 1388, startPoint y: 7, endPoint x: 887, endPoint y: 289, distance: 574.8
click at [887, 289] on textarea "A PDF copy of the order has been attached to this email. To view your order onl…" at bounding box center [699, 271] width 1274 height 165
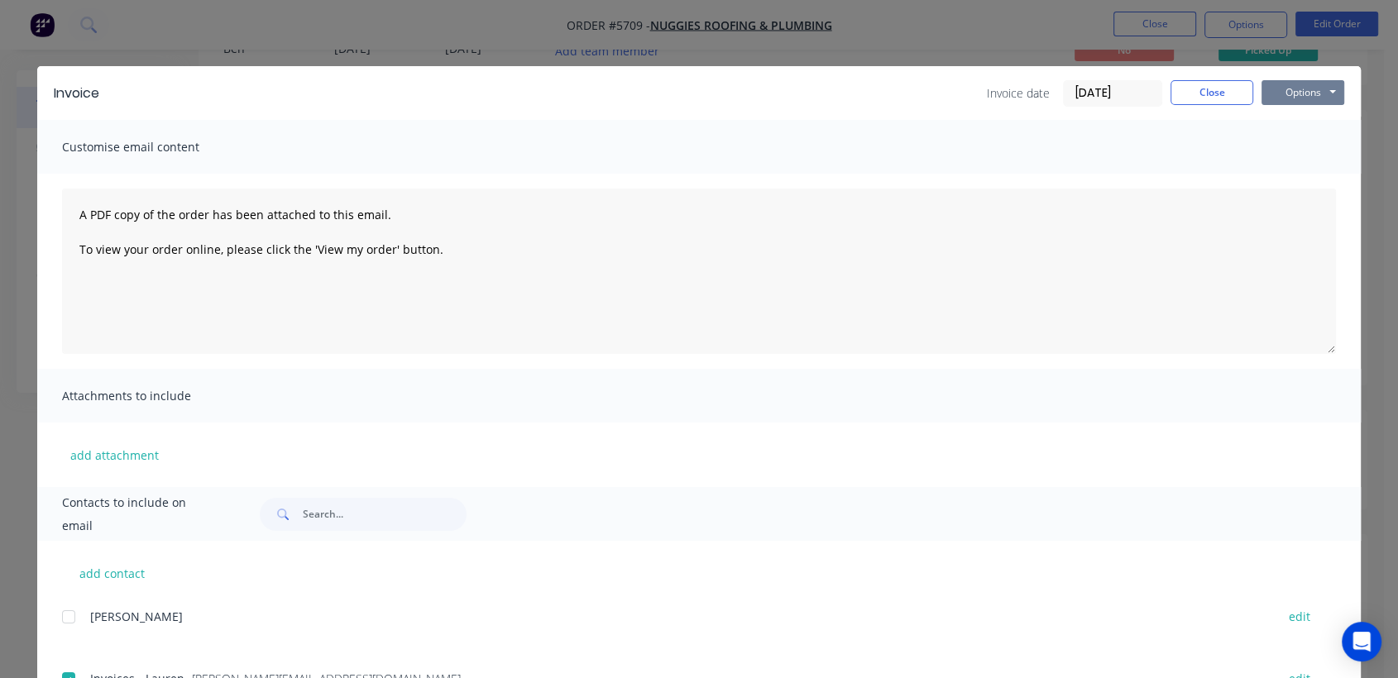
click at [1320, 94] on button "Options" at bounding box center [1302, 92] width 83 height 25
click at [1298, 167] on button "Email" at bounding box center [1314, 176] width 106 height 27
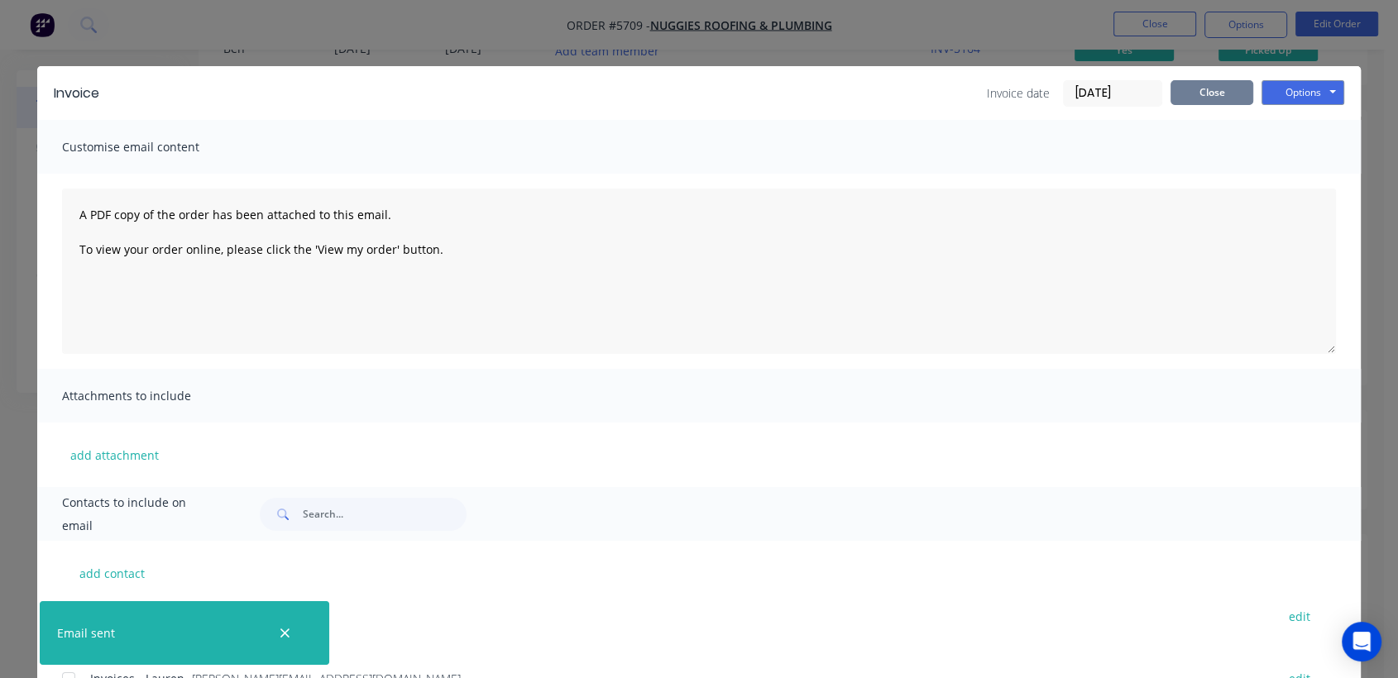
click at [1199, 93] on button "Close" at bounding box center [1211, 92] width 83 height 25
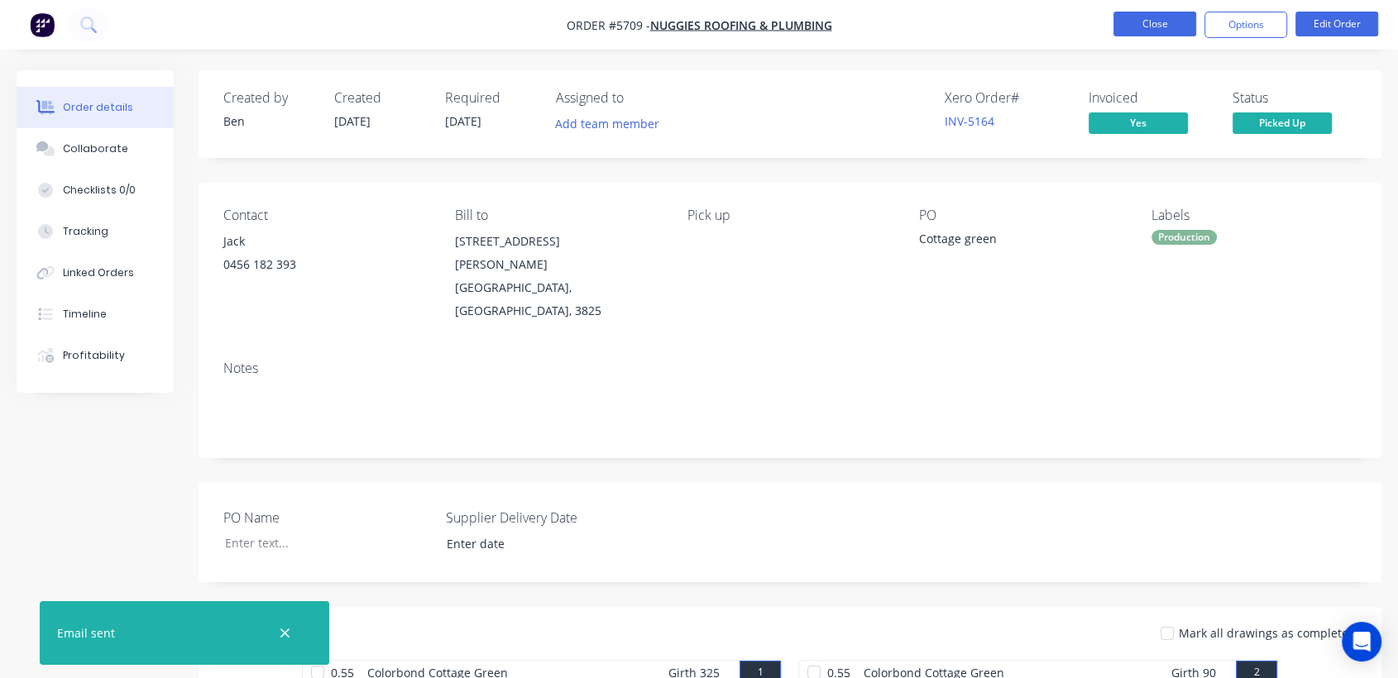
click at [1128, 15] on button "Close" at bounding box center [1154, 24] width 83 height 25
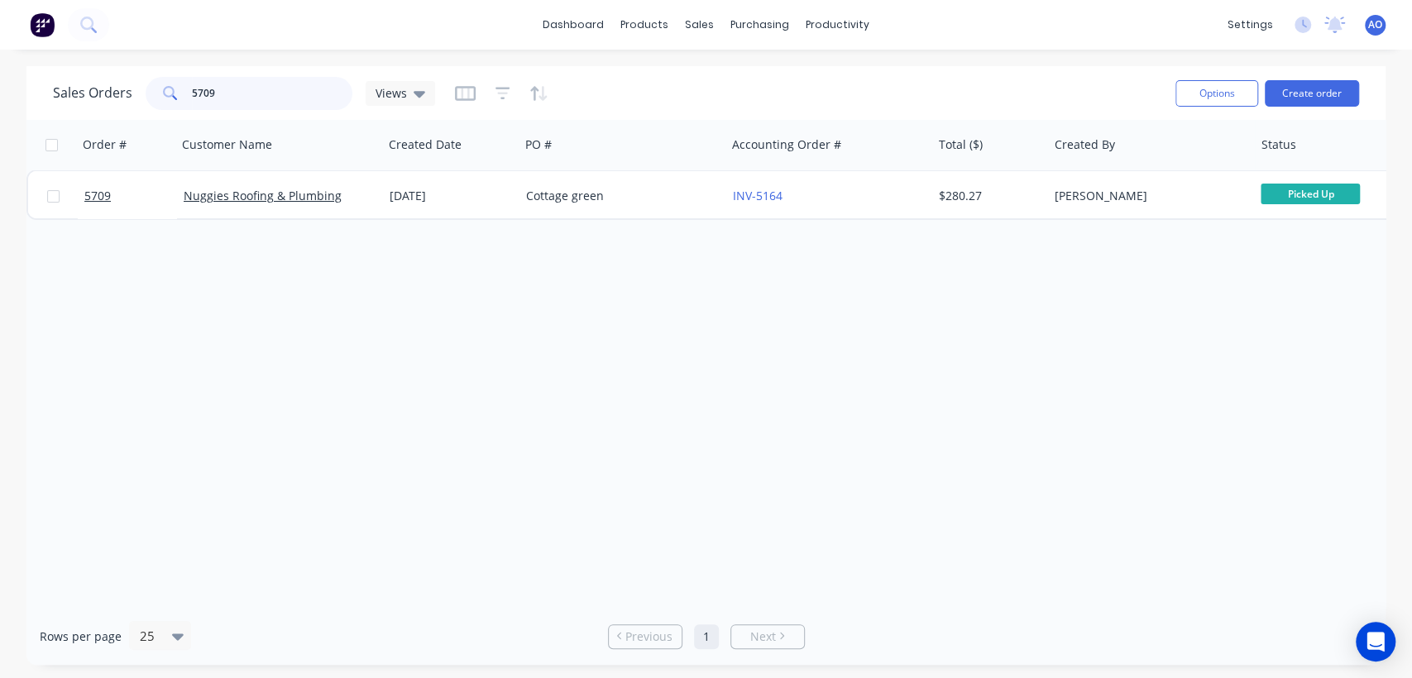
click at [306, 89] on input "5709" at bounding box center [272, 93] width 161 height 33
type input "5715"
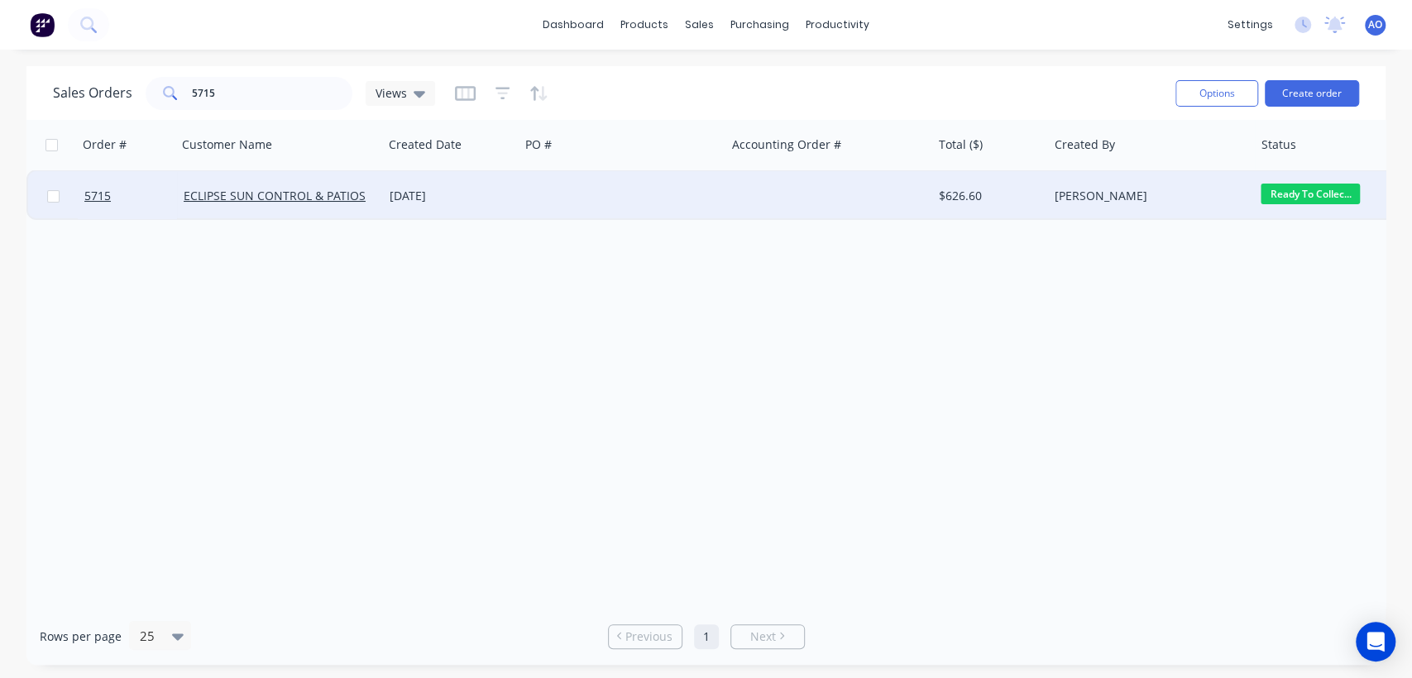
click at [496, 200] on div "[DATE]" at bounding box center [451, 196] width 123 height 17
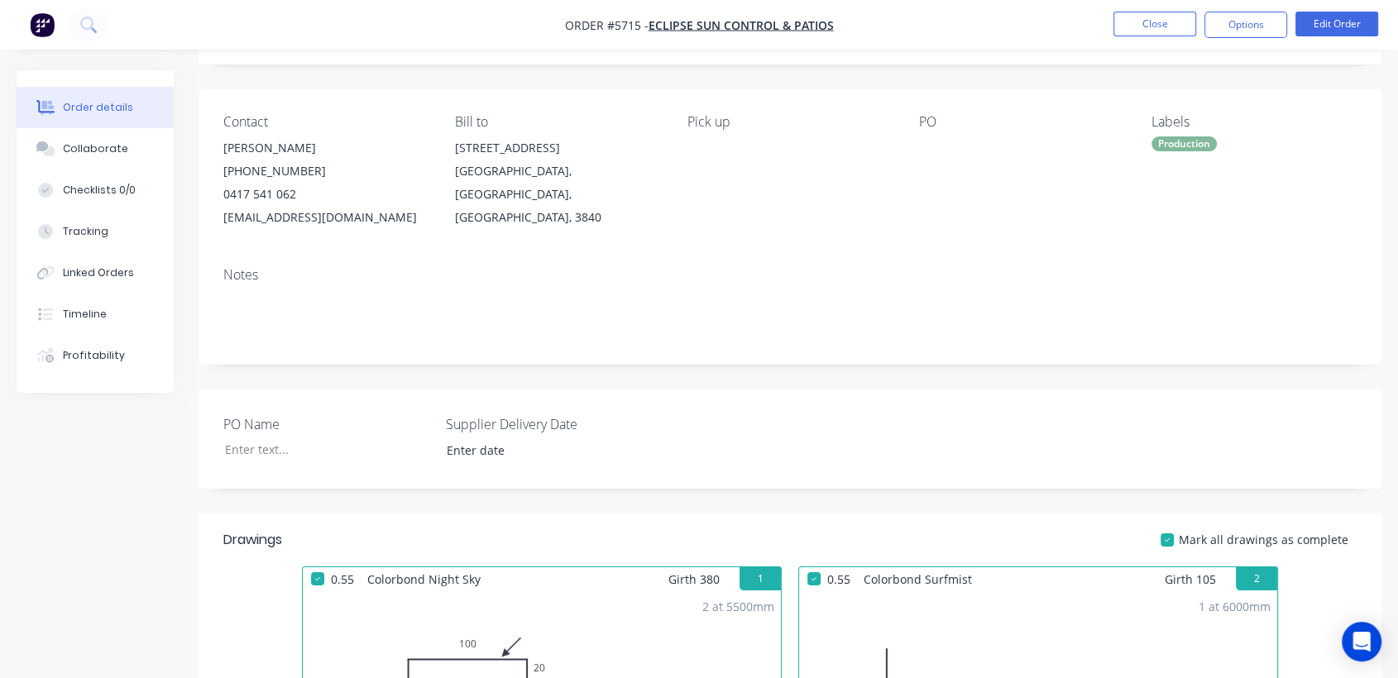
scroll to position [146, 0]
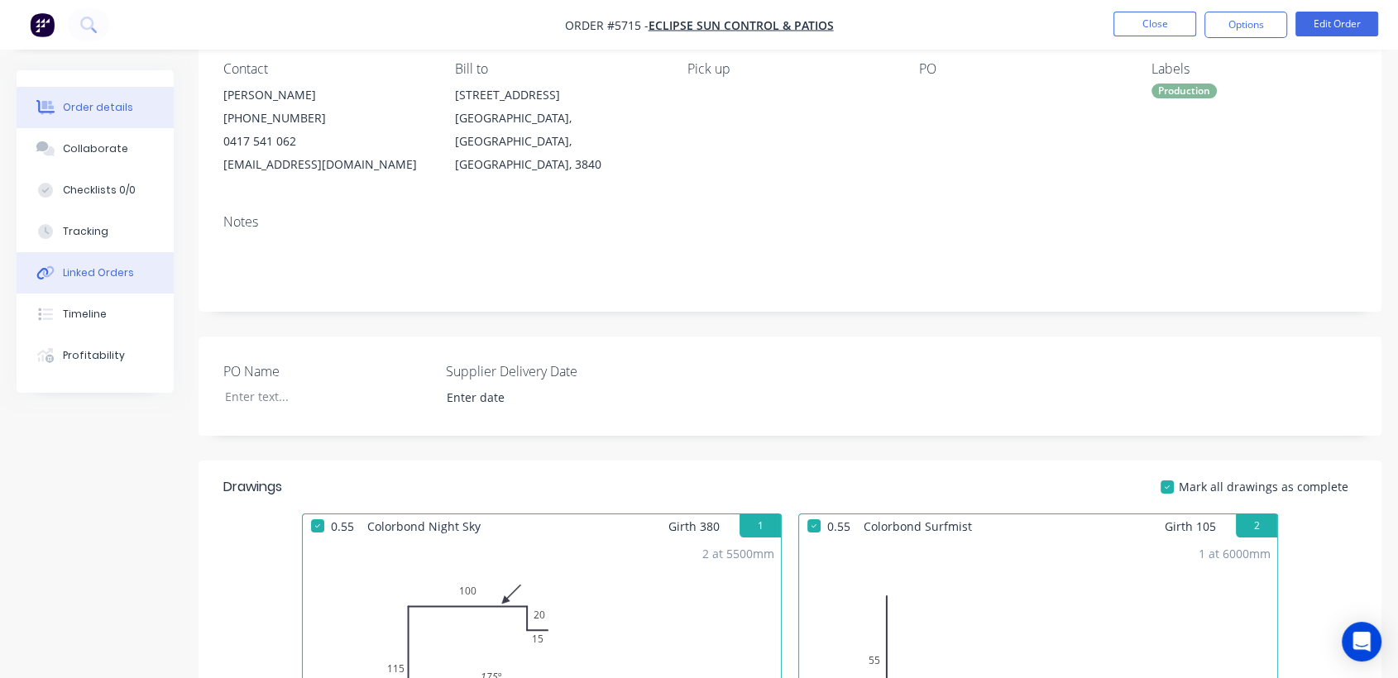
click at [126, 273] on div "Linked Orders" at bounding box center [98, 272] width 71 height 15
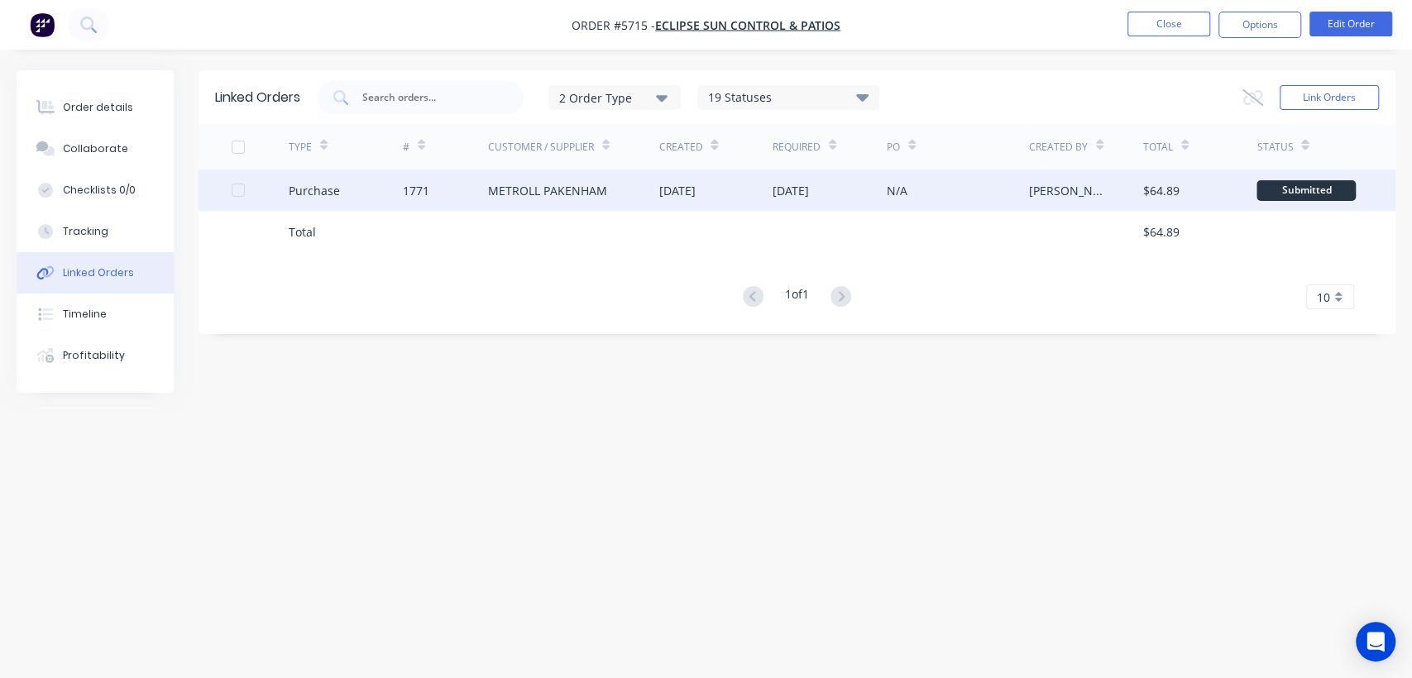
click at [695, 186] on div "[DATE]" at bounding box center [676, 190] width 36 height 17
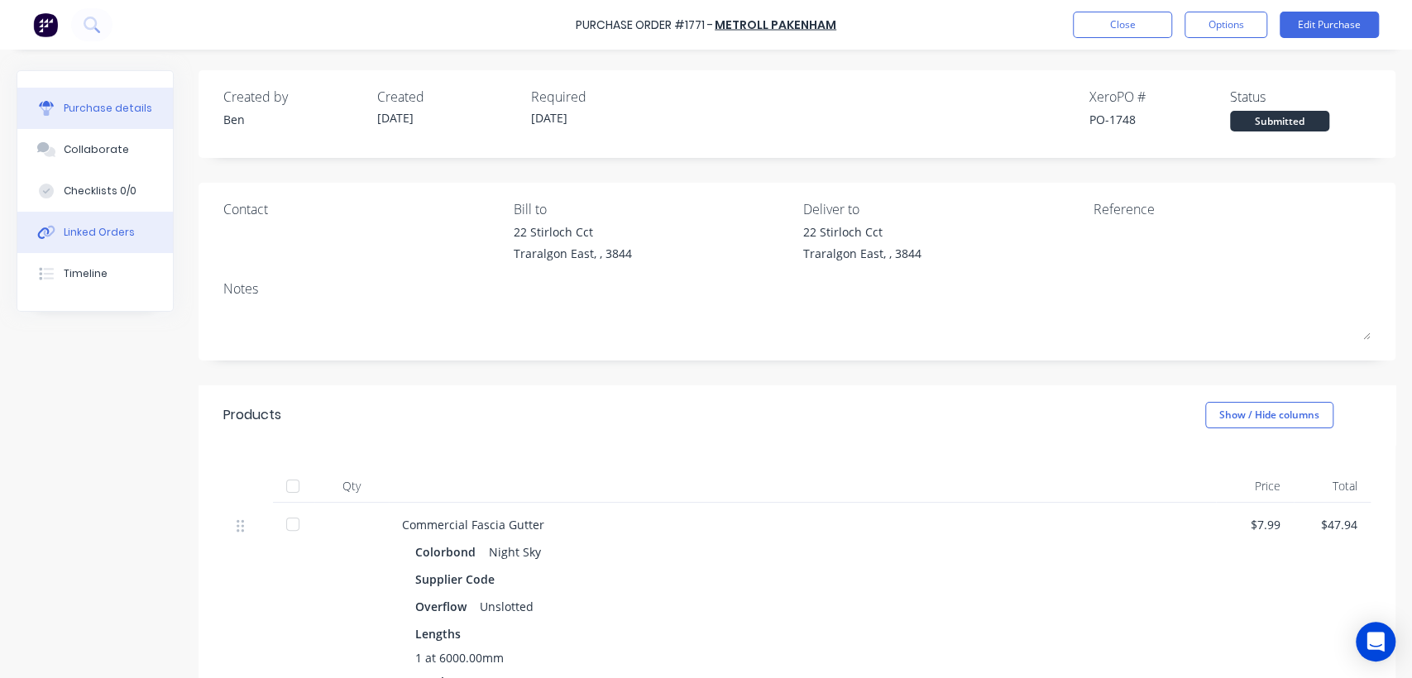
click at [128, 228] on div "Linked Orders" at bounding box center [99, 232] width 71 height 15
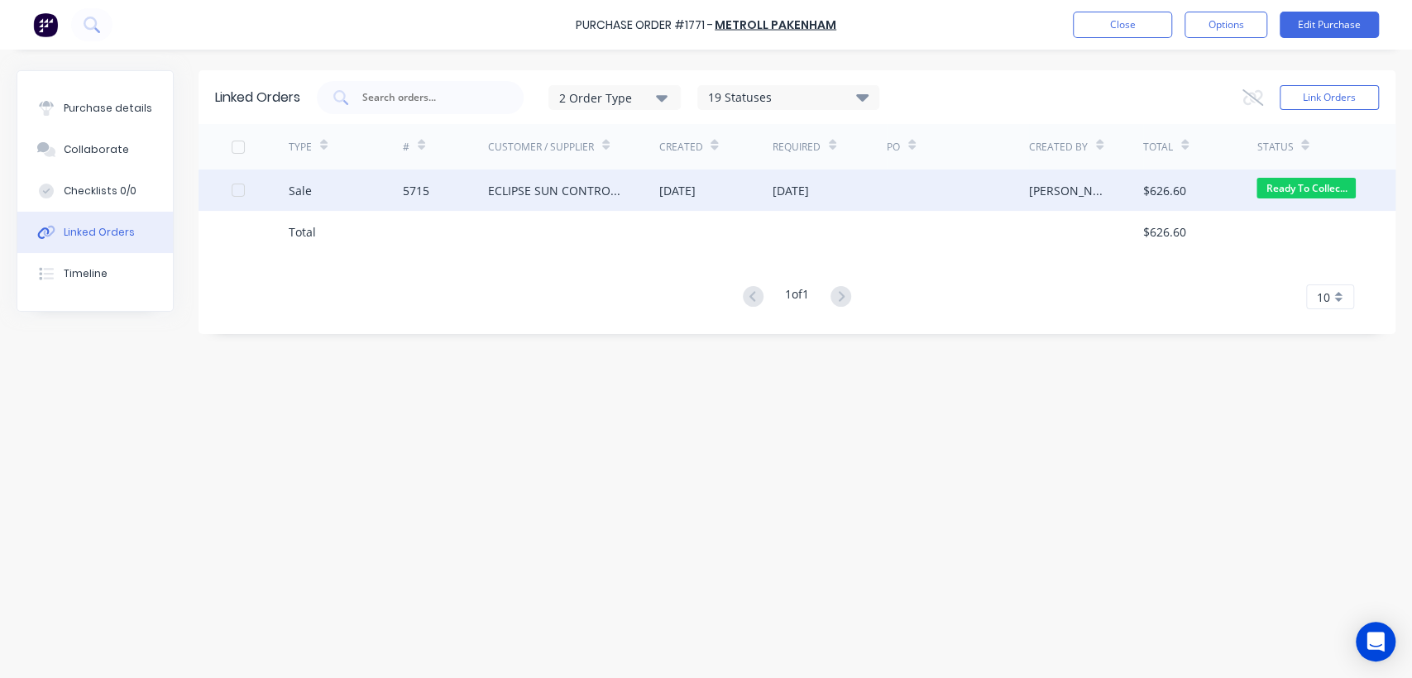
click at [654, 200] on div "ECLIPSE SUN CONTROL & PATIOS" at bounding box center [573, 190] width 171 height 41
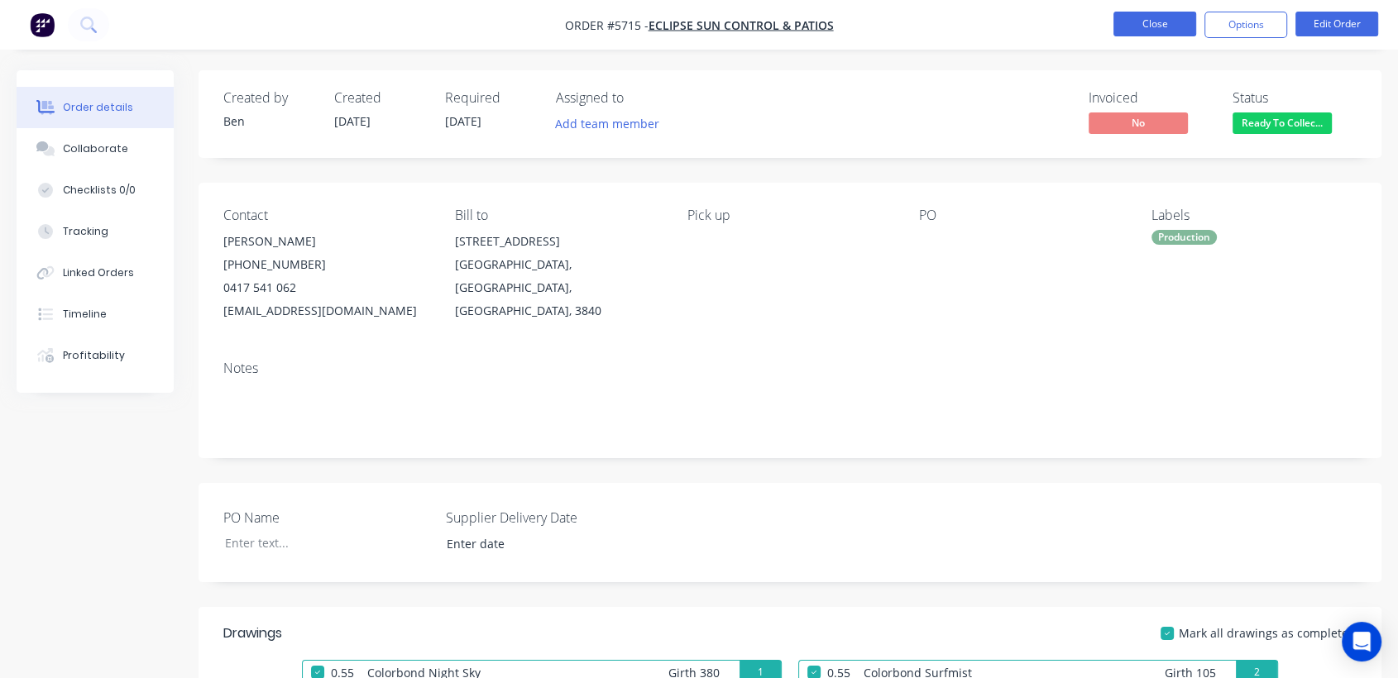
click at [1178, 22] on button "Close" at bounding box center [1154, 24] width 83 height 25
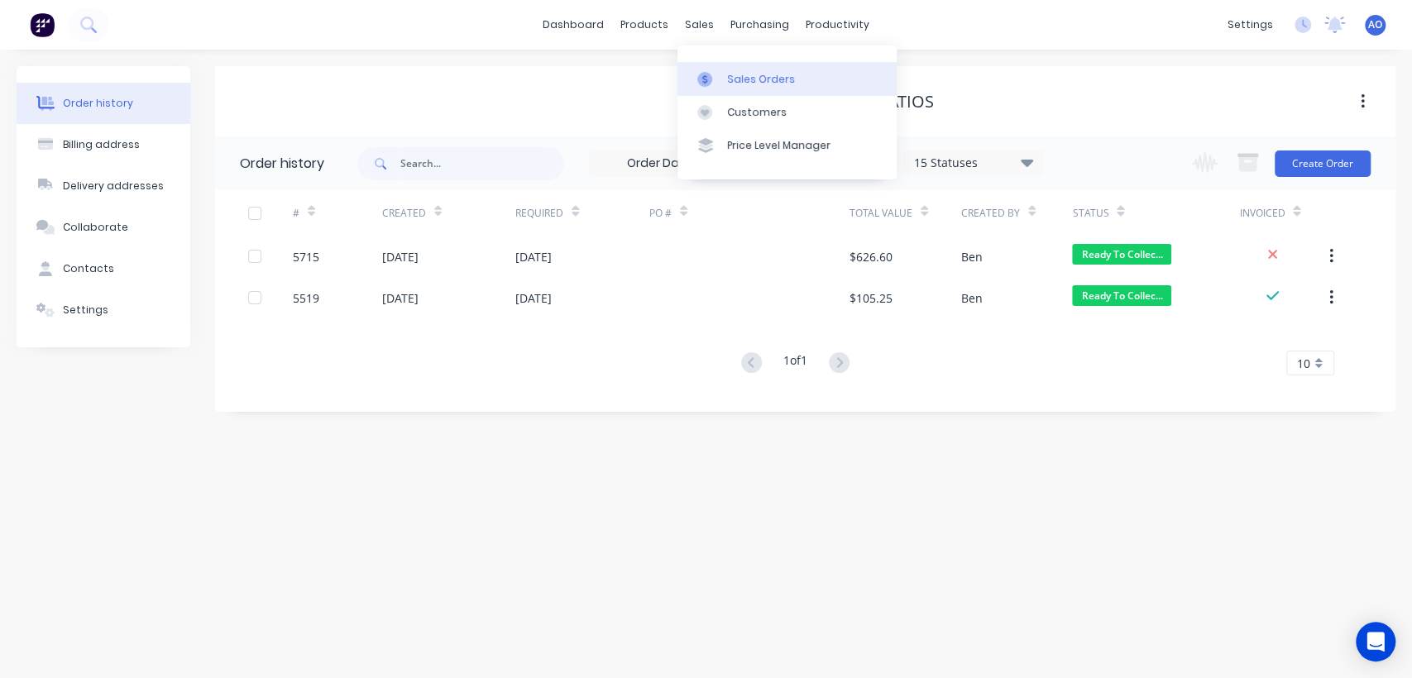
click at [737, 84] on div "Sales Orders" at bounding box center [761, 79] width 68 height 15
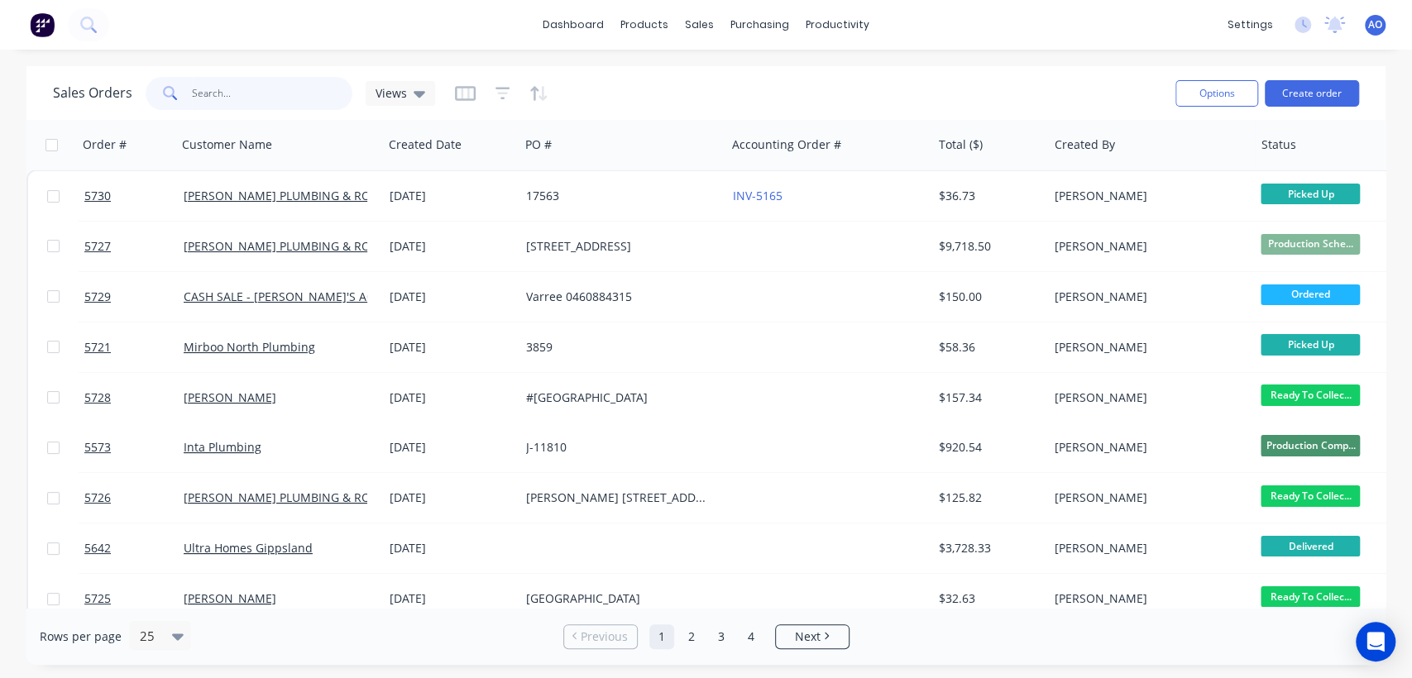
click at [222, 96] on input "text" at bounding box center [272, 93] width 161 height 33
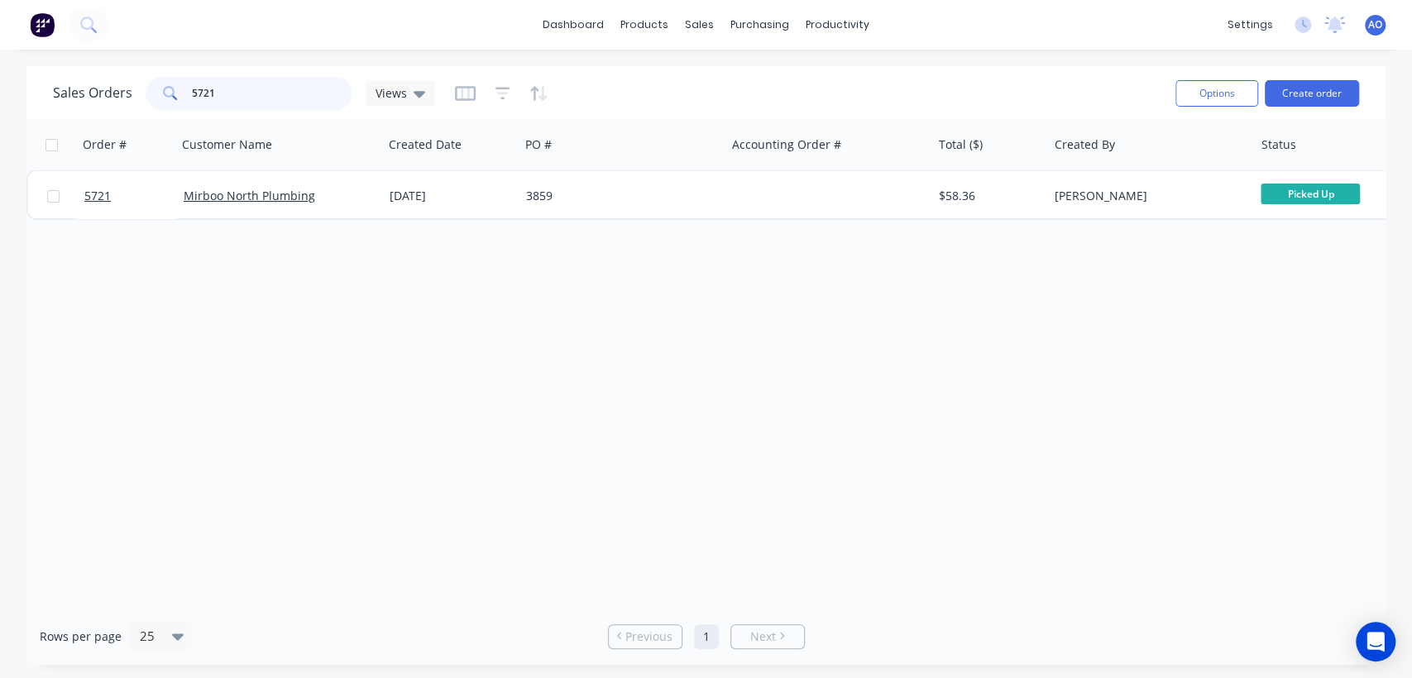
type input "5721"
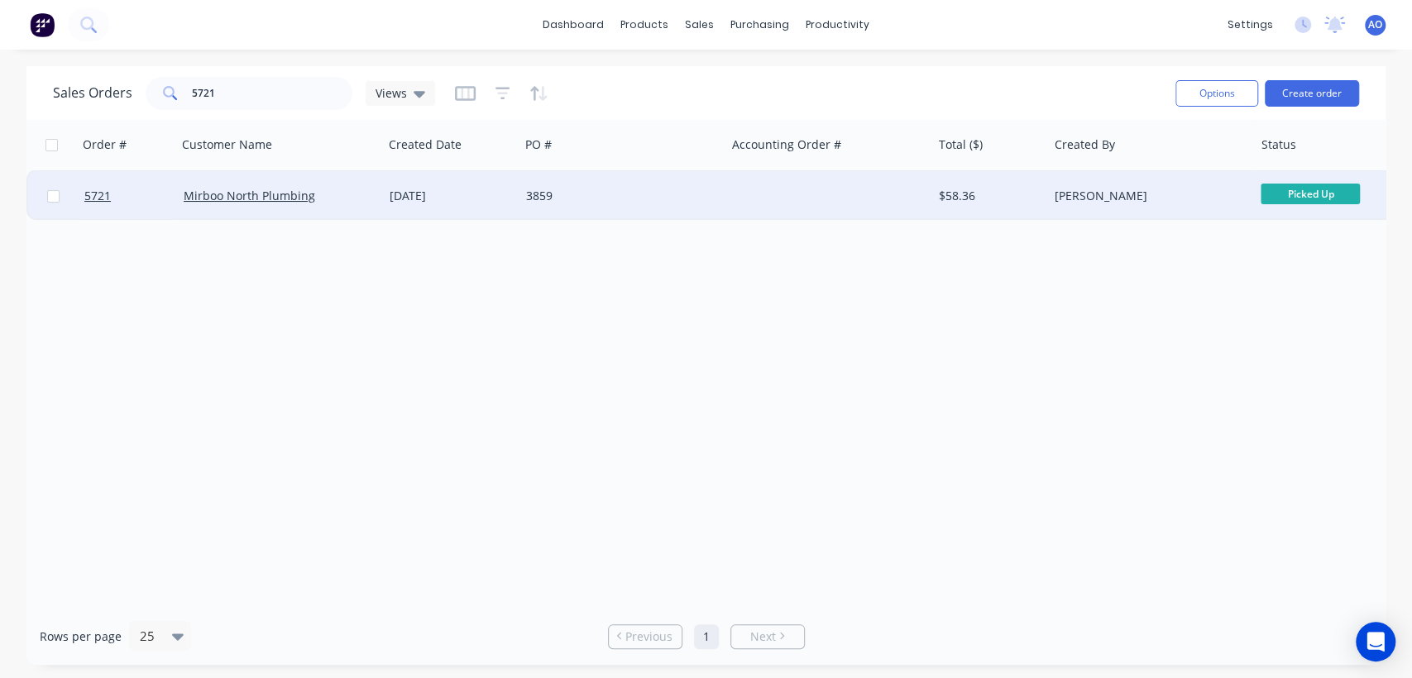
click at [584, 213] on div "3859" at bounding box center [622, 196] width 206 height 50
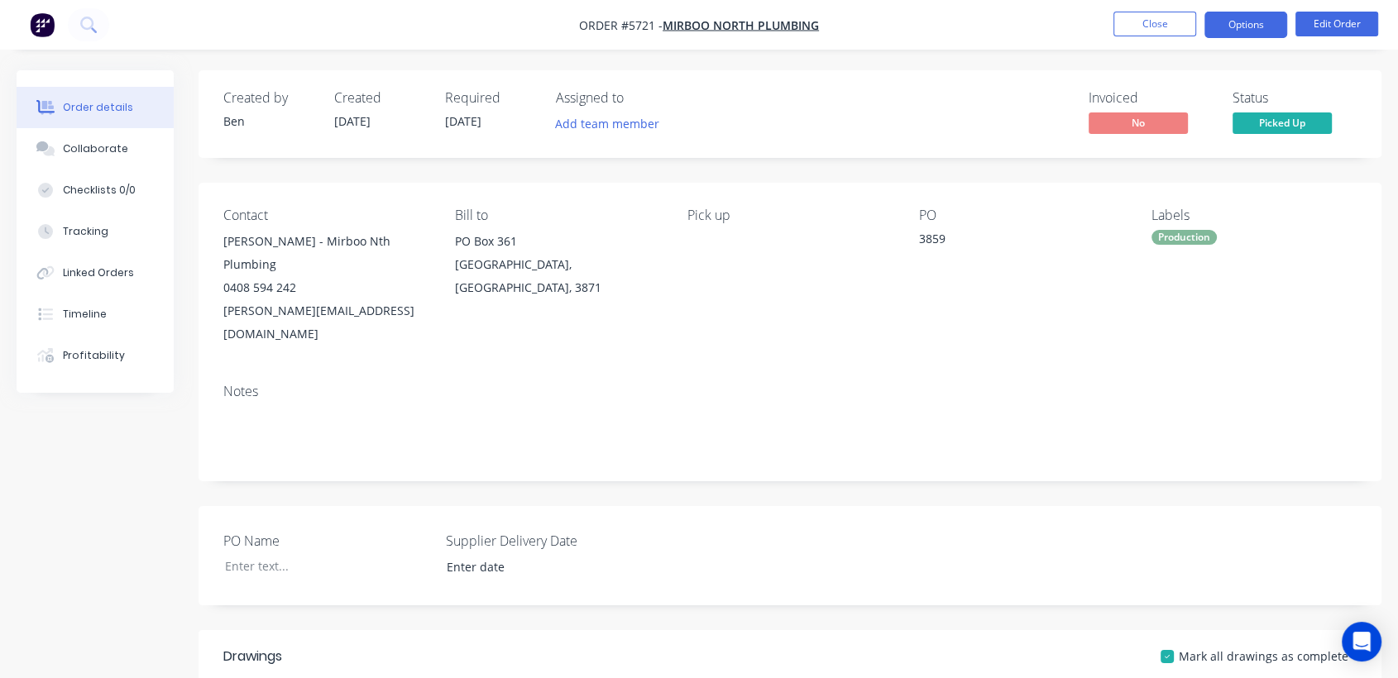
click at [1243, 28] on button "Options" at bounding box center [1245, 25] width 83 height 26
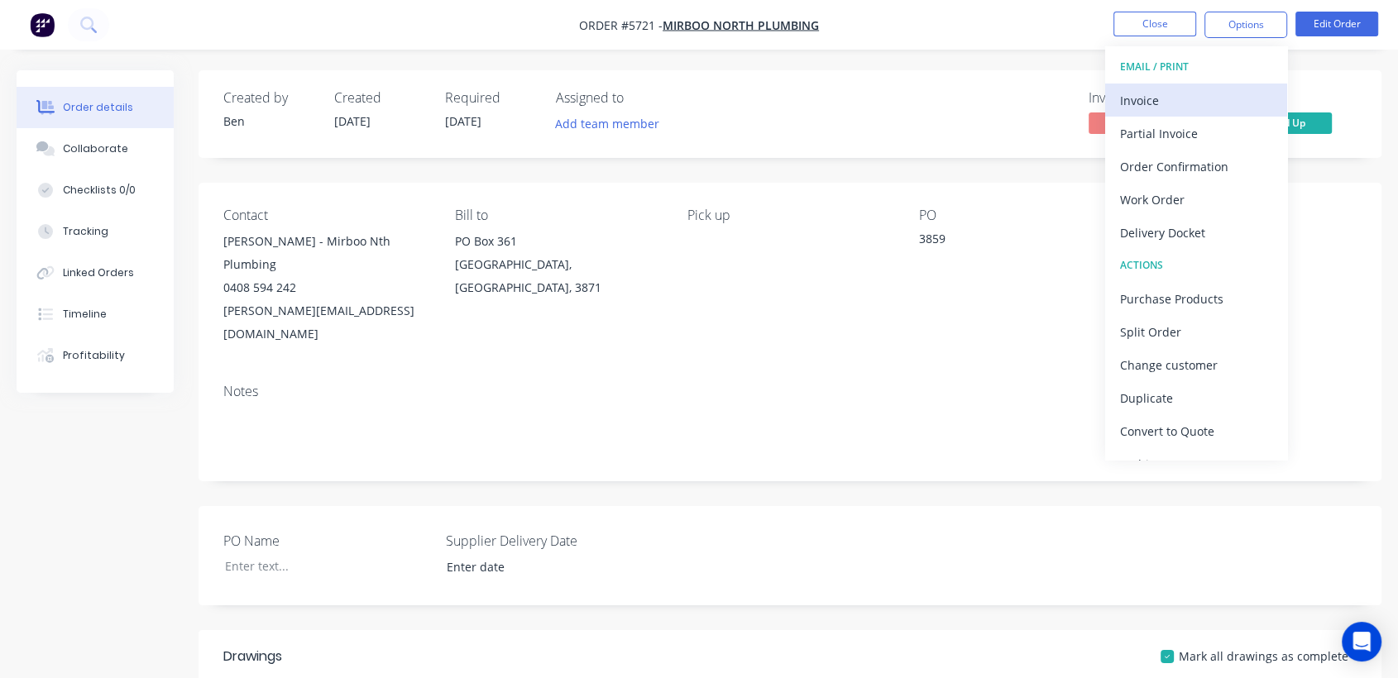
click at [1182, 105] on div "Invoice" at bounding box center [1196, 100] width 152 height 24
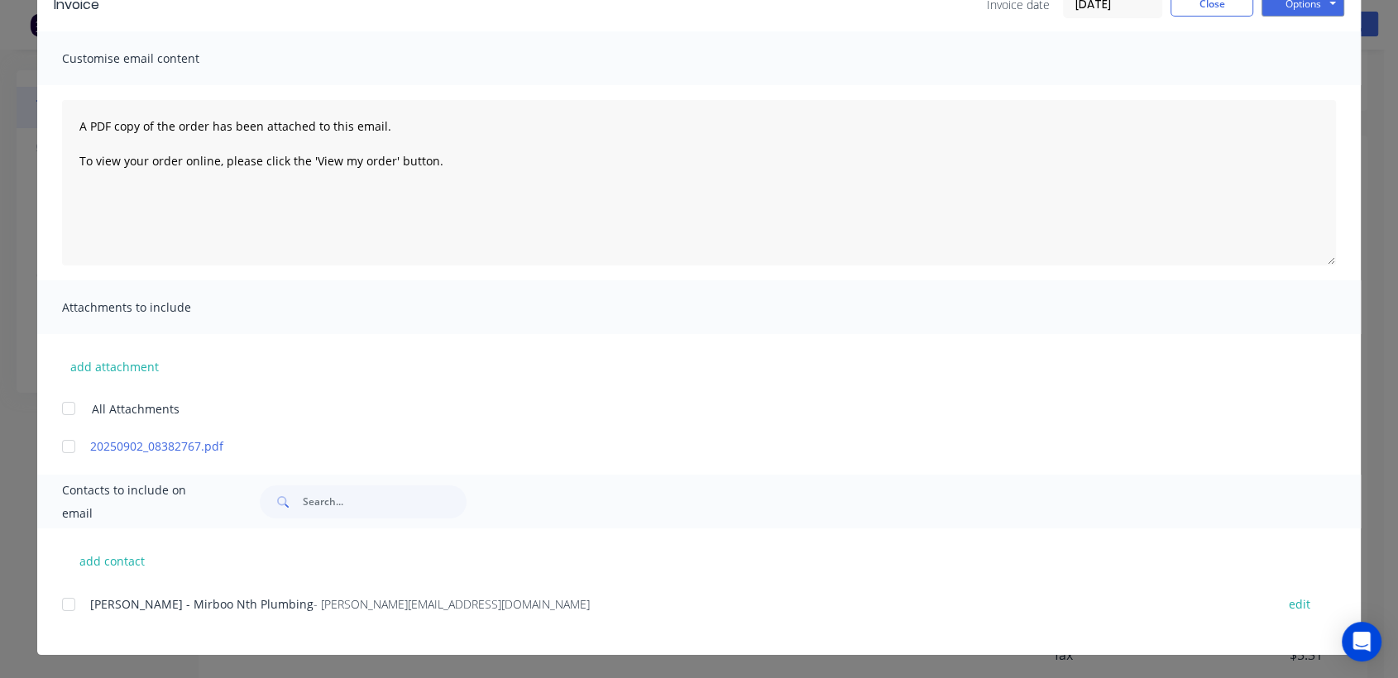
scroll to position [514, 0]
click at [59, 610] on div at bounding box center [68, 604] width 33 height 33
click at [1303, 11] on button "Options" at bounding box center [1302, 4] width 83 height 25
click at [1295, 89] on button "Email" at bounding box center [1314, 87] width 106 height 27
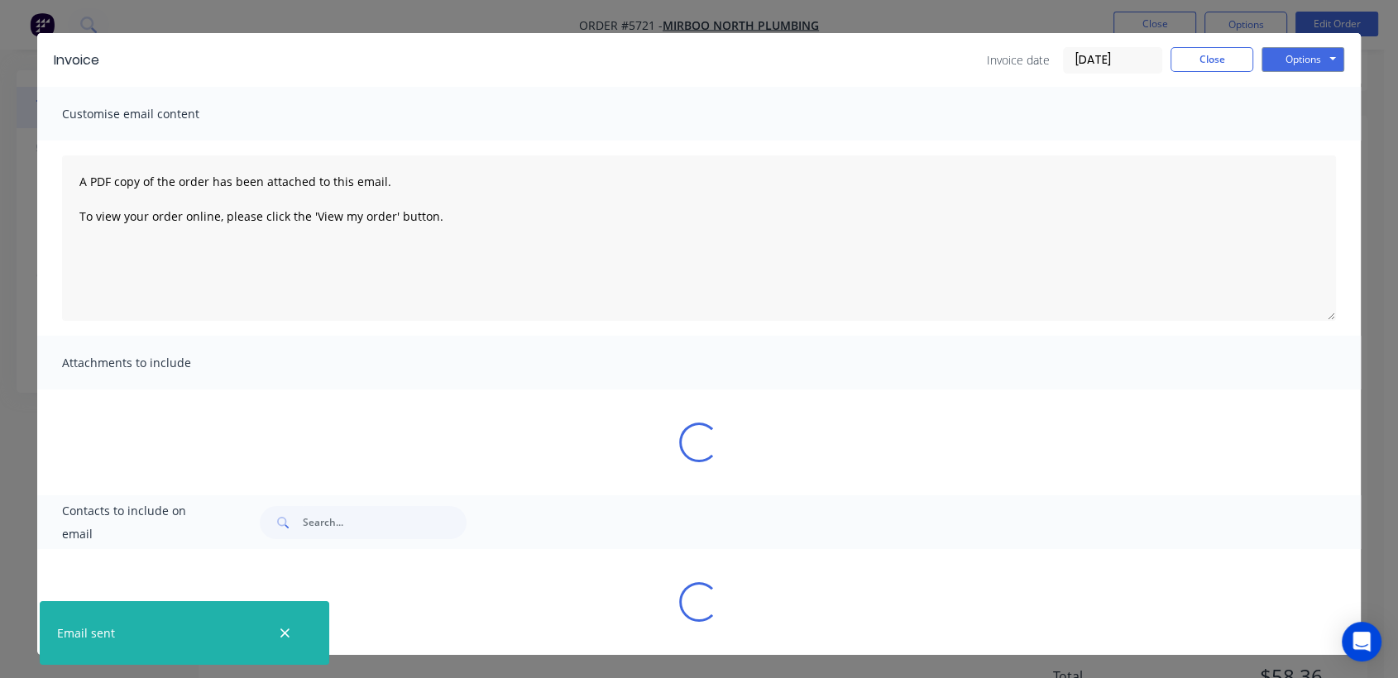
scroll to position [88, 0]
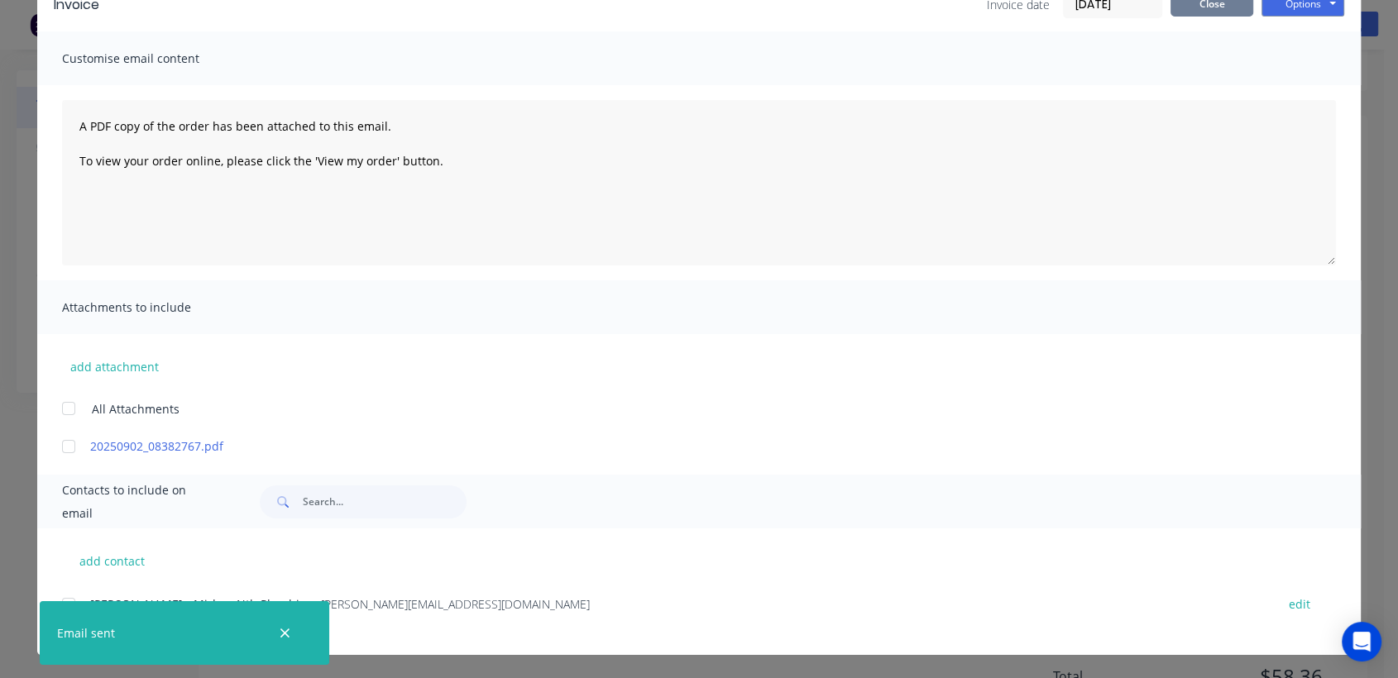
click at [1203, 9] on button "Close" at bounding box center [1211, 4] width 83 height 25
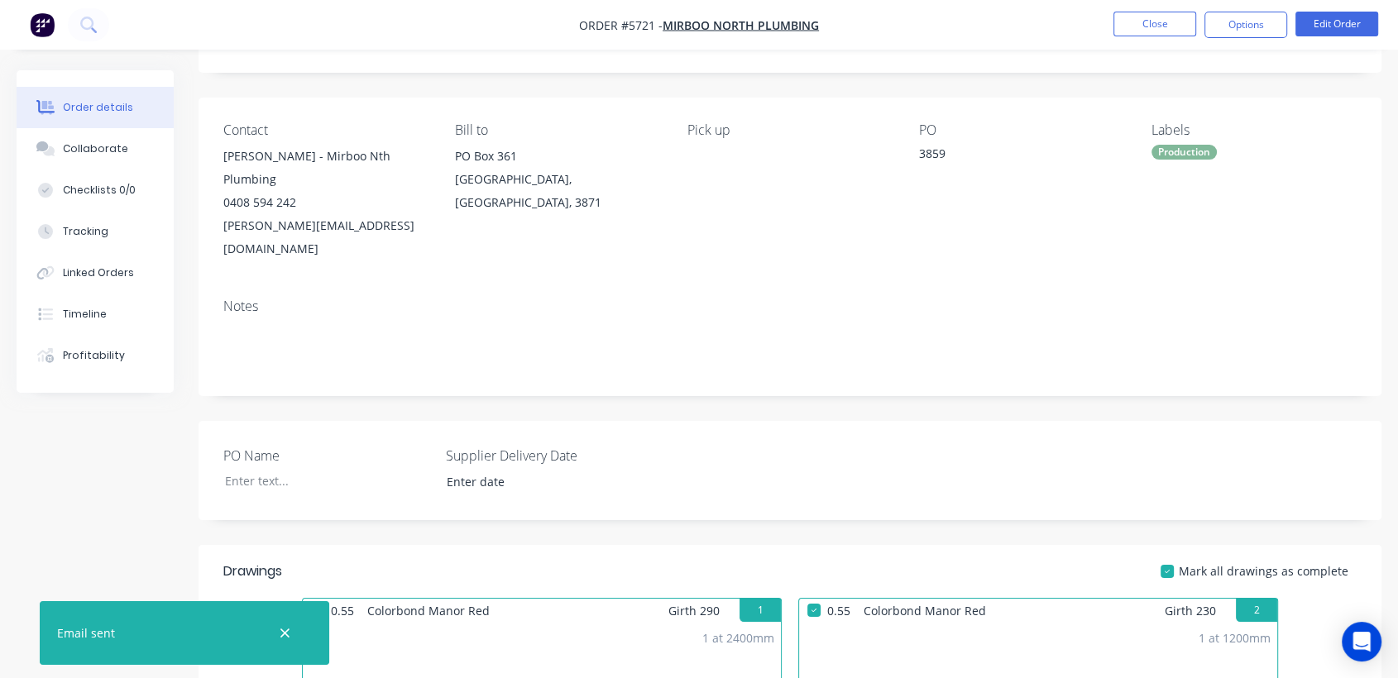
scroll to position [0, 0]
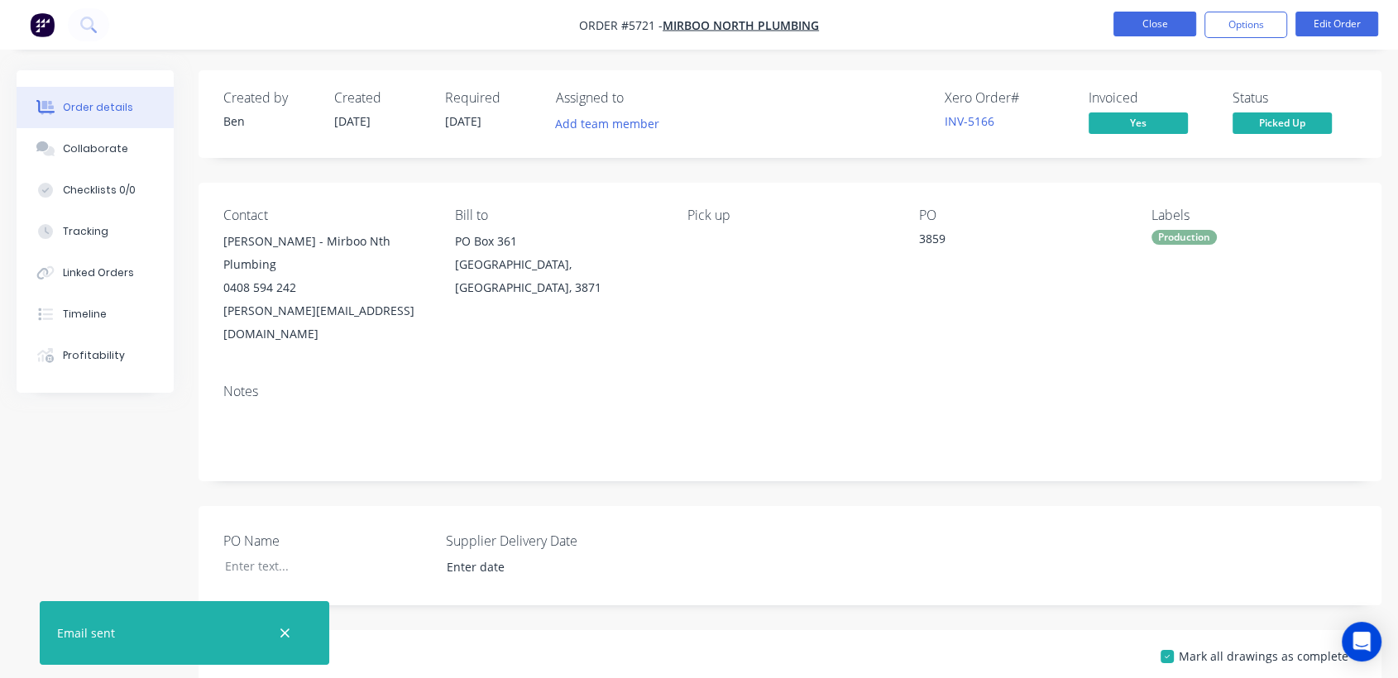
click at [1144, 28] on button "Close" at bounding box center [1154, 24] width 83 height 25
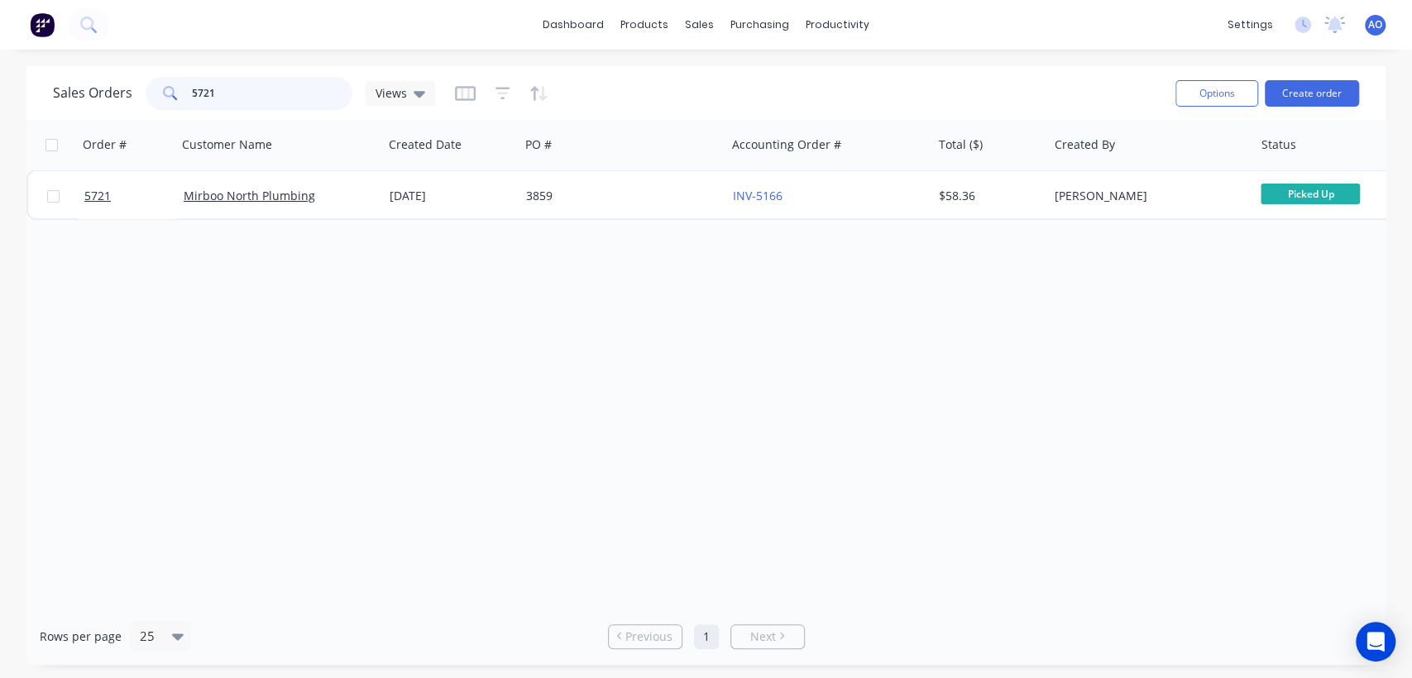
click at [225, 88] on input "5721" at bounding box center [272, 93] width 161 height 33
type input "5723"
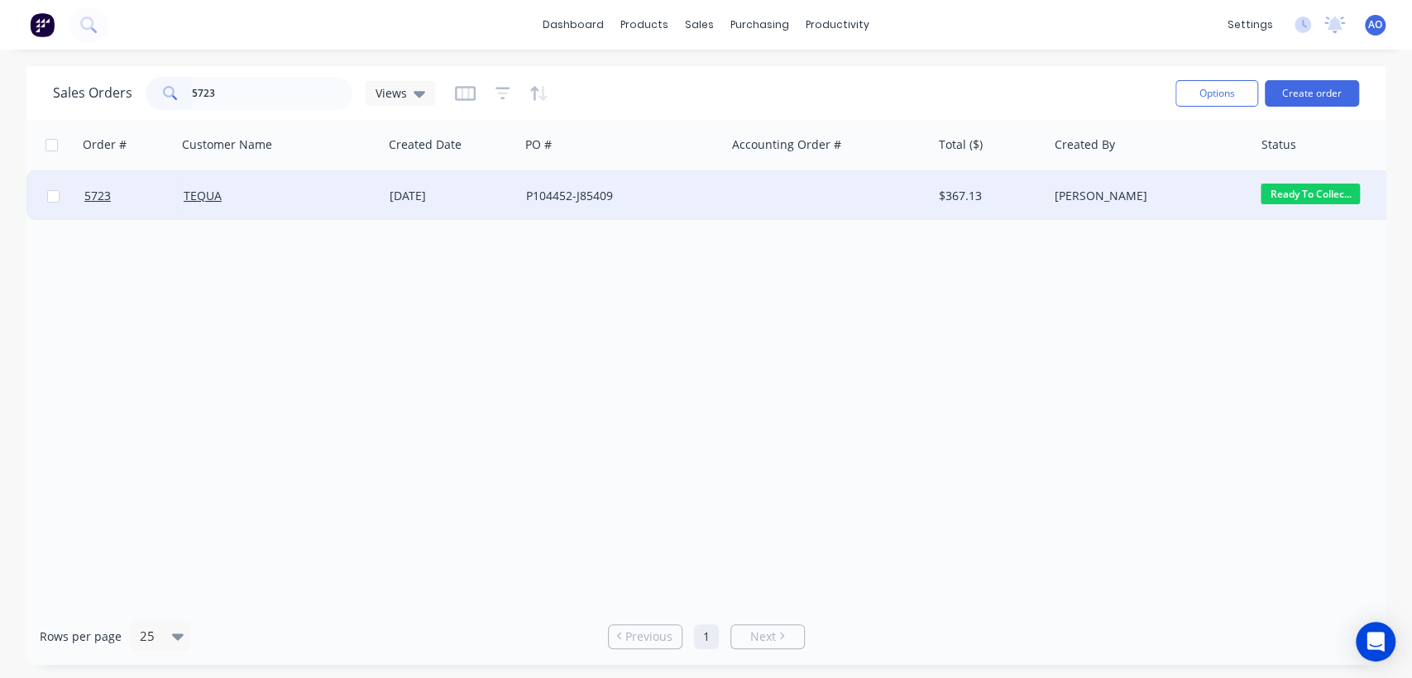
click at [350, 202] on div "TEQUA" at bounding box center [276, 196] width 184 height 17
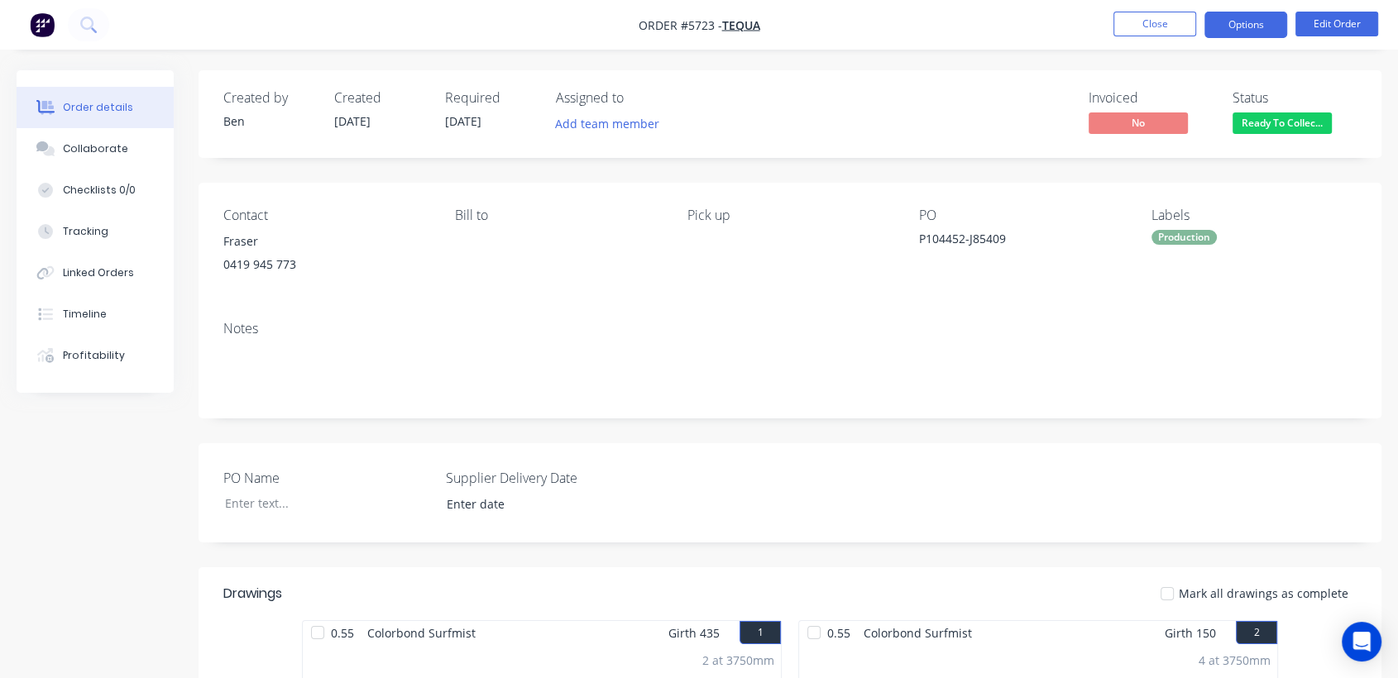
click at [1257, 21] on button "Options" at bounding box center [1245, 25] width 83 height 26
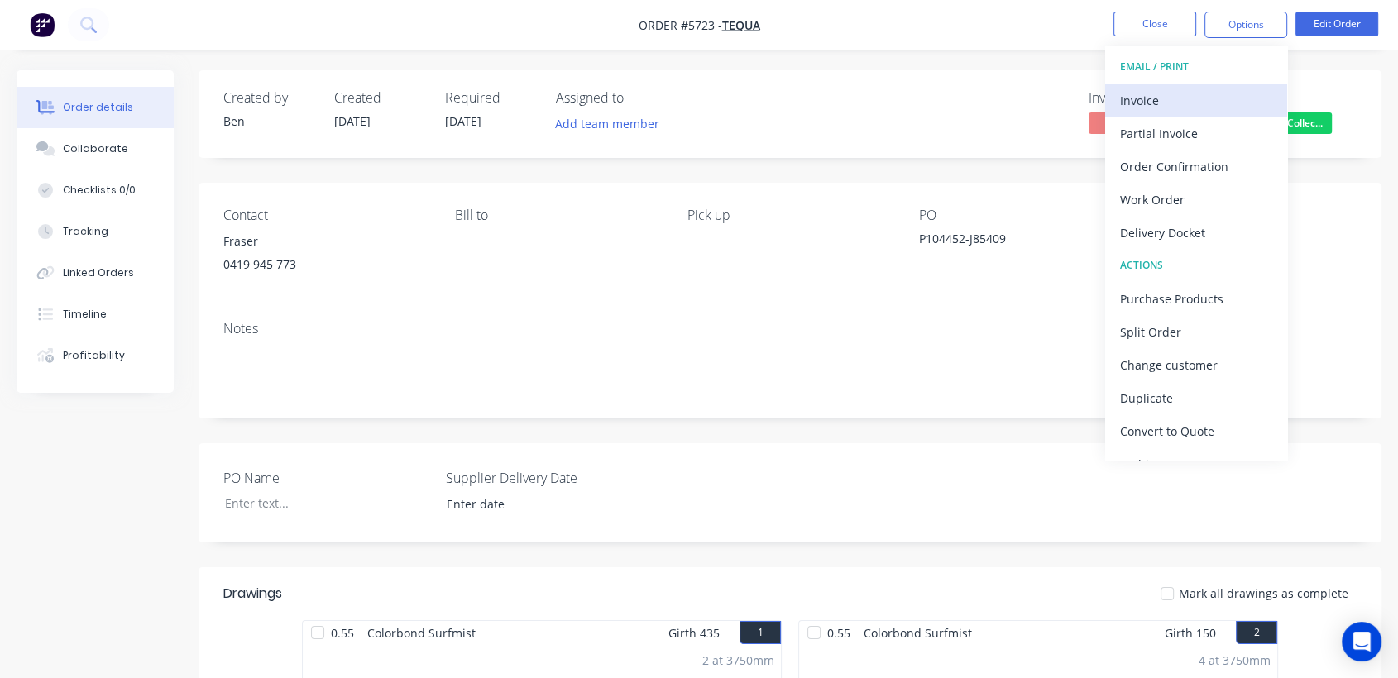
click at [1165, 98] on div "Invoice" at bounding box center [1196, 100] width 152 height 24
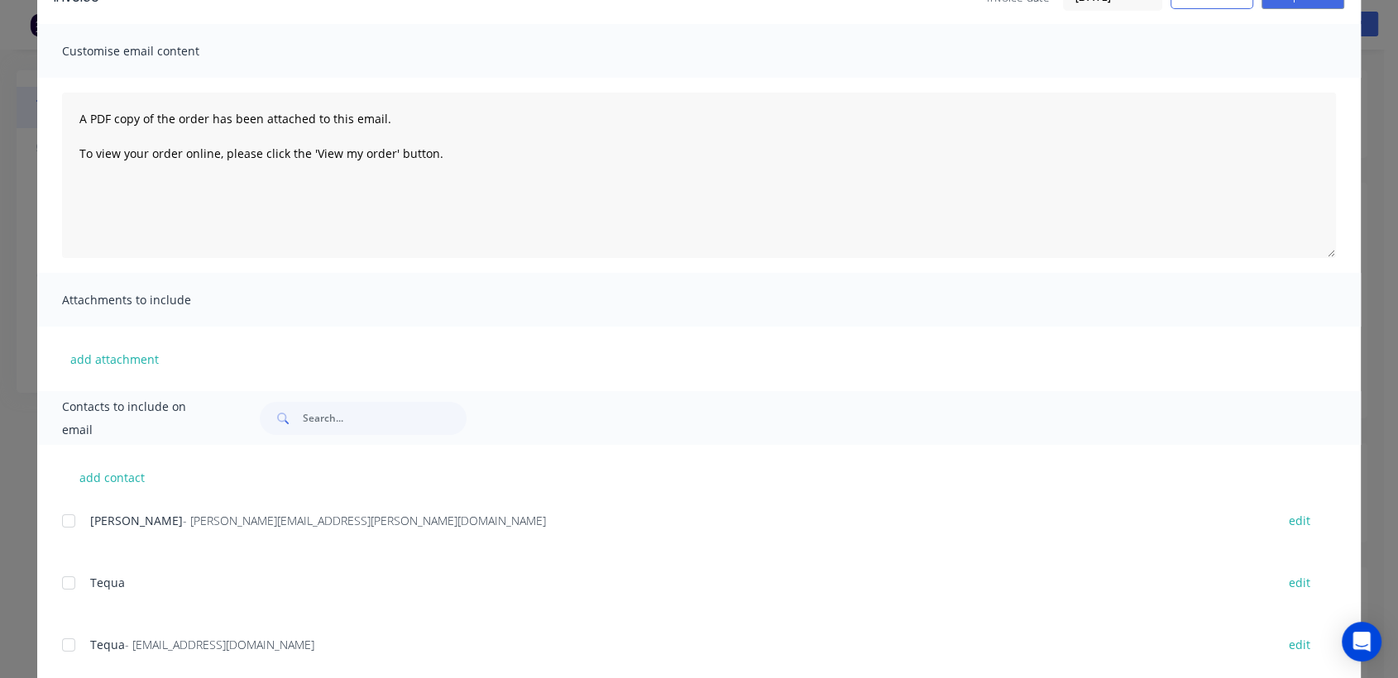
scroll to position [110, 0]
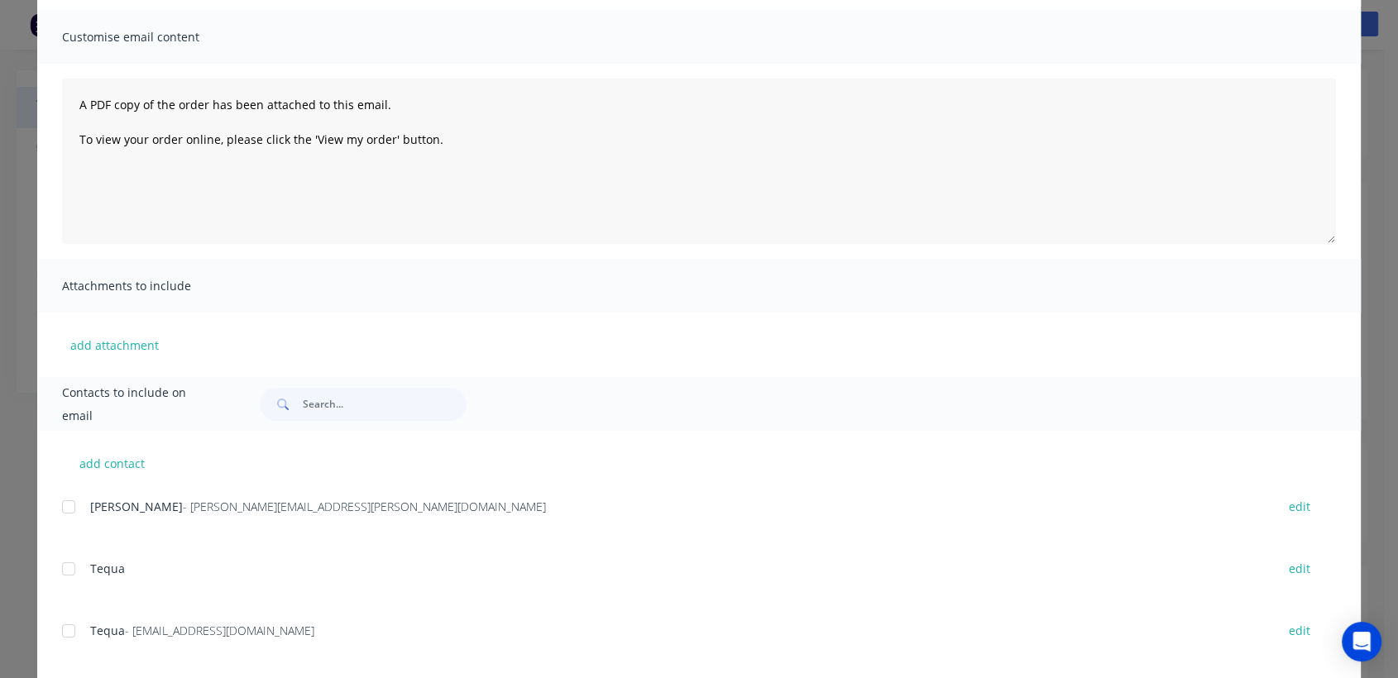
click at [60, 634] on div at bounding box center [68, 630] width 33 height 33
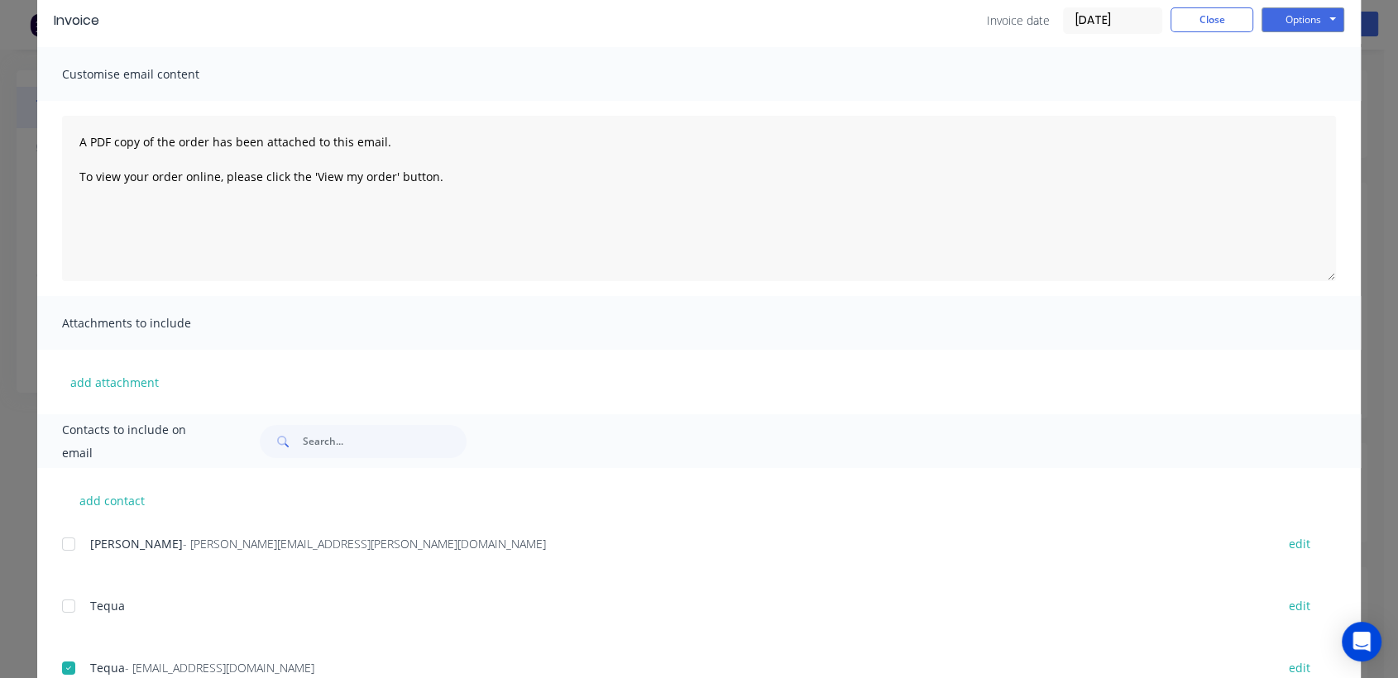
scroll to position [0, 0]
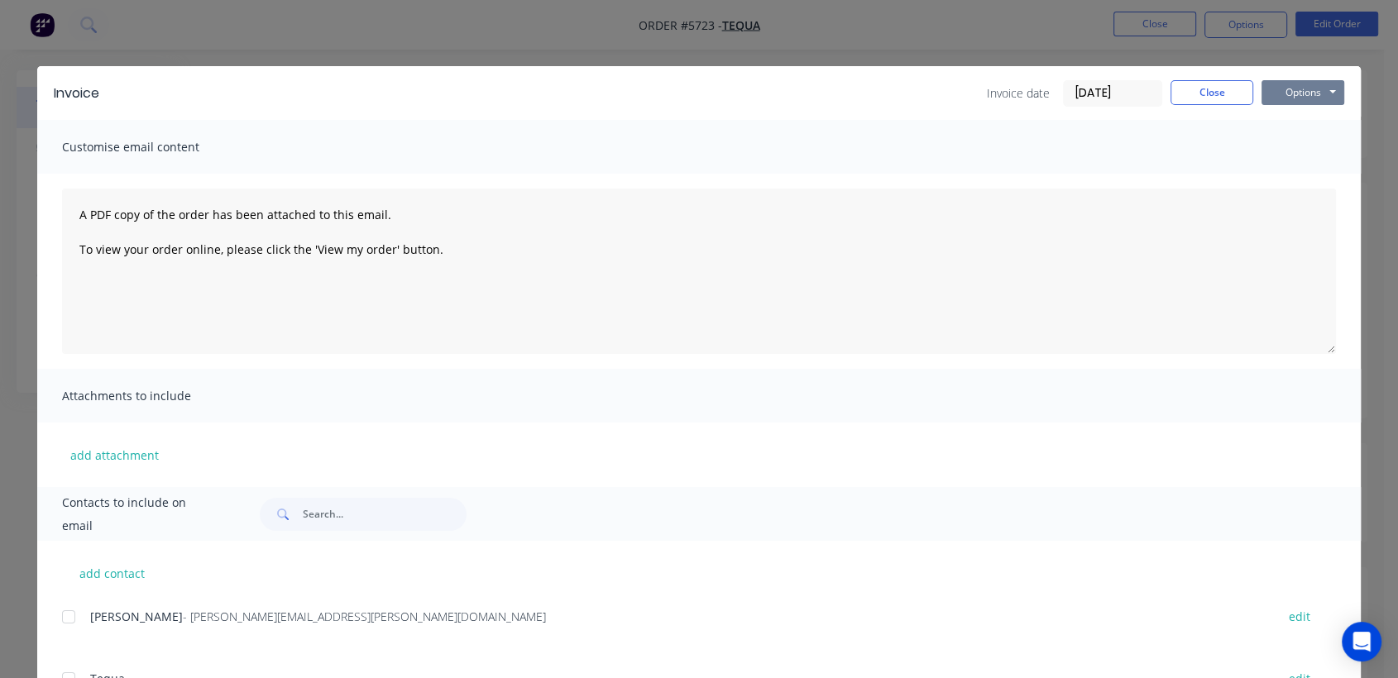
click at [1288, 84] on button "Options" at bounding box center [1302, 92] width 83 height 25
click at [1319, 179] on button "Email" at bounding box center [1314, 176] width 106 height 27
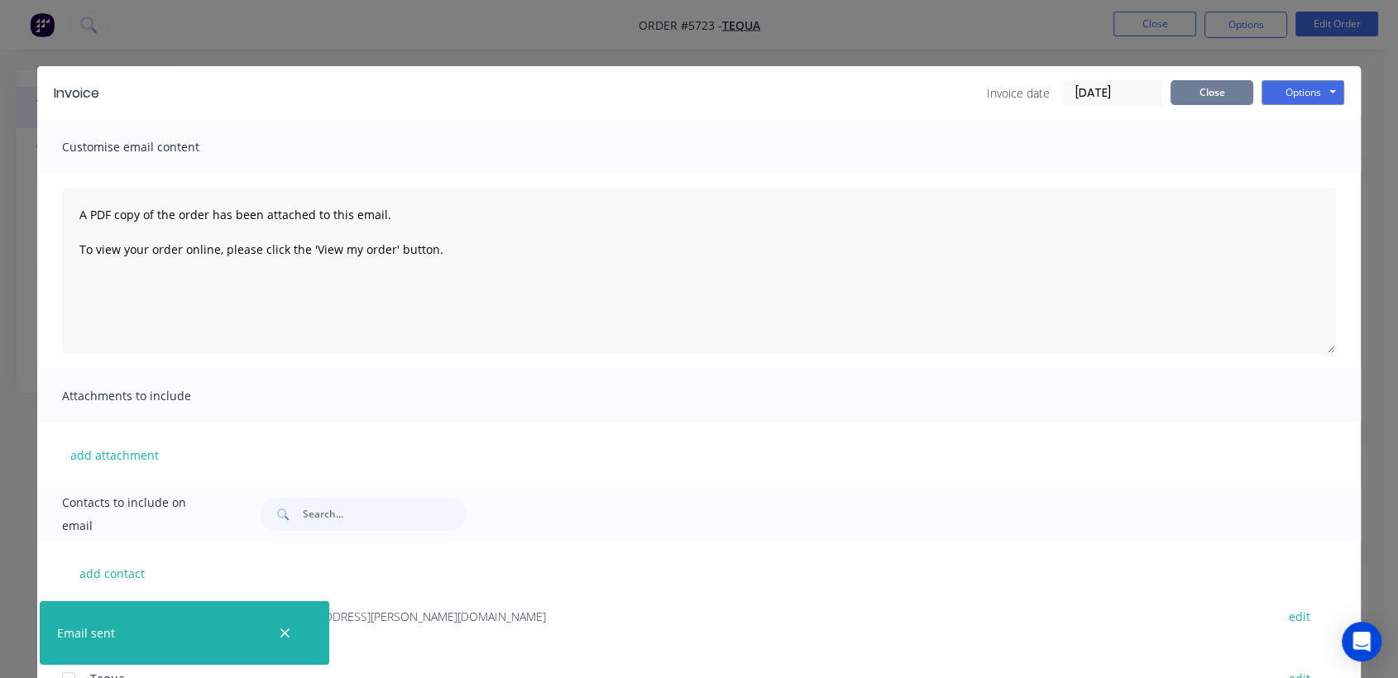
click at [1217, 96] on button "Close" at bounding box center [1211, 92] width 83 height 25
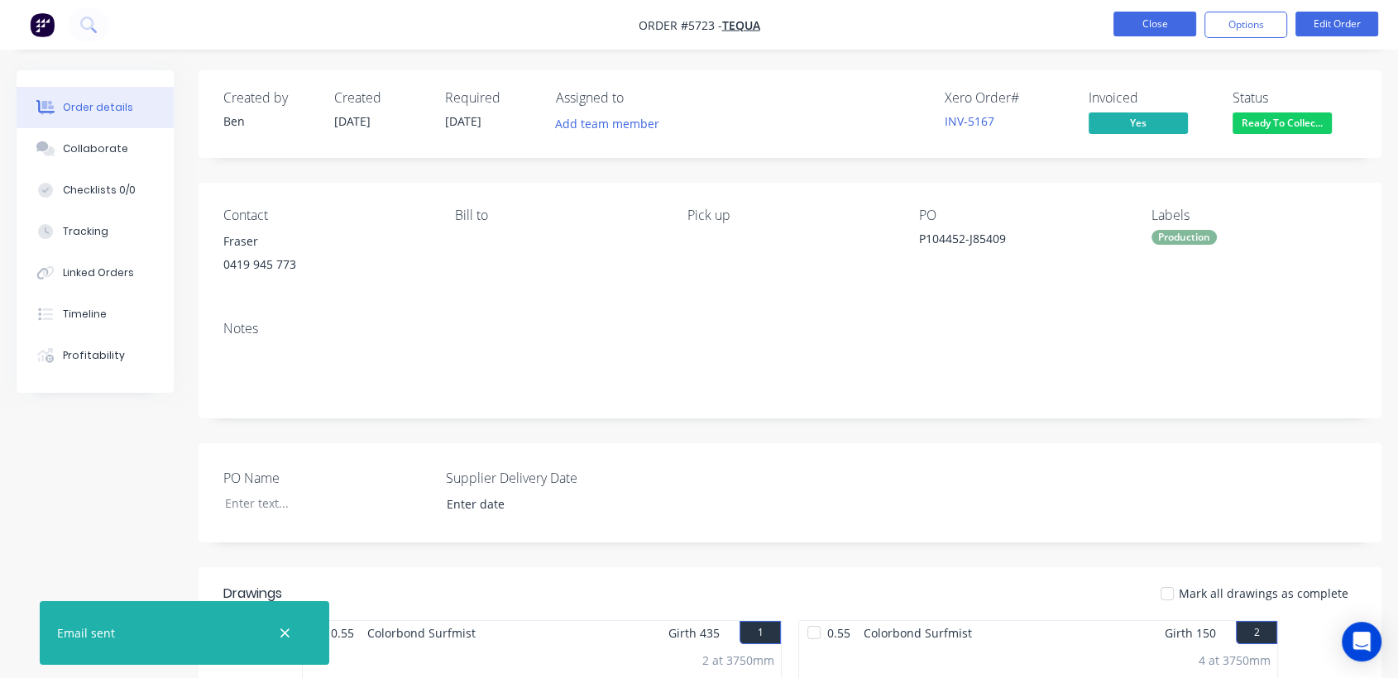
click at [1171, 22] on button "Close" at bounding box center [1154, 24] width 83 height 25
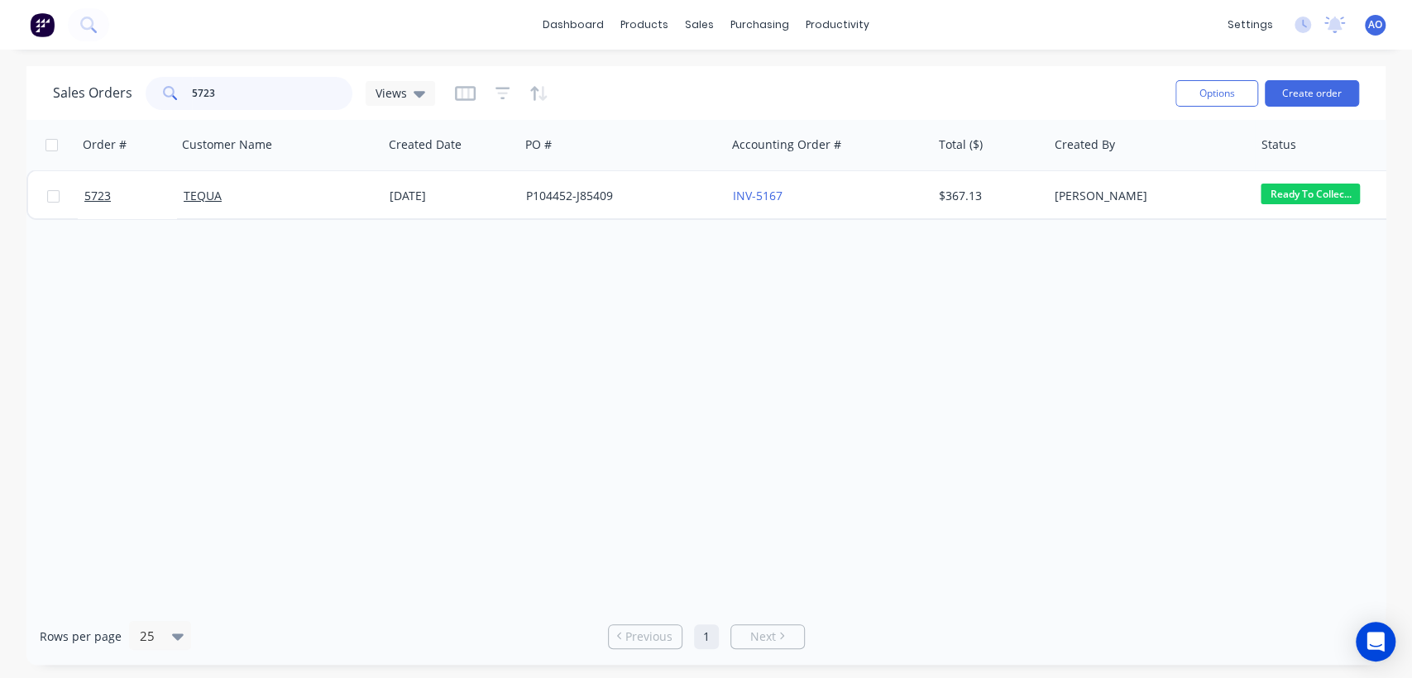
click at [256, 89] on input "5723" at bounding box center [272, 93] width 161 height 33
type input "5642"
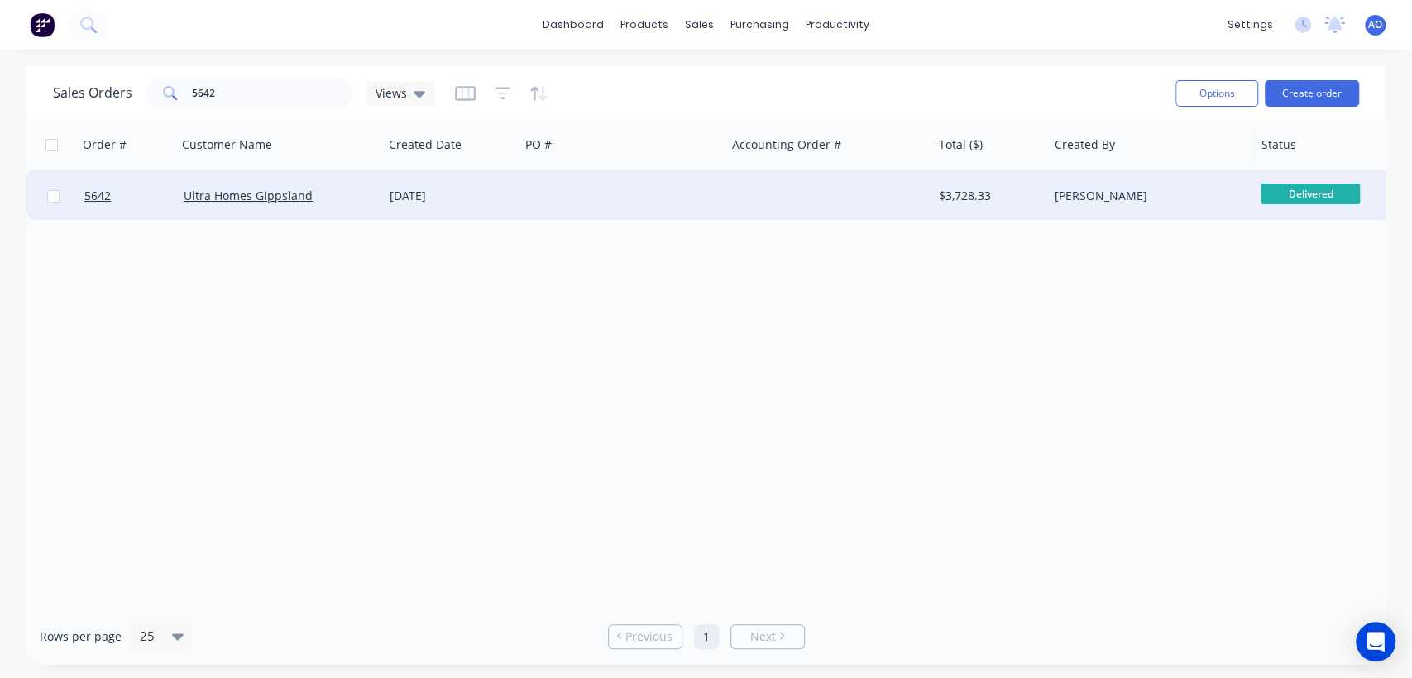
click at [536, 200] on div at bounding box center [622, 196] width 206 height 50
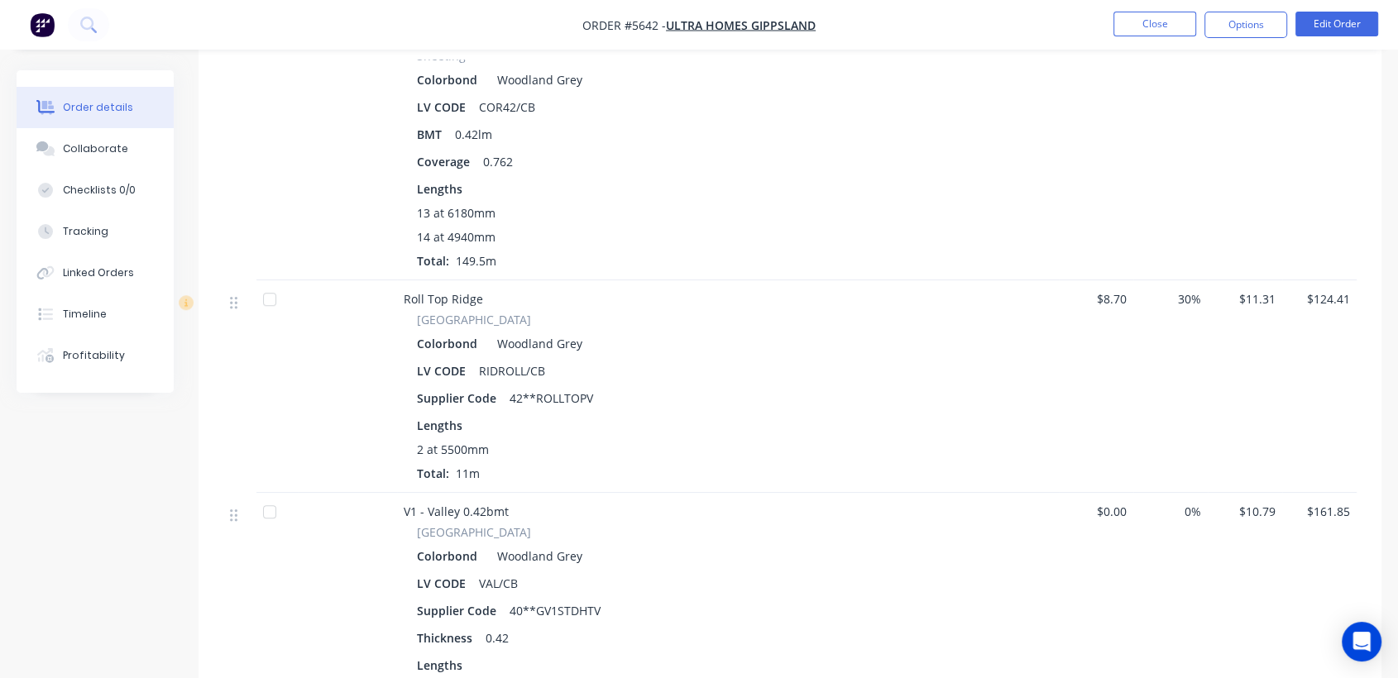
scroll to position [1016, 0]
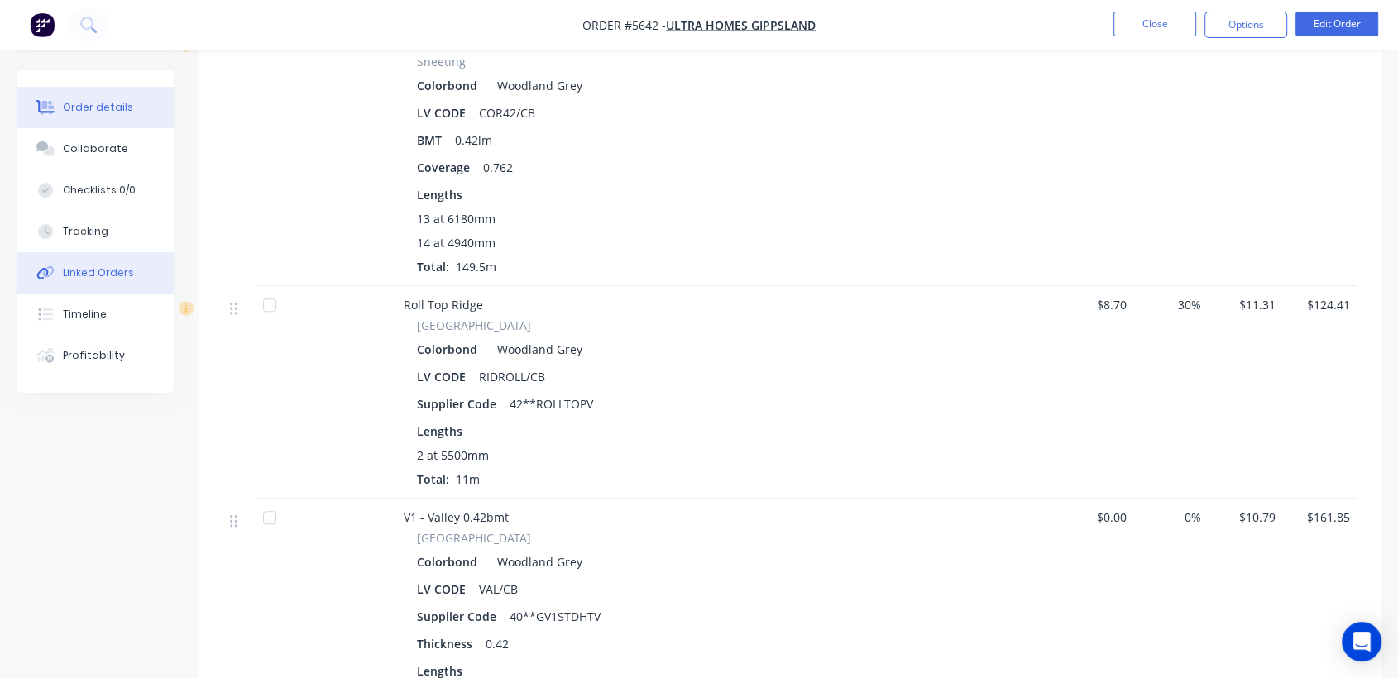
click at [112, 276] on div "Linked Orders" at bounding box center [98, 272] width 71 height 15
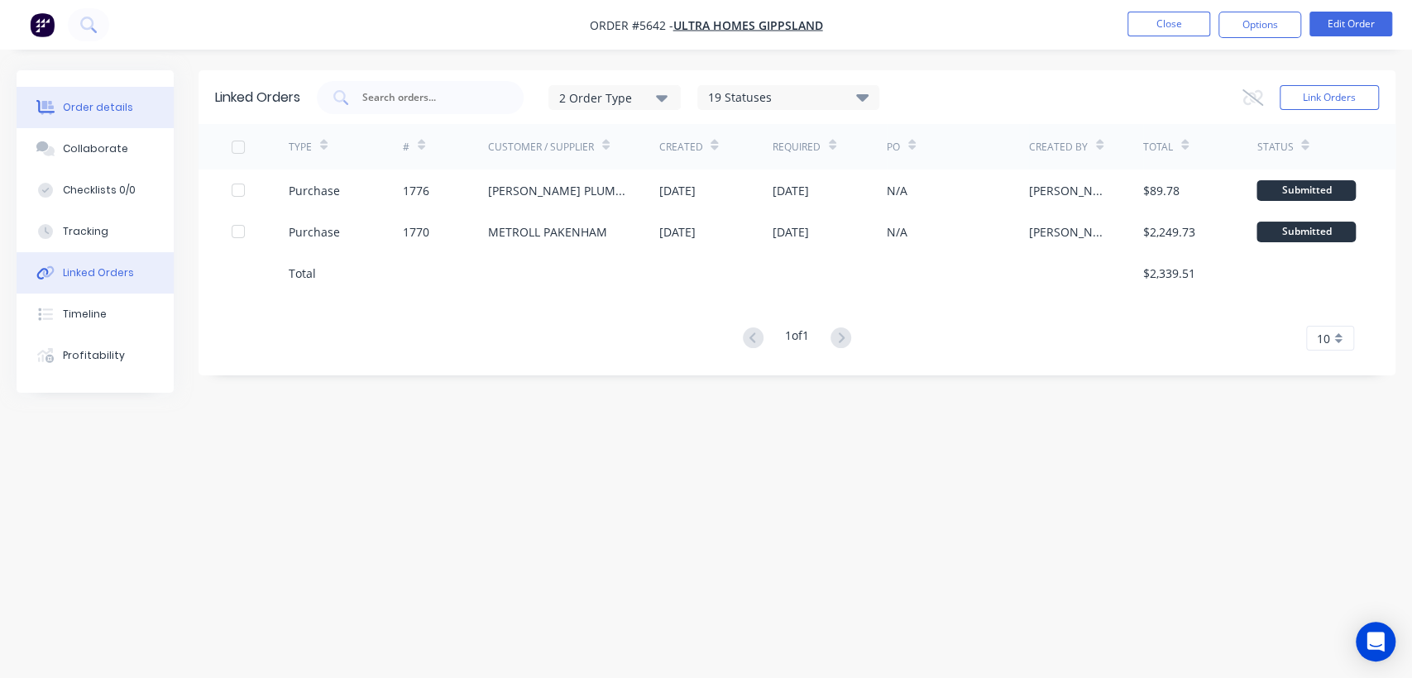
click at [101, 100] on div "Order details" at bounding box center [98, 107] width 70 height 15
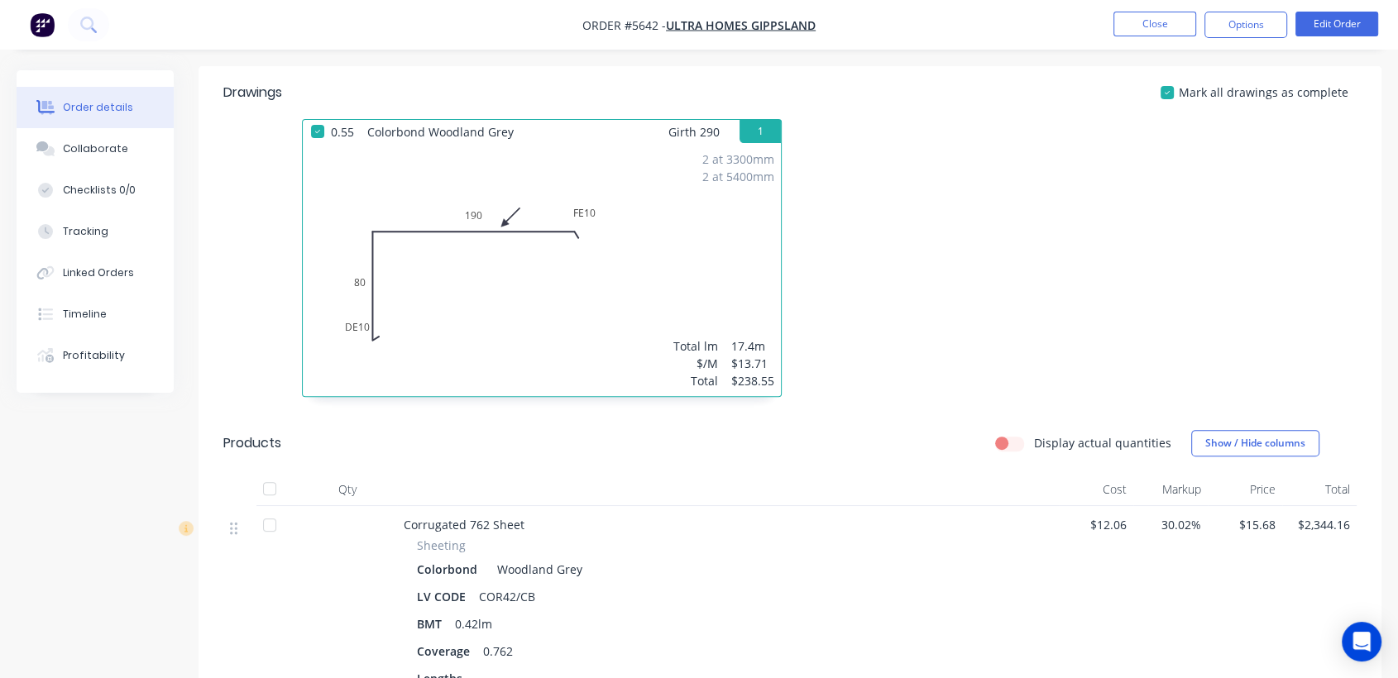
scroll to position [536, 0]
click at [1158, 24] on button "Close" at bounding box center [1154, 24] width 83 height 25
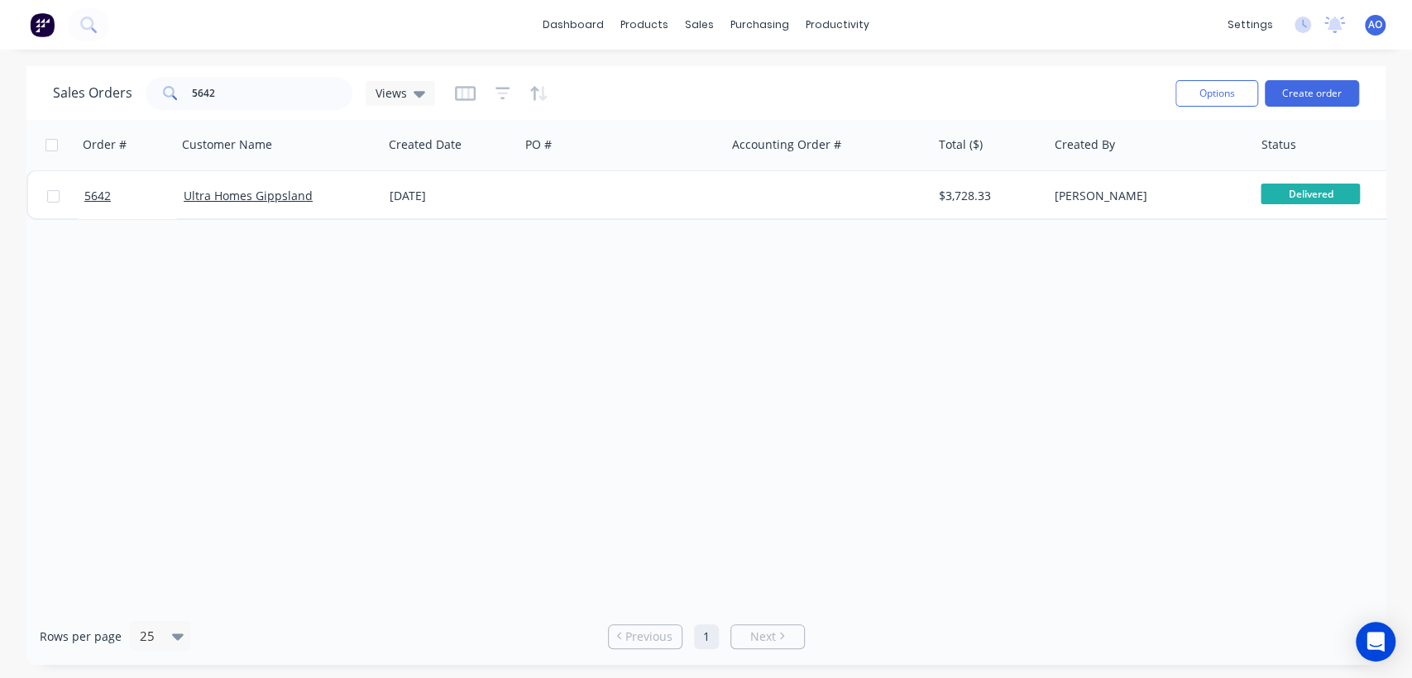
click at [506, 219] on div "5642 Ultra Homes Gippsland 02 Sep 2025 $3,728.33 Ben Richardson Delivered metro…" at bounding box center [968, 195] width 1885 height 50
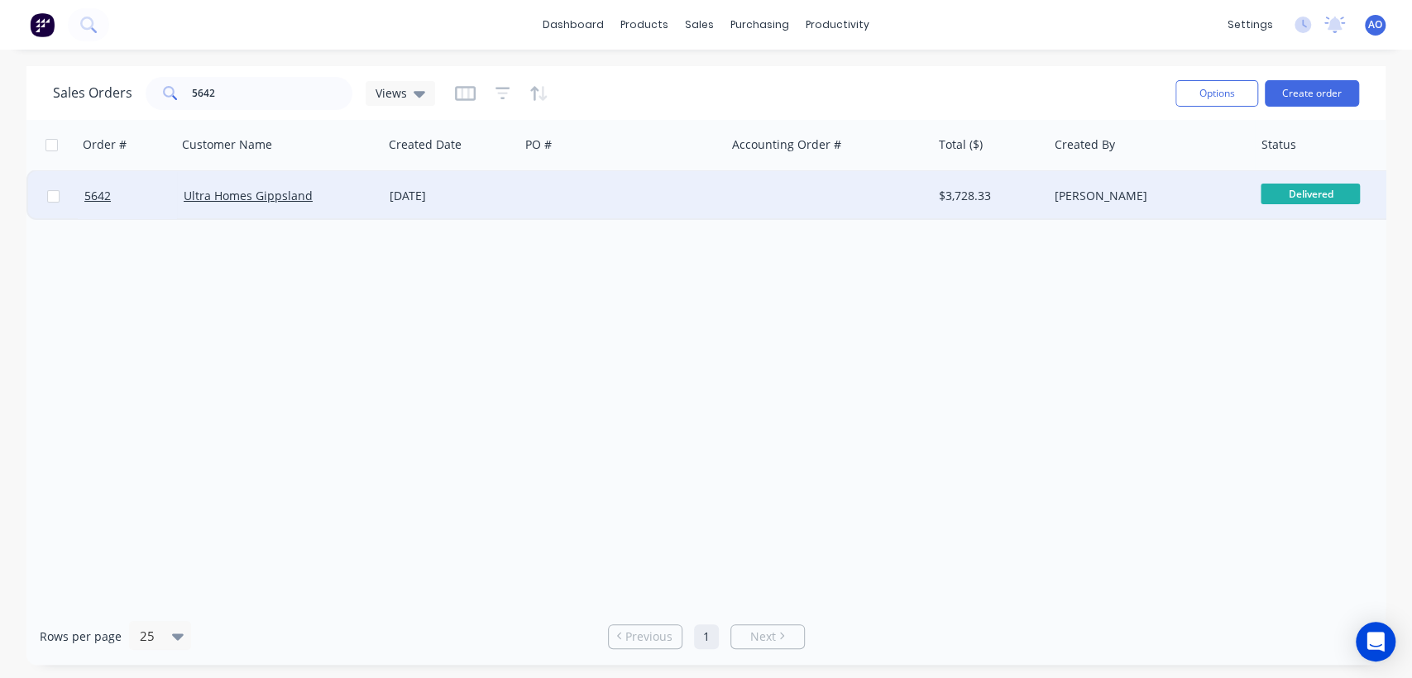
click at [500, 204] on div "[DATE]" at bounding box center [451, 196] width 136 height 50
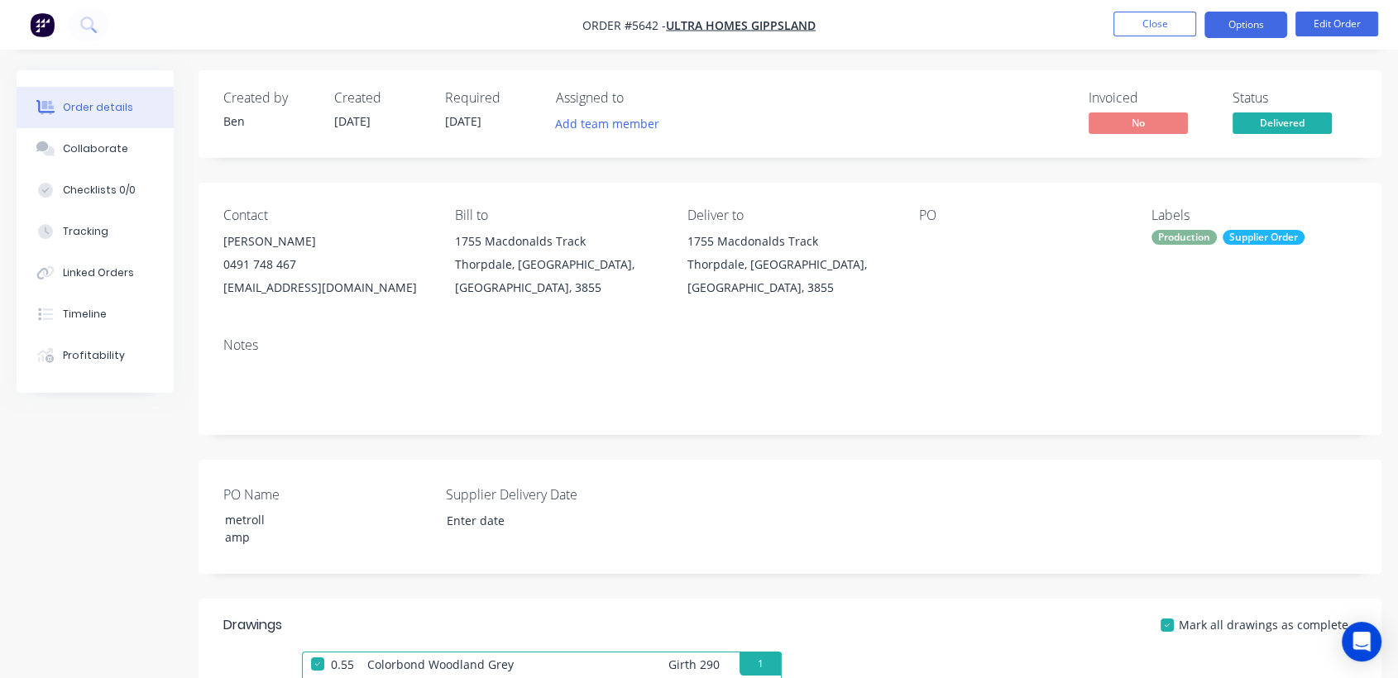
click at [1256, 27] on button "Options" at bounding box center [1245, 25] width 83 height 26
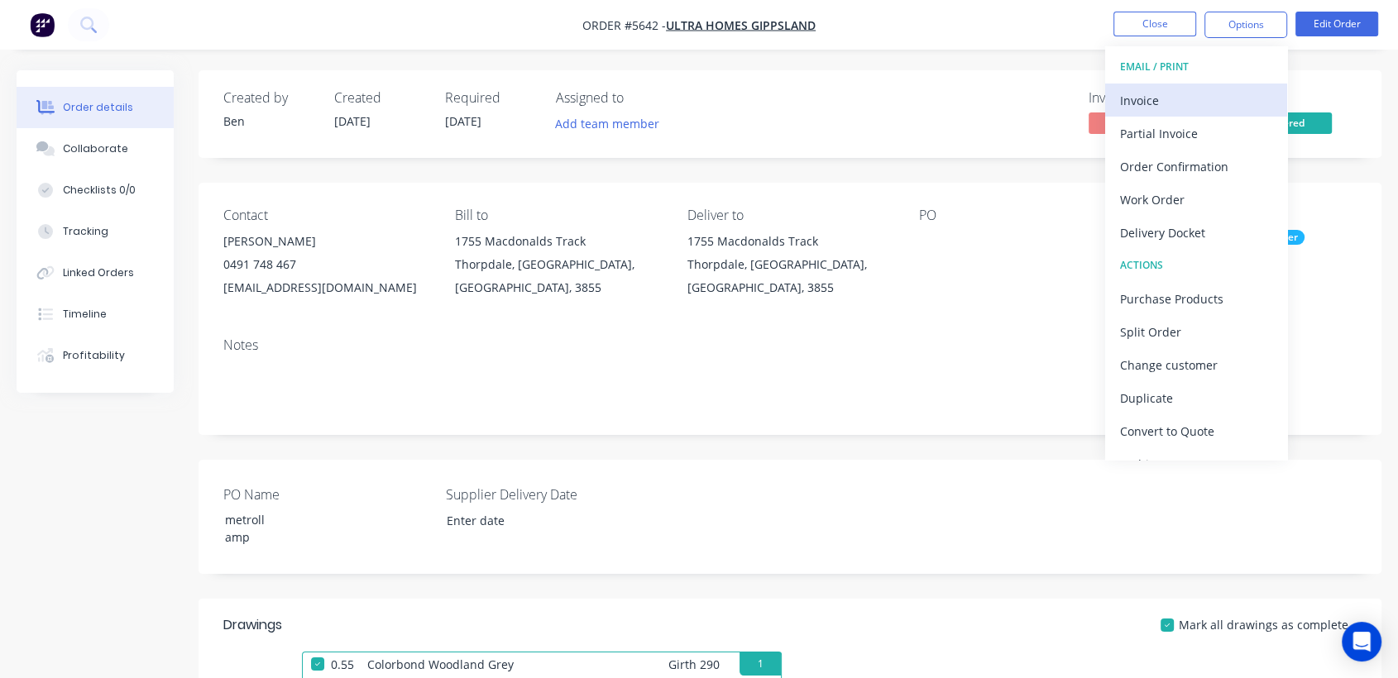
click at [1211, 89] on div "Invoice" at bounding box center [1196, 100] width 152 height 24
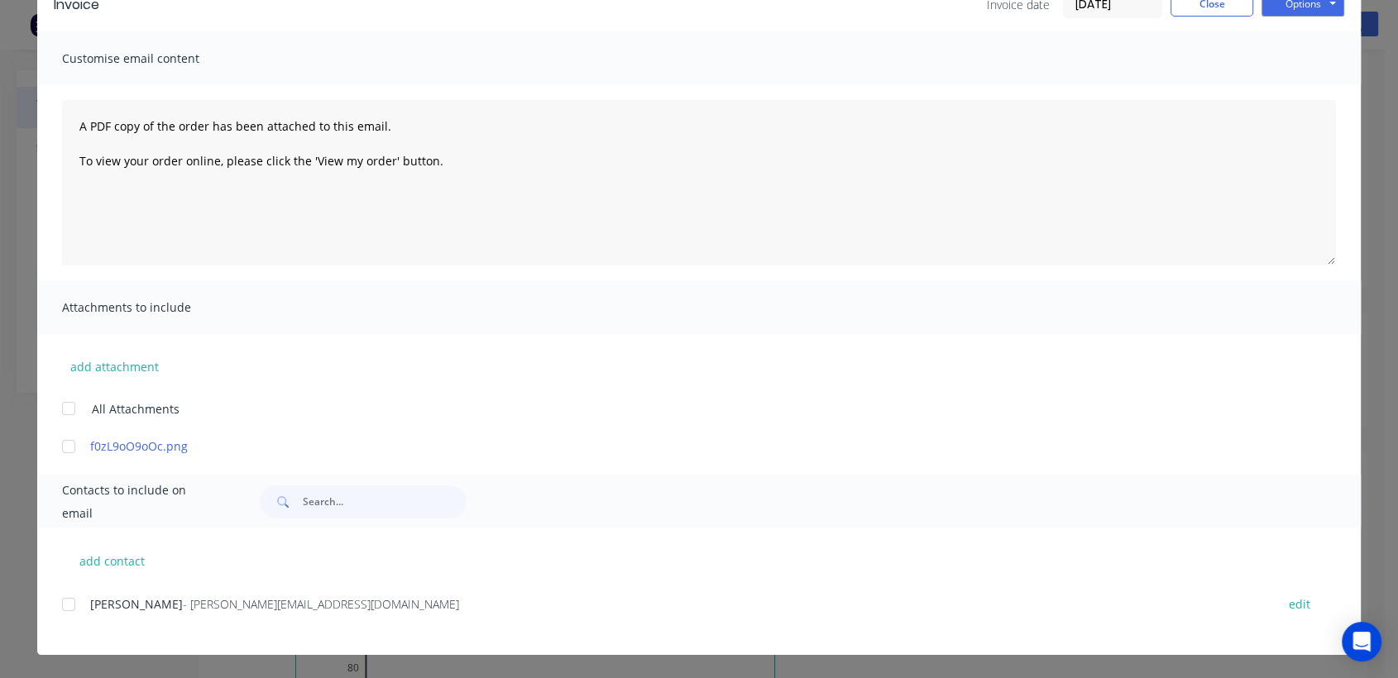
scroll to position [184, 0]
click at [55, 598] on div at bounding box center [68, 604] width 33 height 33
click at [1284, 13] on button "Options" at bounding box center [1302, 4] width 83 height 25
click at [1301, 93] on button "Email" at bounding box center [1314, 87] width 106 height 27
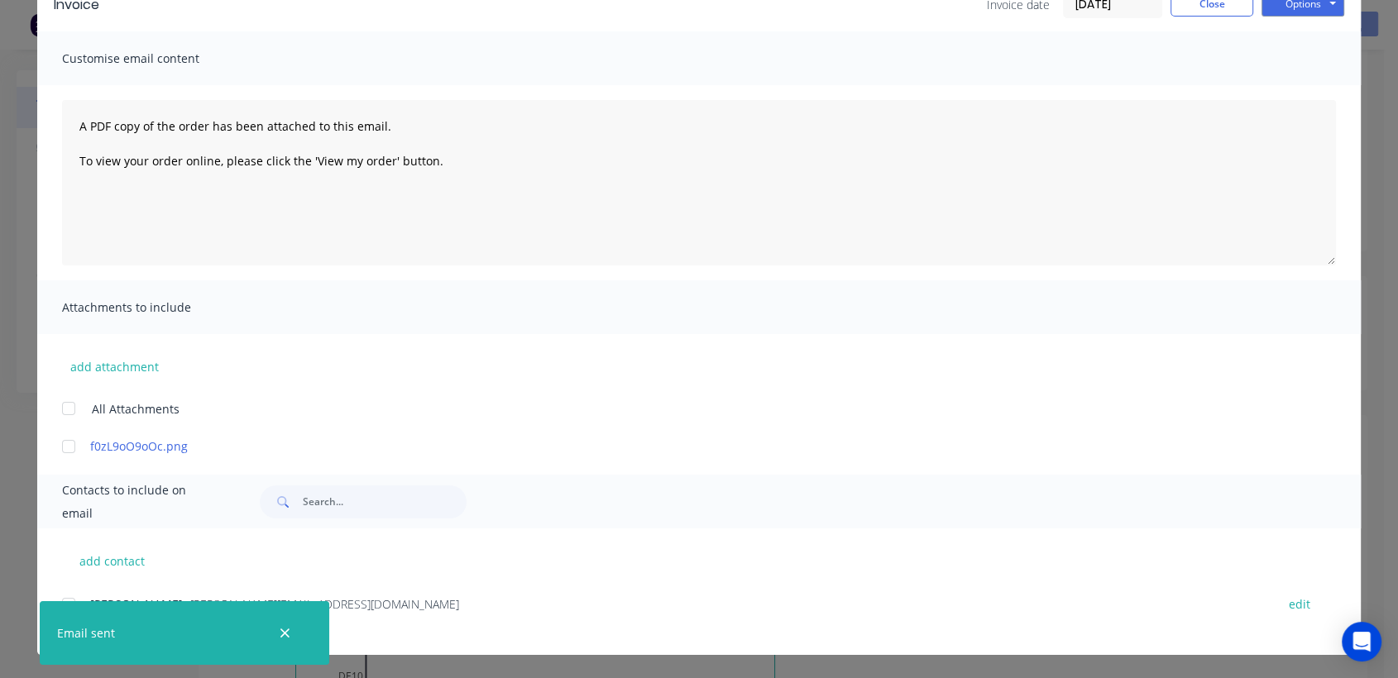
scroll to position [88, 0]
click at [1214, 5] on button "Close" at bounding box center [1211, 4] width 83 height 25
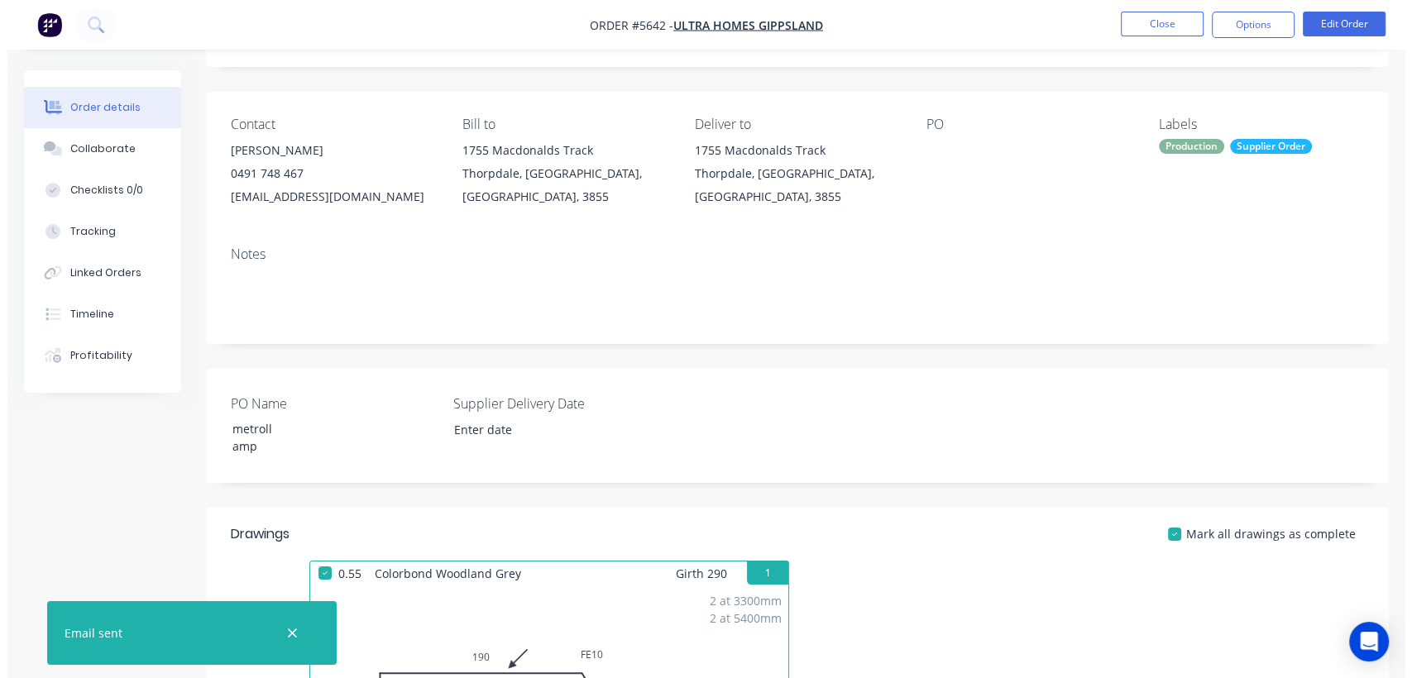
scroll to position [0, 0]
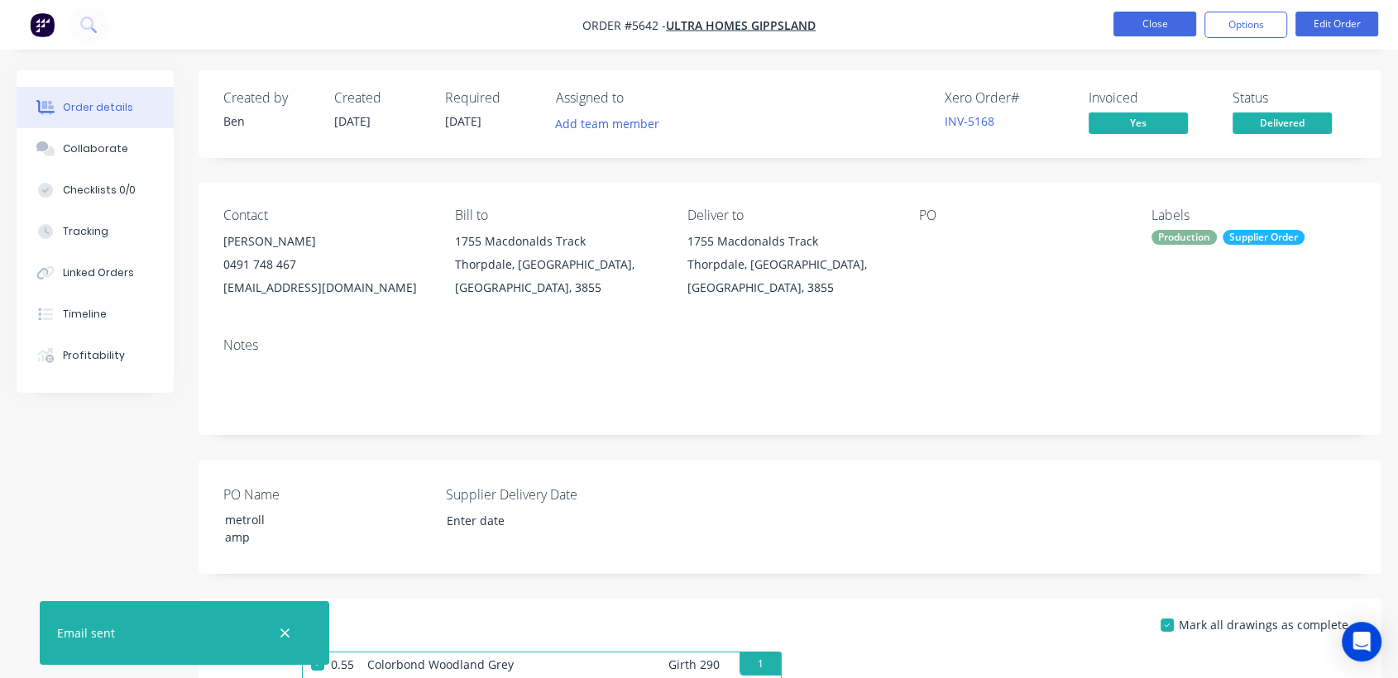
click at [1138, 25] on button "Close" at bounding box center [1154, 24] width 83 height 25
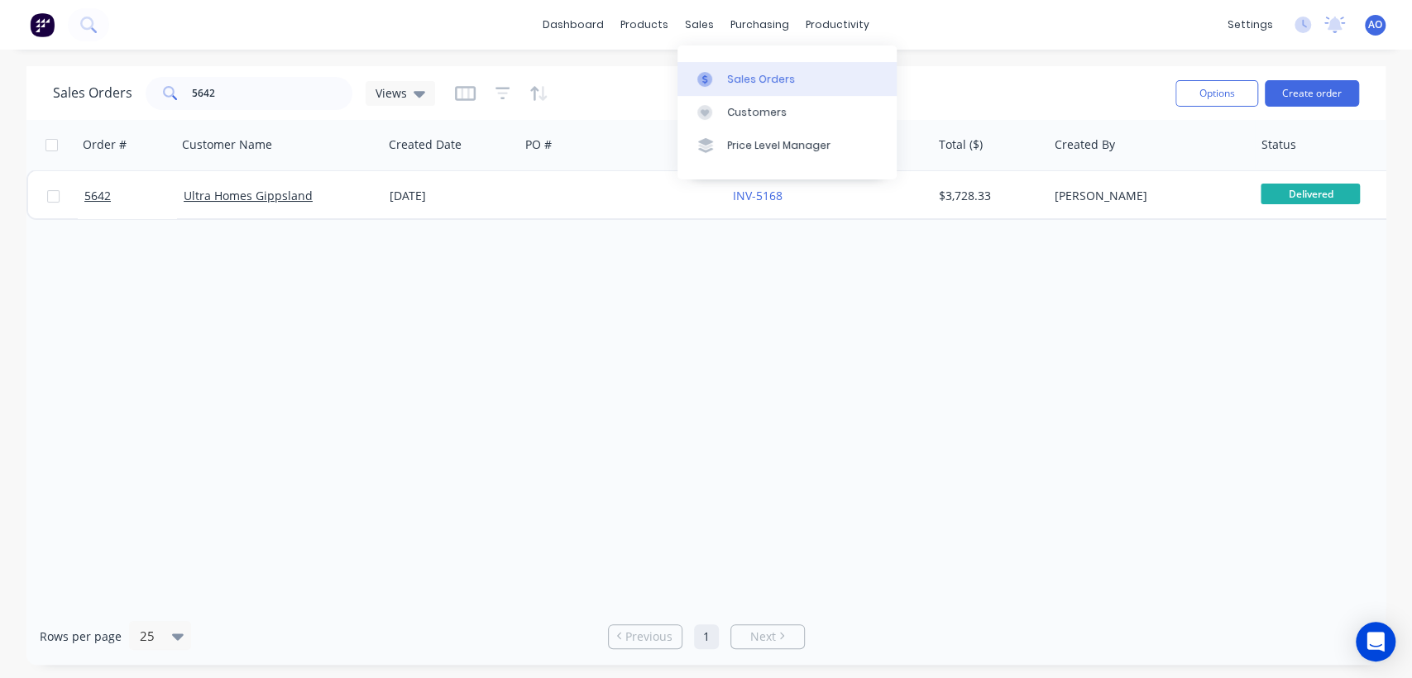
click at [722, 69] on link "Sales Orders" at bounding box center [786, 78] width 219 height 33
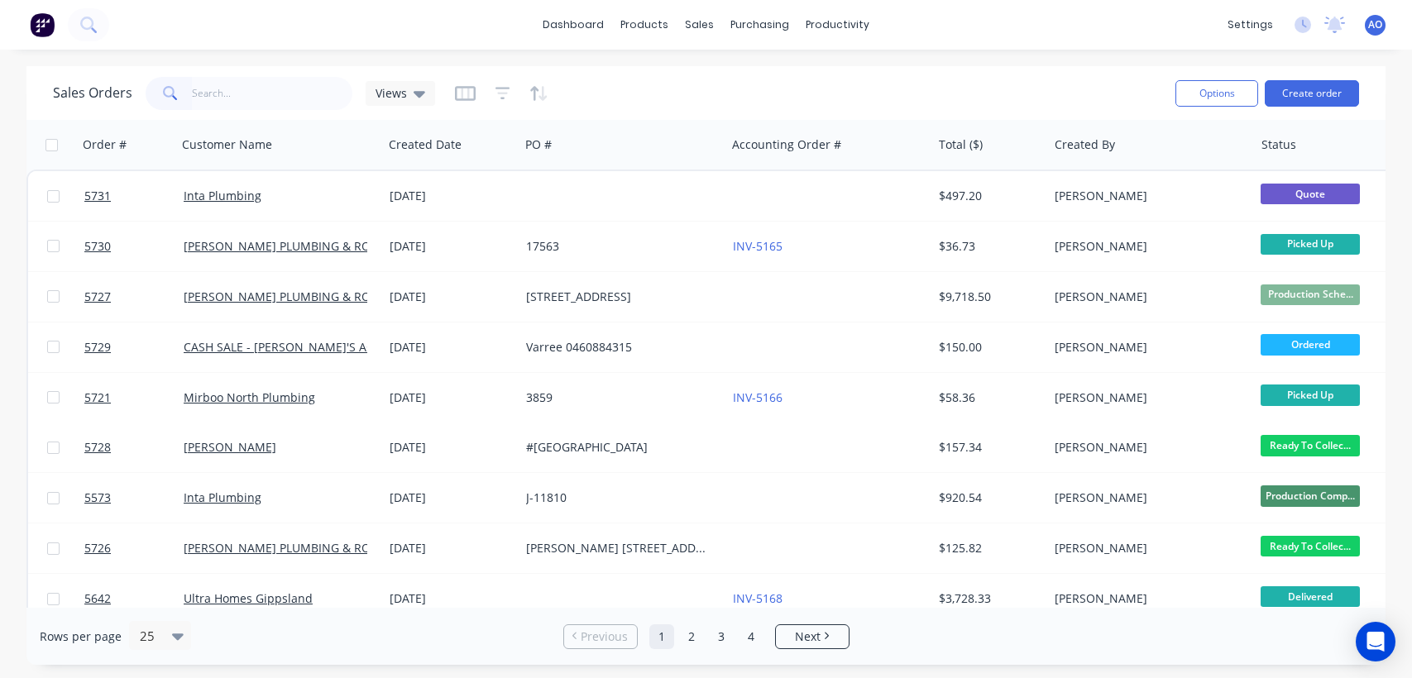
click at [232, 93] on input "text" at bounding box center [272, 93] width 161 height 33
type input "5715"
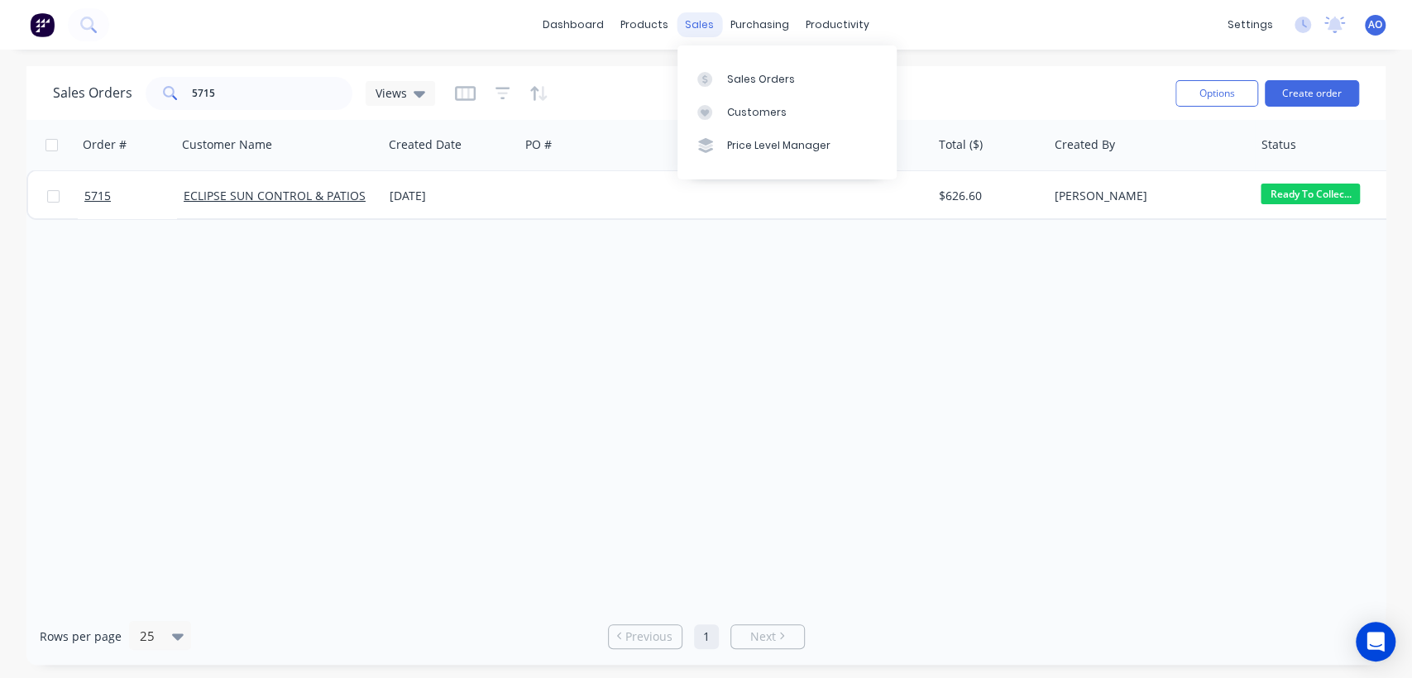
click at [700, 24] on div "sales" at bounding box center [699, 24] width 45 height 25
click at [668, 481] on div "Order # Customer Name Created Date PO # Accounting Order # Total ($) Created By…" at bounding box center [705, 364] width 1359 height 488
